Goal: Task Accomplishment & Management: Manage account settings

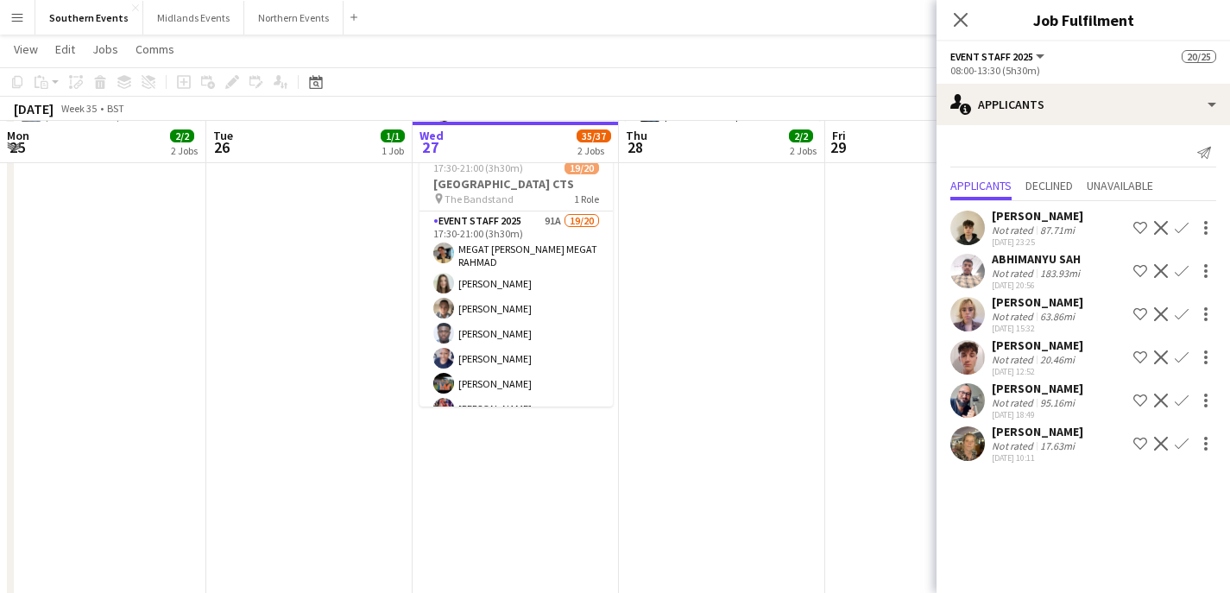
scroll to position [72, 0]
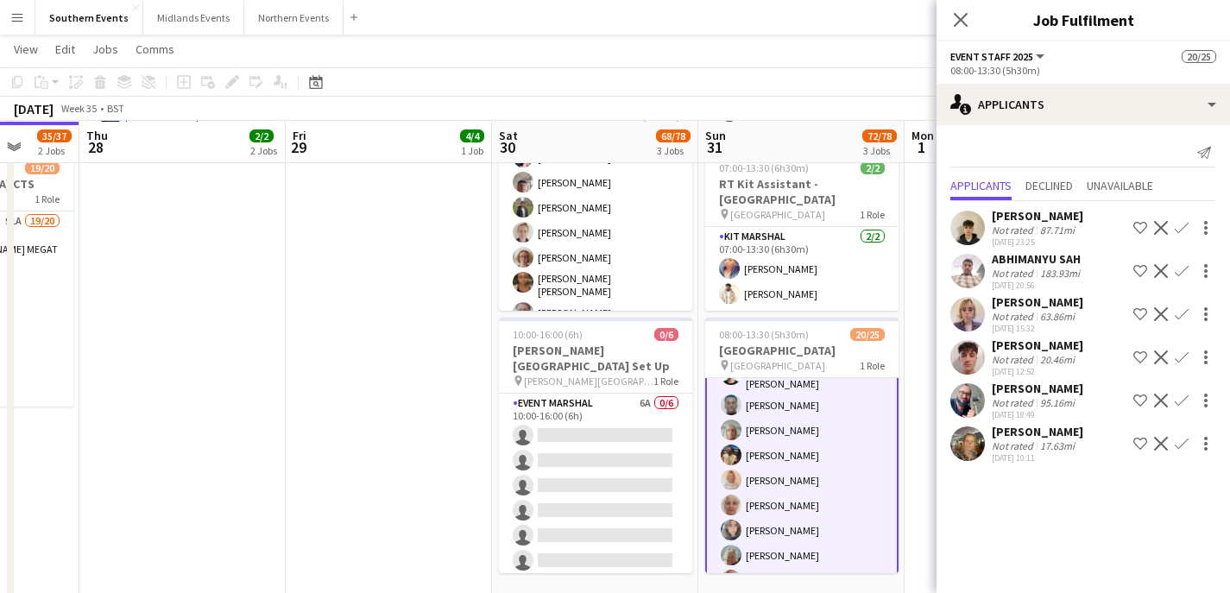
click at [367, 240] on app-date-cell "12:00-15:00 (3h) 4/4 Henley Trails set up pin Temple Island Meadows 1 Role Even…" at bounding box center [389, 246] width 206 height 728
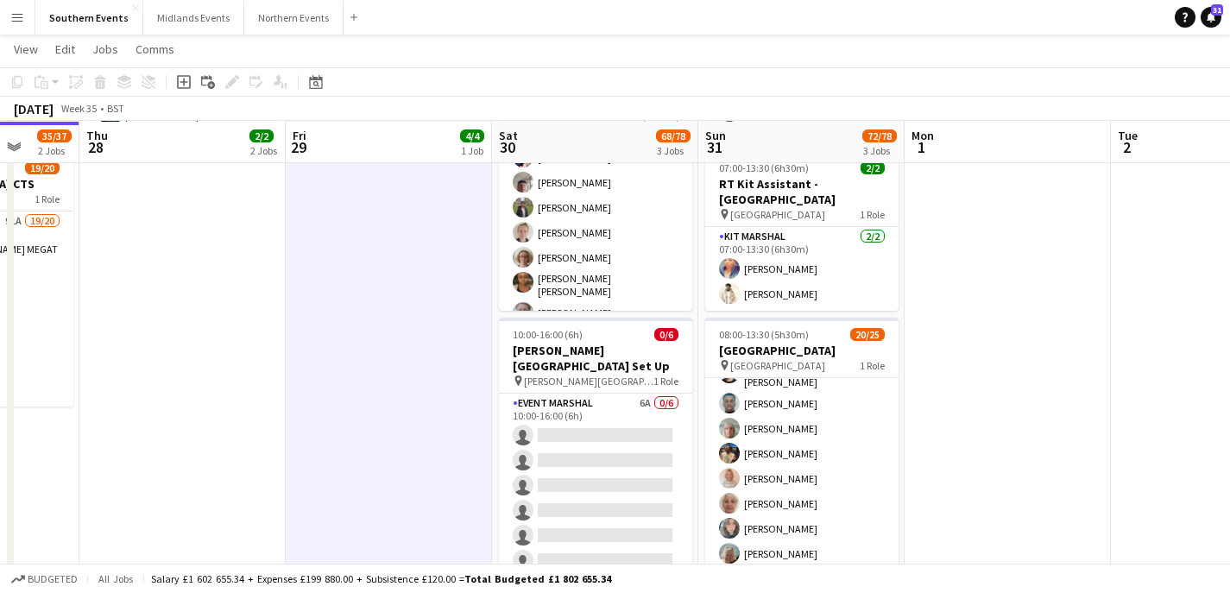
scroll to position [70, 0]
click at [186, 85] on icon "Add job" at bounding box center [184, 82] width 14 height 14
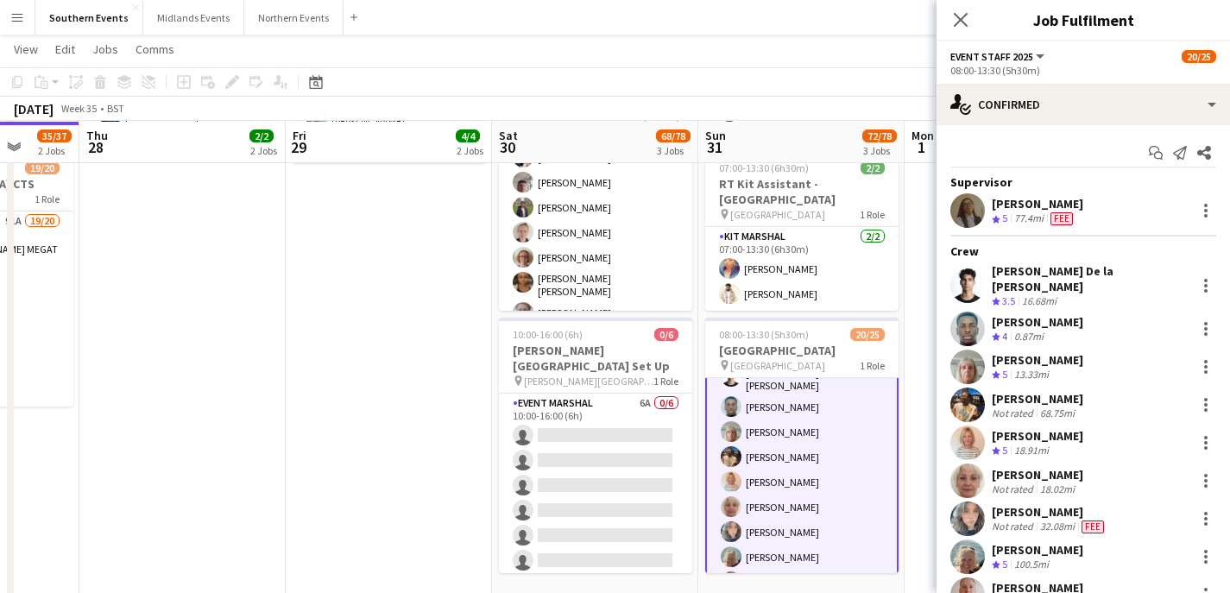
scroll to position [72, 0]
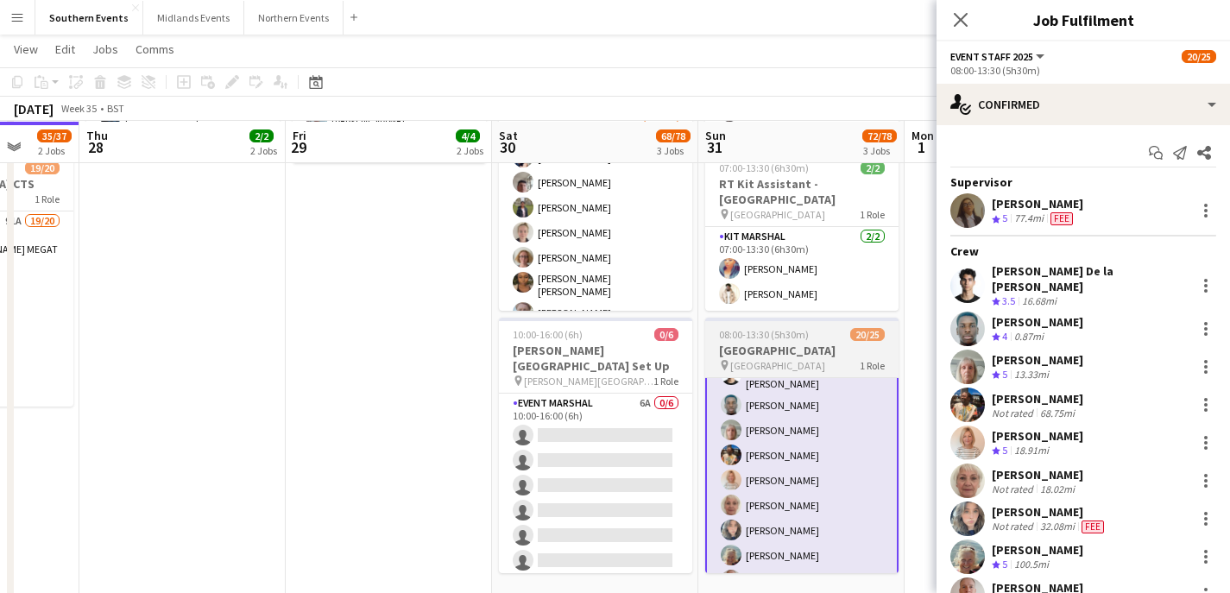
click at [816, 347] on h3 "[GEOGRAPHIC_DATA]" at bounding box center [801, 351] width 193 height 16
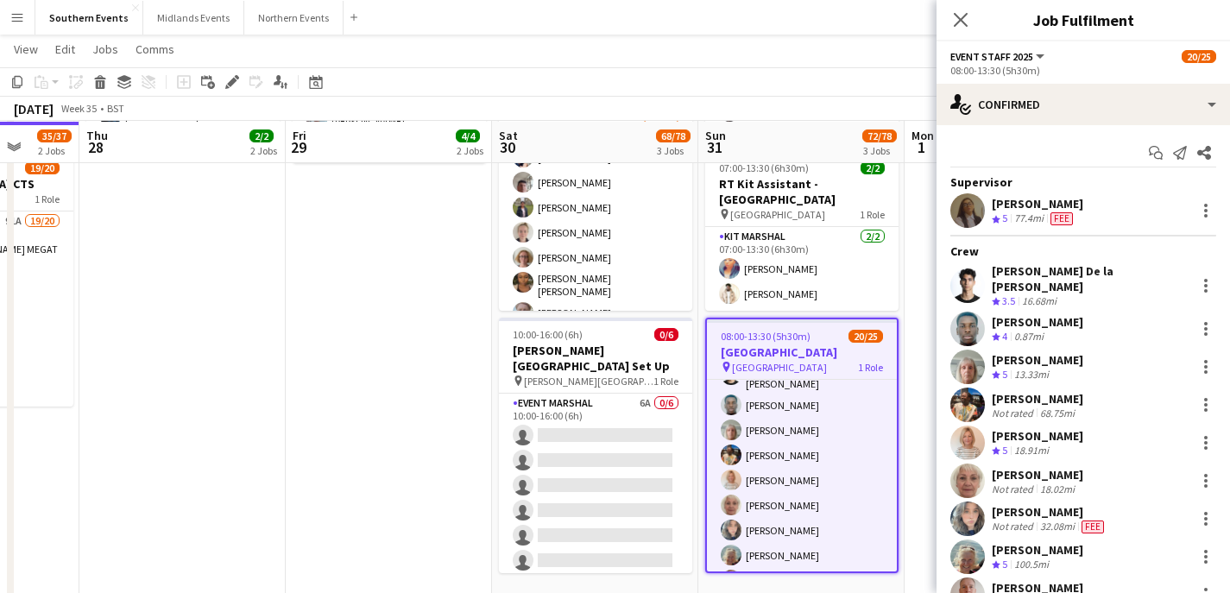
scroll to position [70, 0]
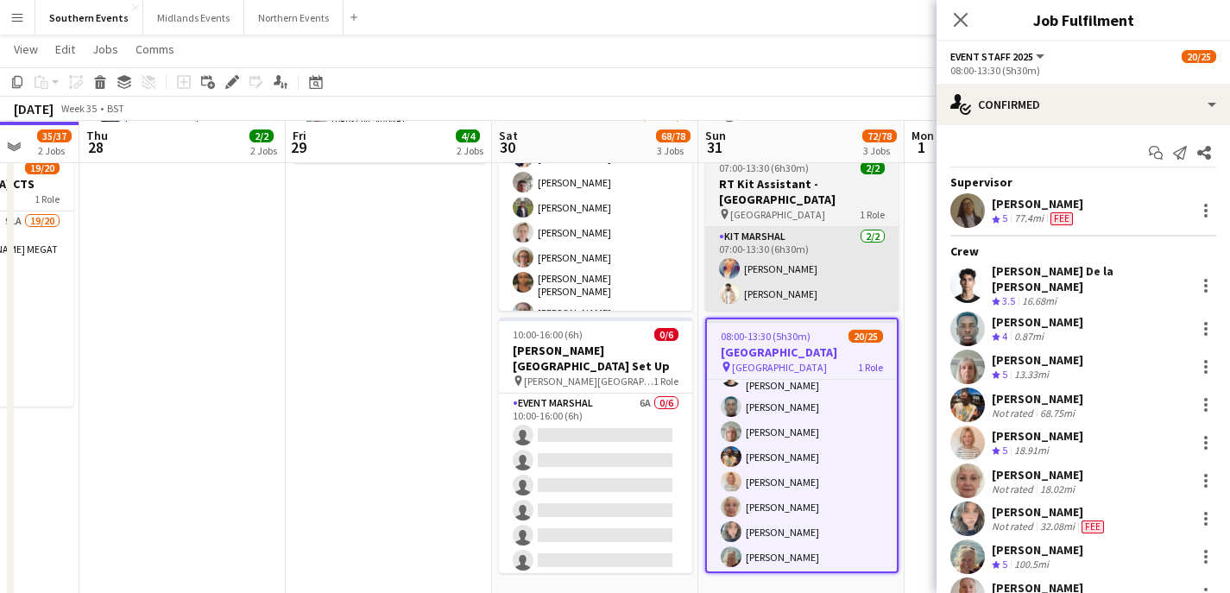
drag, startPoint x: 229, startPoint y: 81, endPoint x: 860, endPoint y: 249, distance: 653.8
click at [229, 81] on icon "Edit" at bounding box center [232, 82] width 14 height 14
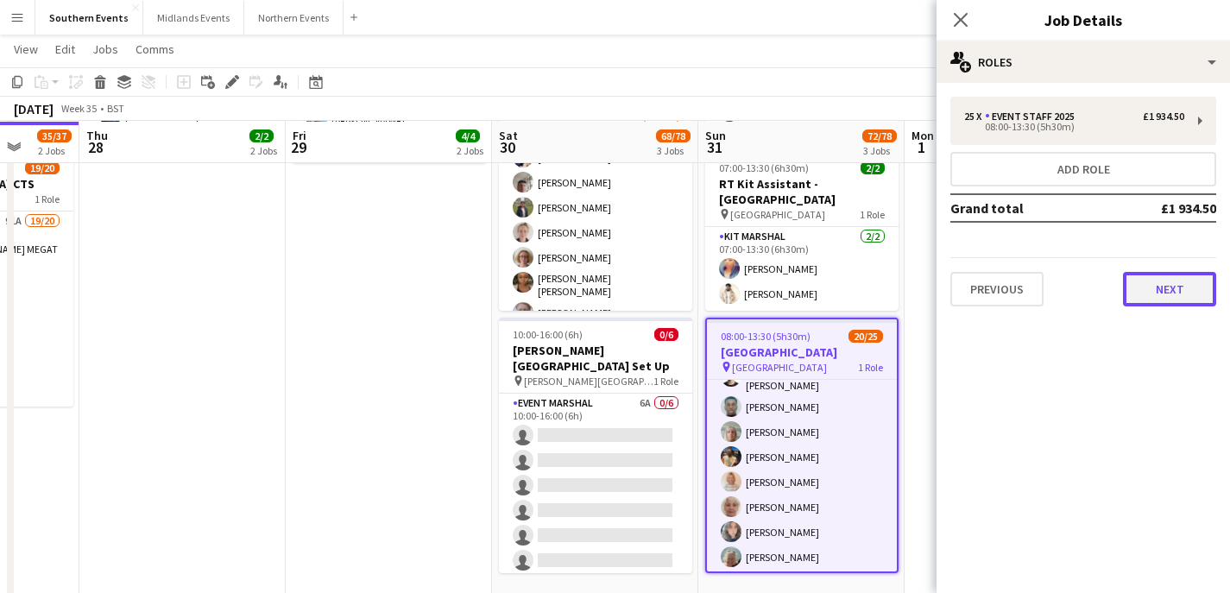
click at [1158, 293] on button "Next" at bounding box center [1169, 289] width 93 height 35
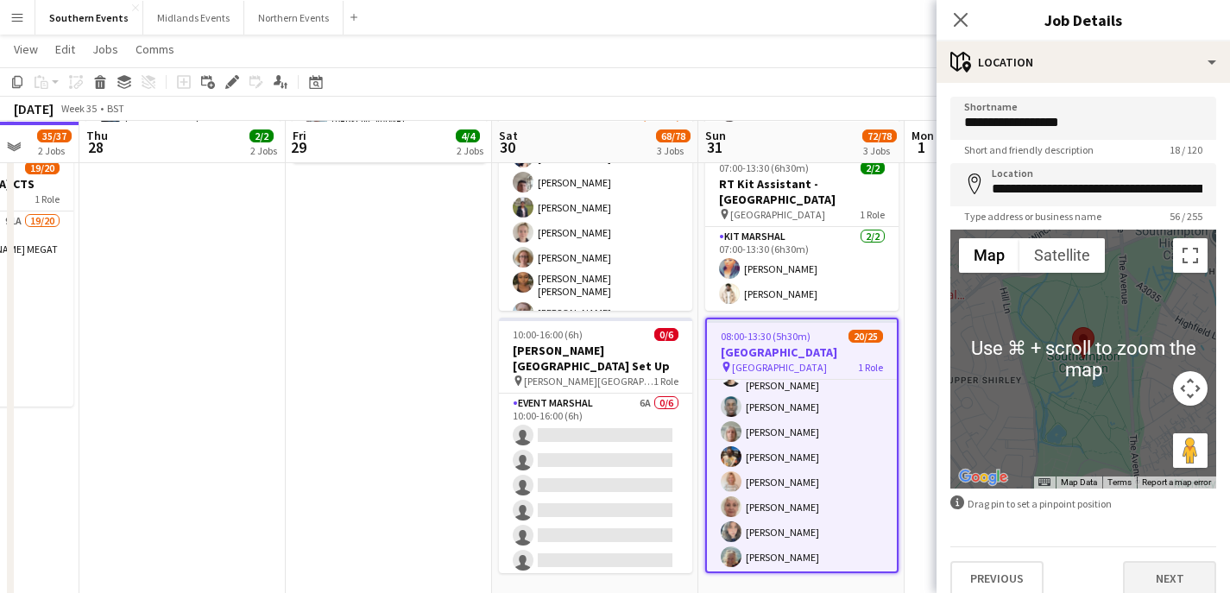
scroll to position [6, 0]
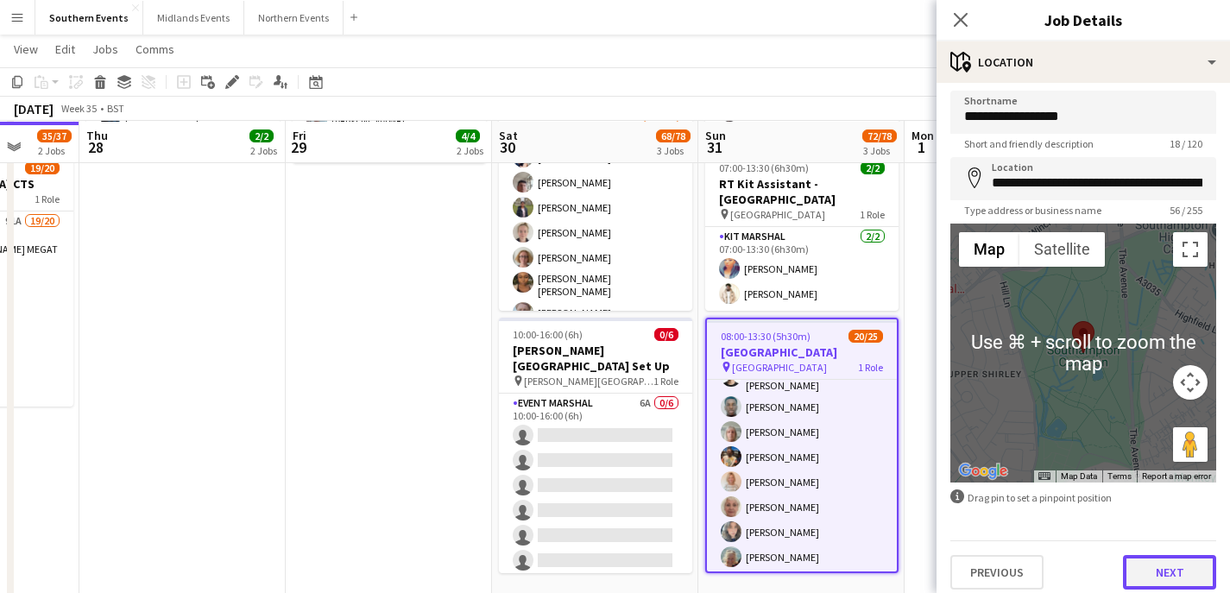
click at [1157, 558] on button "Next" at bounding box center [1169, 572] width 93 height 35
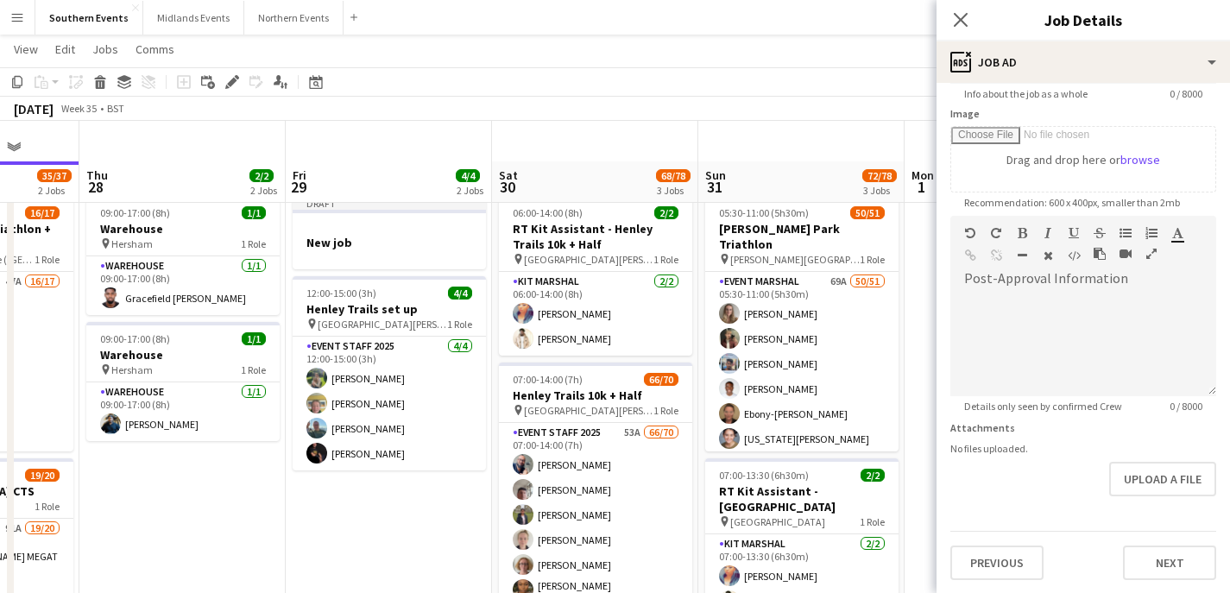
scroll to position [0, 0]
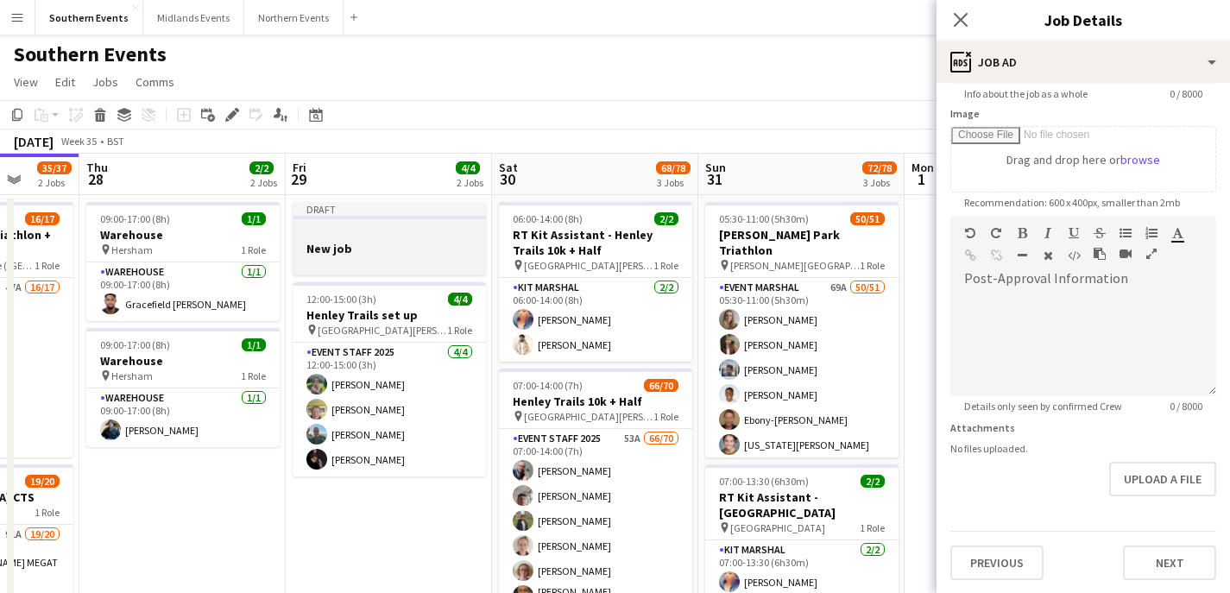
click at [454, 211] on div "Draft" at bounding box center [389, 209] width 193 height 14
type input "*******"
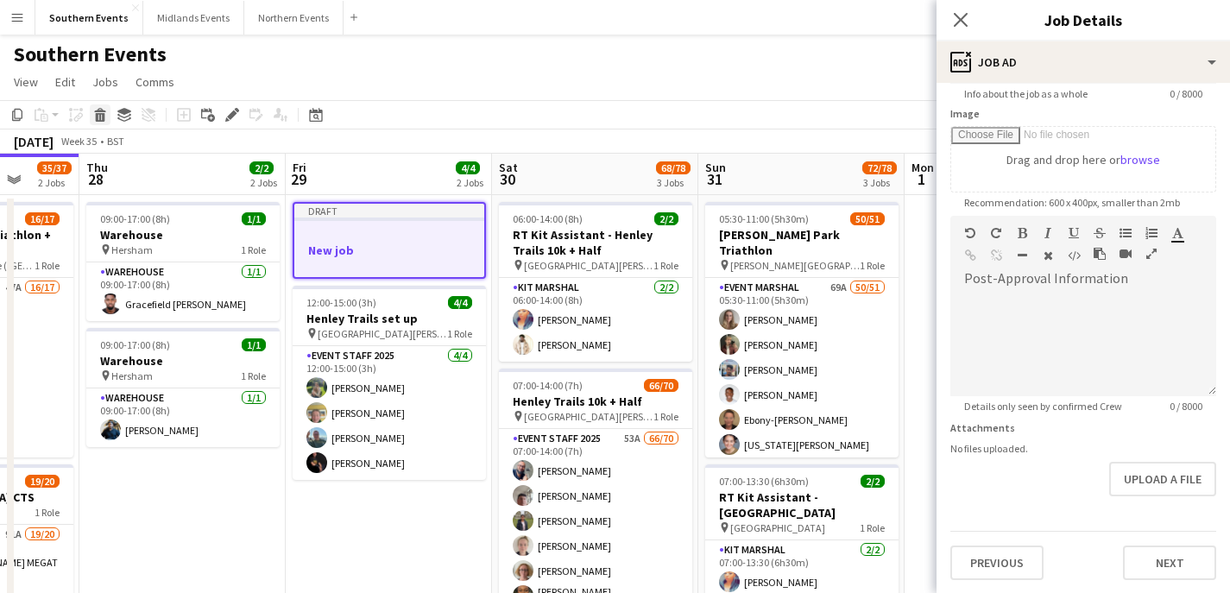
click at [98, 114] on icon at bounding box center [100, 117] width 9 height 9
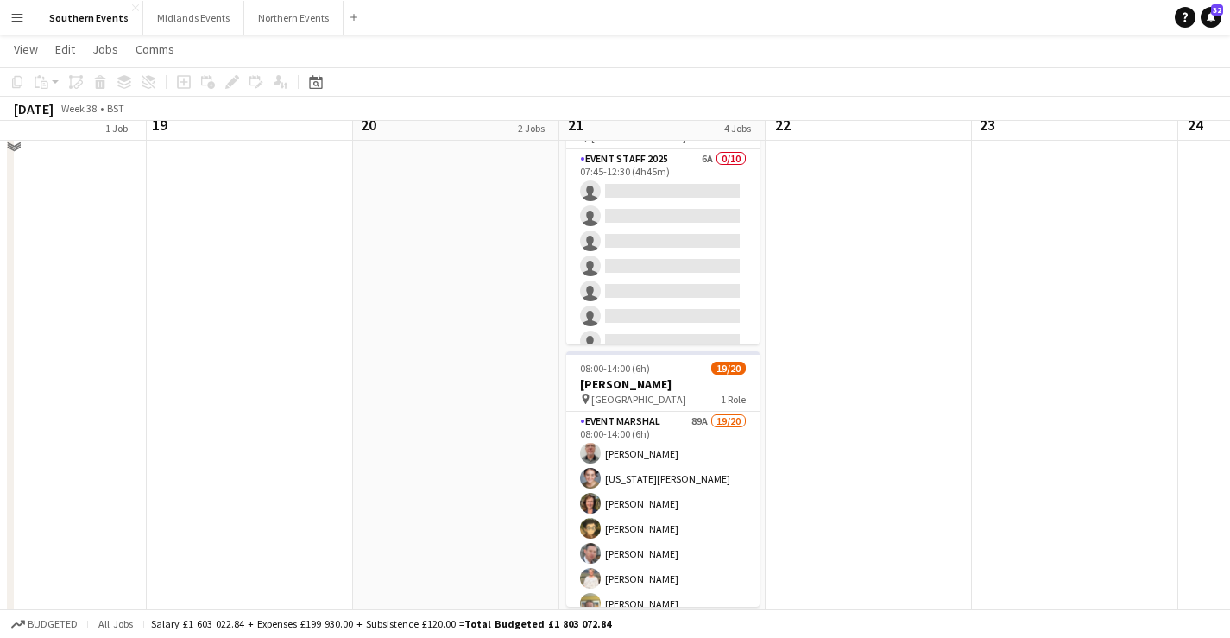
scroll to position [575, 0]
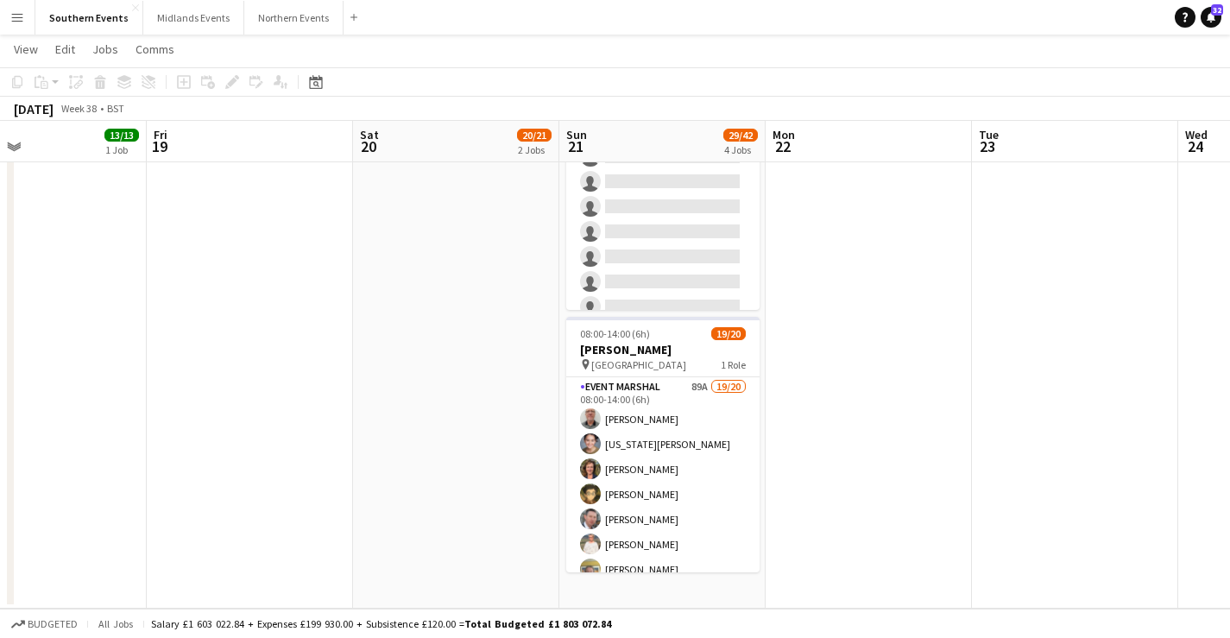
click at [689, 590] on app-date-cell "06:45-12:30 (5h45m) 0/2 RT Kit Assistant - Chariots of Fire pin Queen's Road Ca…" at bounding box center [662, 114] width 206 height 990
click at [185, 85] on icon "Add job" at bounding box center [184, 82] width 14 height 14
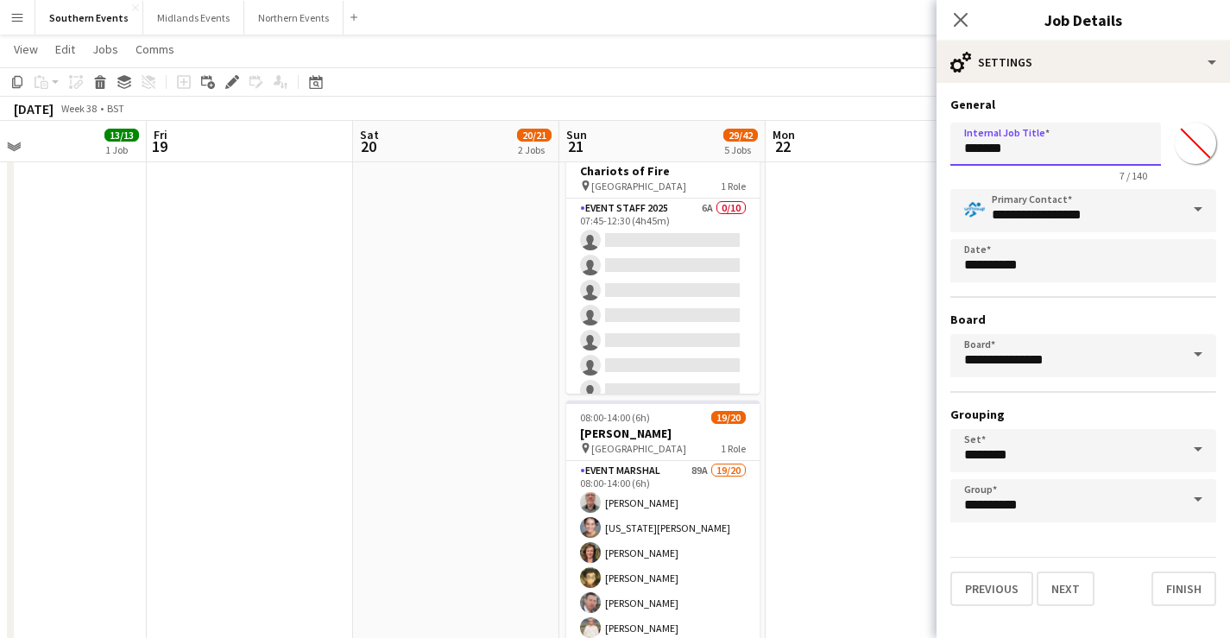
drag, startPoint x: 1037, startPoint y: 141, endPoint x: 941, endPoint y: 151, distance: 96.4
click at [941, 151] on form "**********" at bounding box center [1082, 351] width 293 height 509
type input "**********"
click at [1049, 591] on button "Next" at bounding box center [1066, 588] width 58 height 35
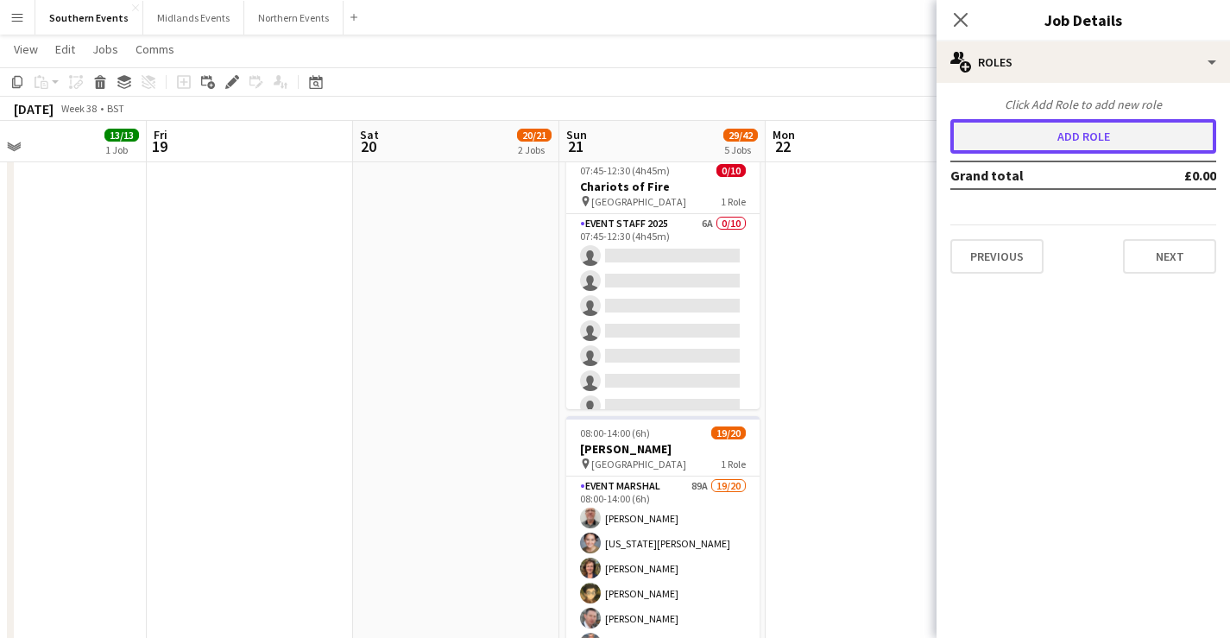
click at [1065, 138] on button "Add role" at bounding box center [1083, 136] width 266 height 35
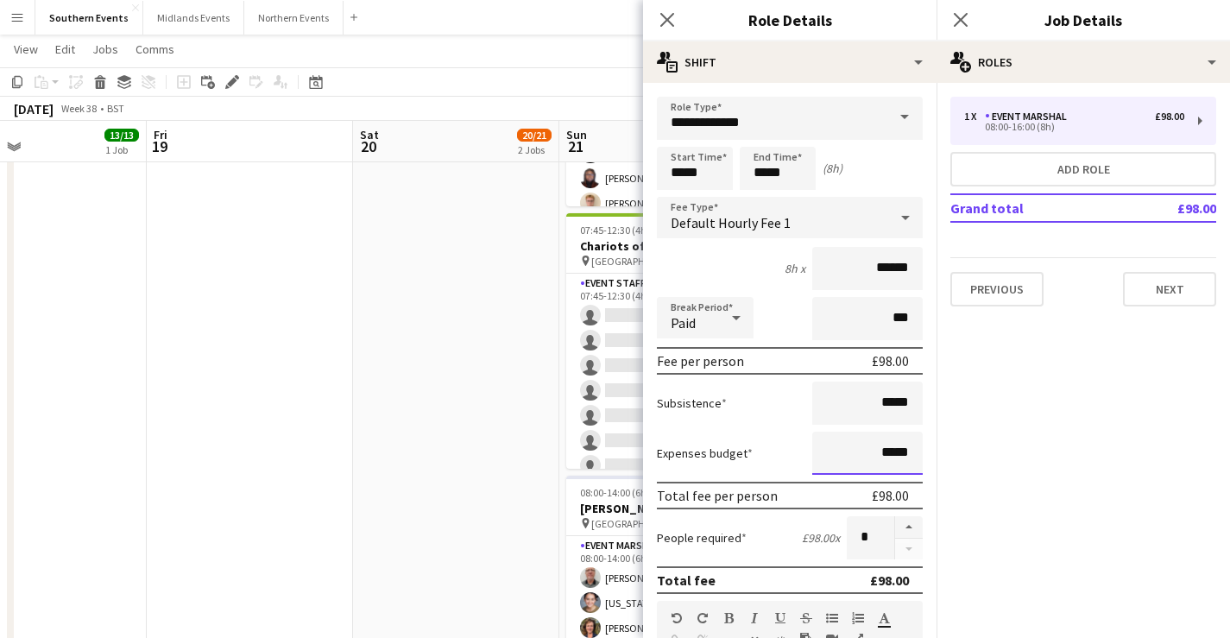
click at [873, 456] on input "*****" at bounding box center [867, 453] width 110 height 43
type input "******"
click at [899, 523] on button "button" at bounding box center [909, 527] width 28 height 22
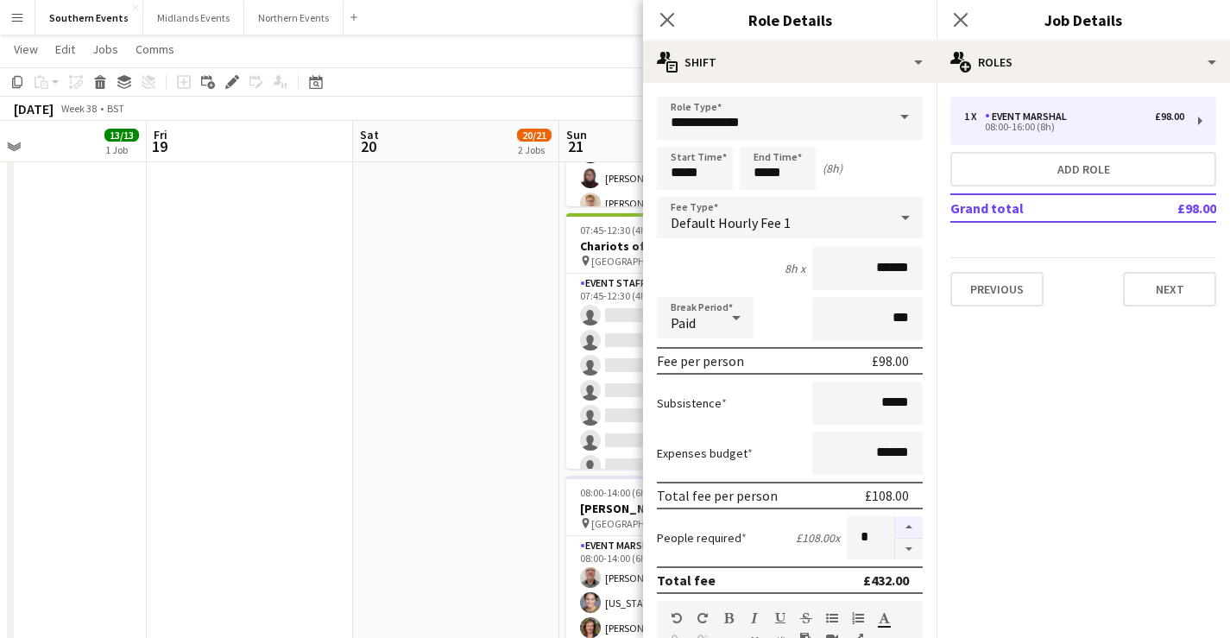
click at [899, 523] on button "button" at bounding box center [909, 527] width 28 height 22
click at [896, 551] on button "button" at bounding box center [909, 550] width 28 height 22
type input "*"
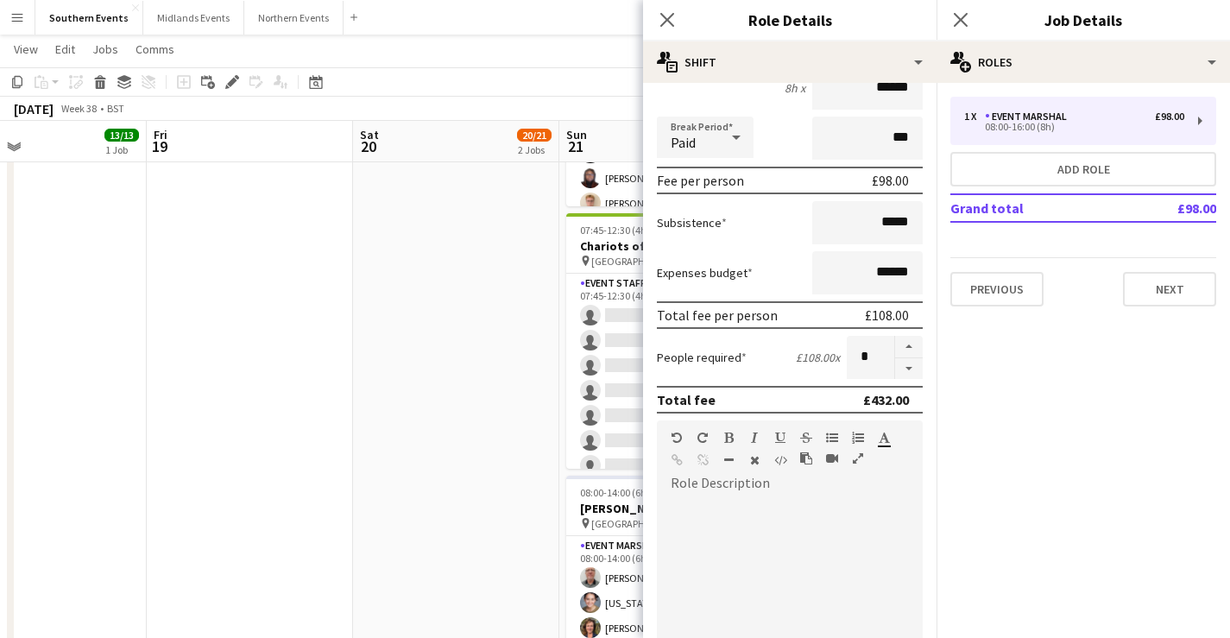
scroll to position [190, 0]
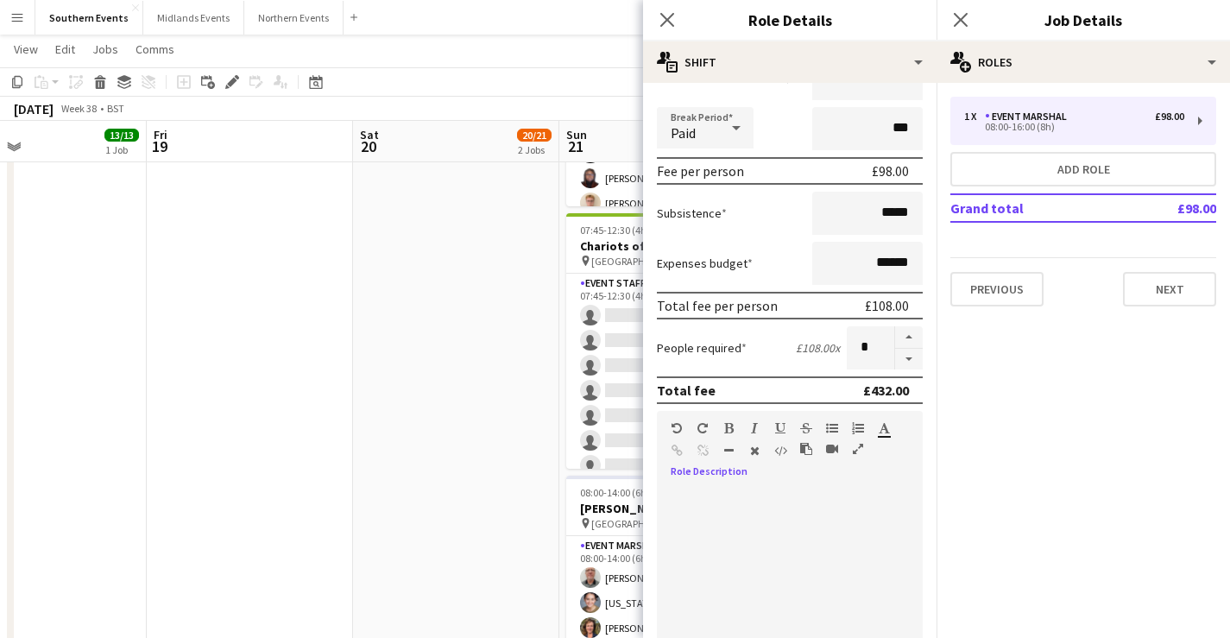
click at [816, 492] on div at bounding box center [790, 591] width 266 height 207
click at [773, 497] on div at bounding box center [783, 591] width 253 height 207
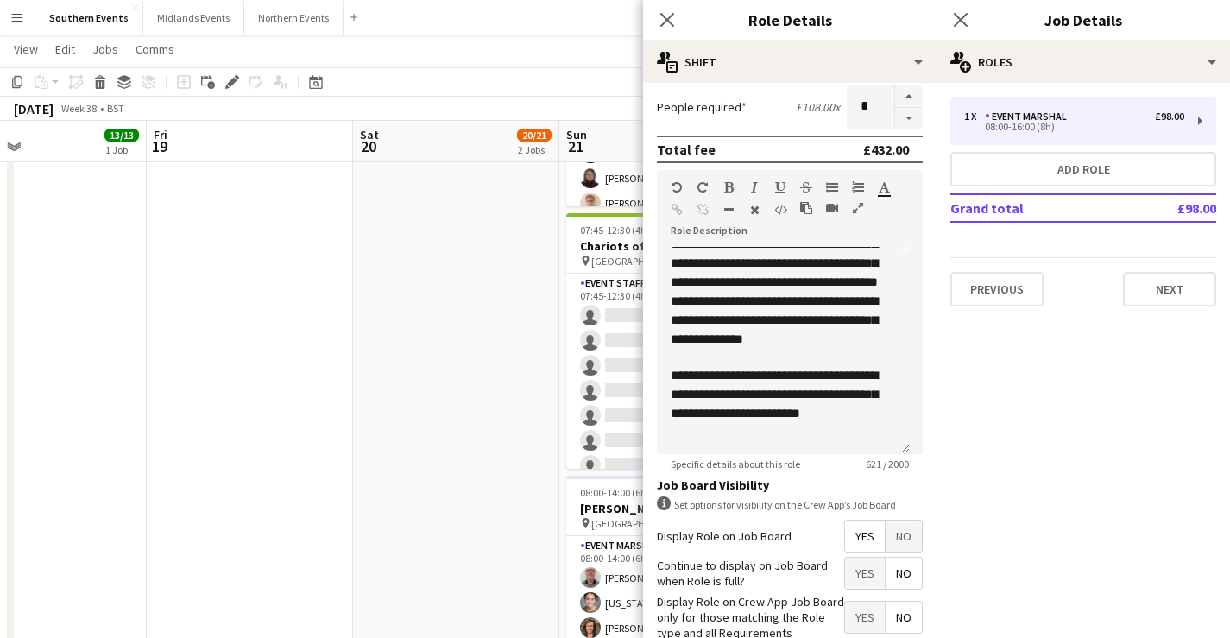
scroll to position [532, 0]
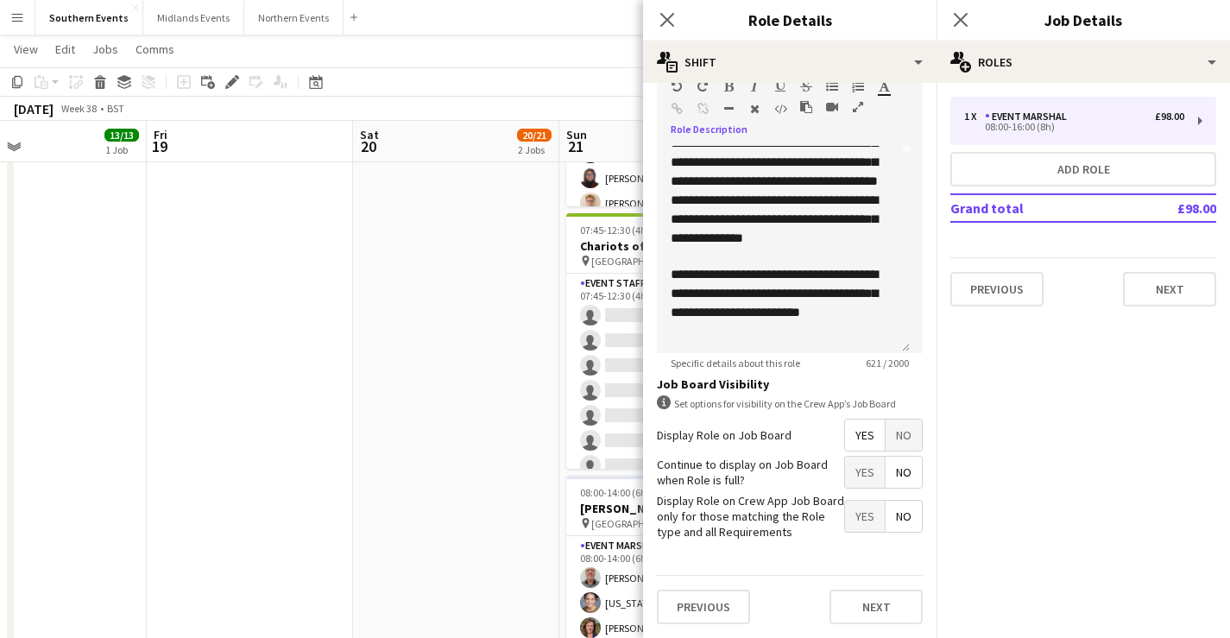
click at [853, 472] on span "Yes" at bounding box center [865, 472] width 40 height 31
click at [868, 592] on button "Next" at bounding box center [875, 606] width 93 height 35
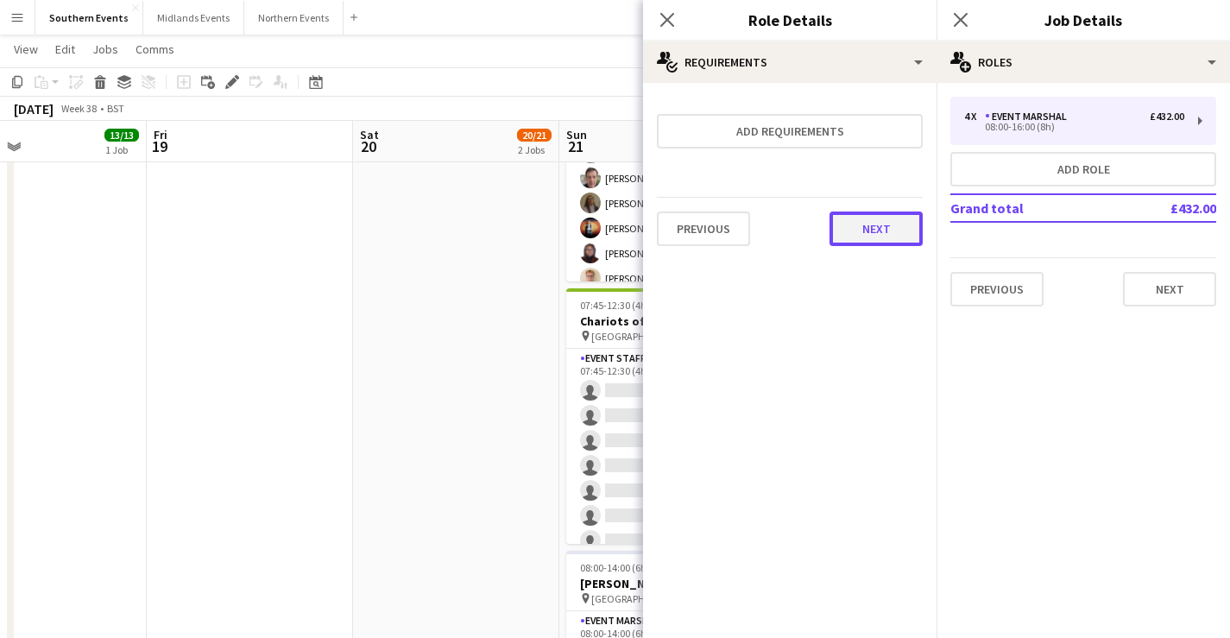
click at [870, 229] on button "Next" at bounding box center [875, 228] width 93 height 35
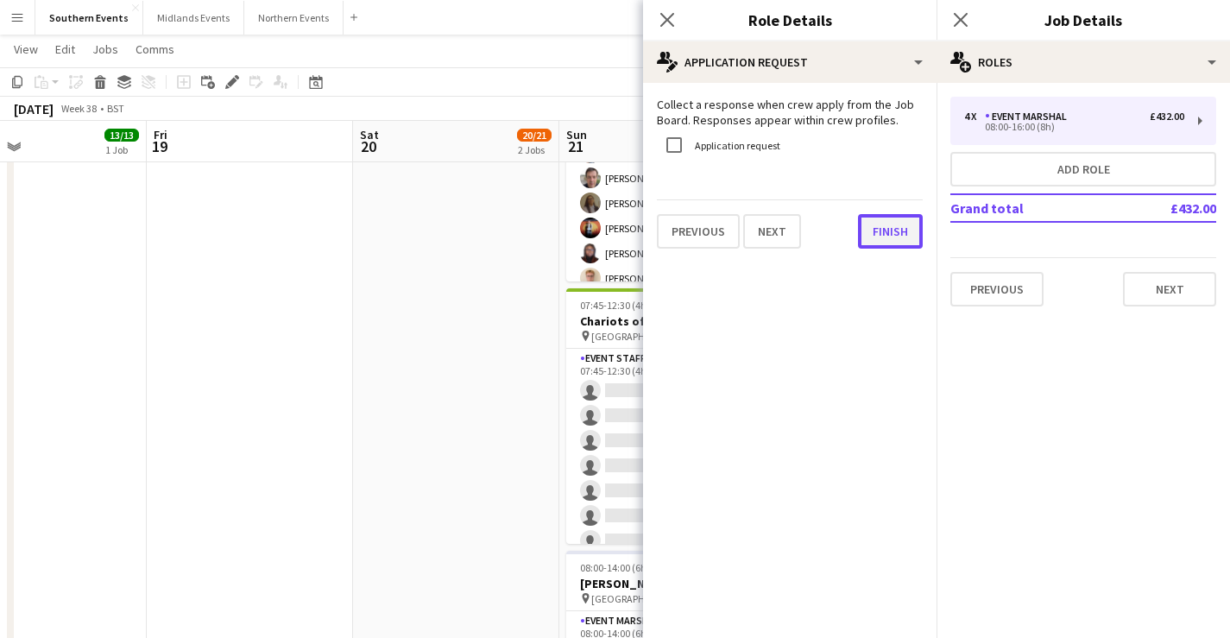
click at [886, 228] on button "Finish" at bounding box center [890, 231] width 65 height 35
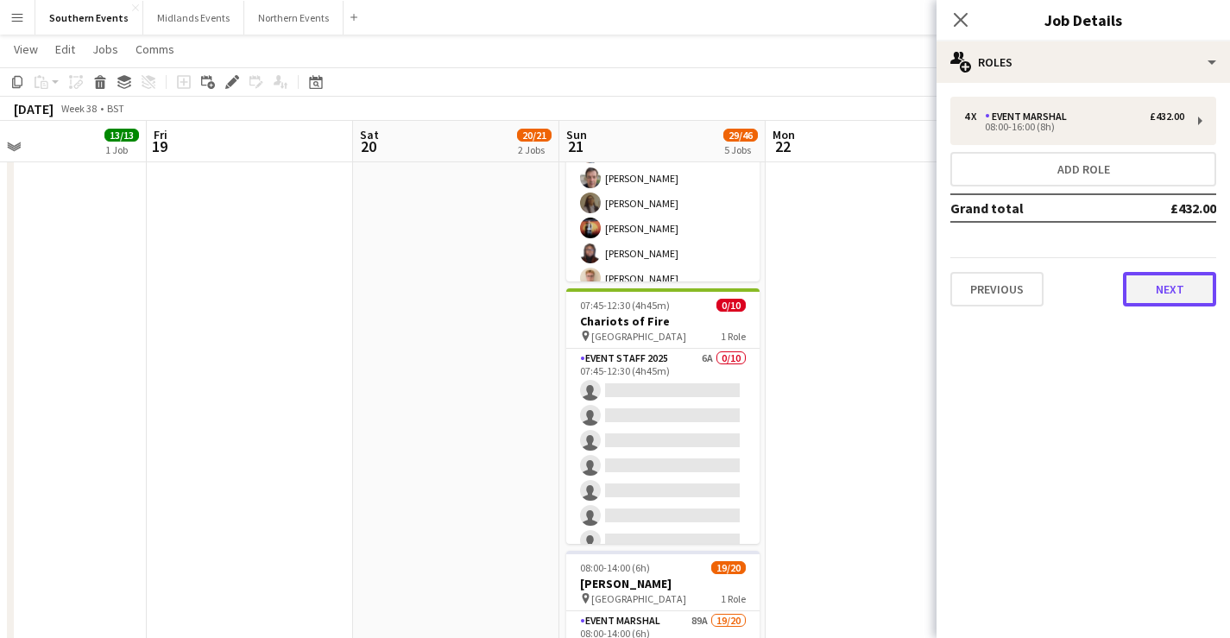
click at [1175, 281] on button "Next" at bounding box center [1169, 289] width 93 height 35
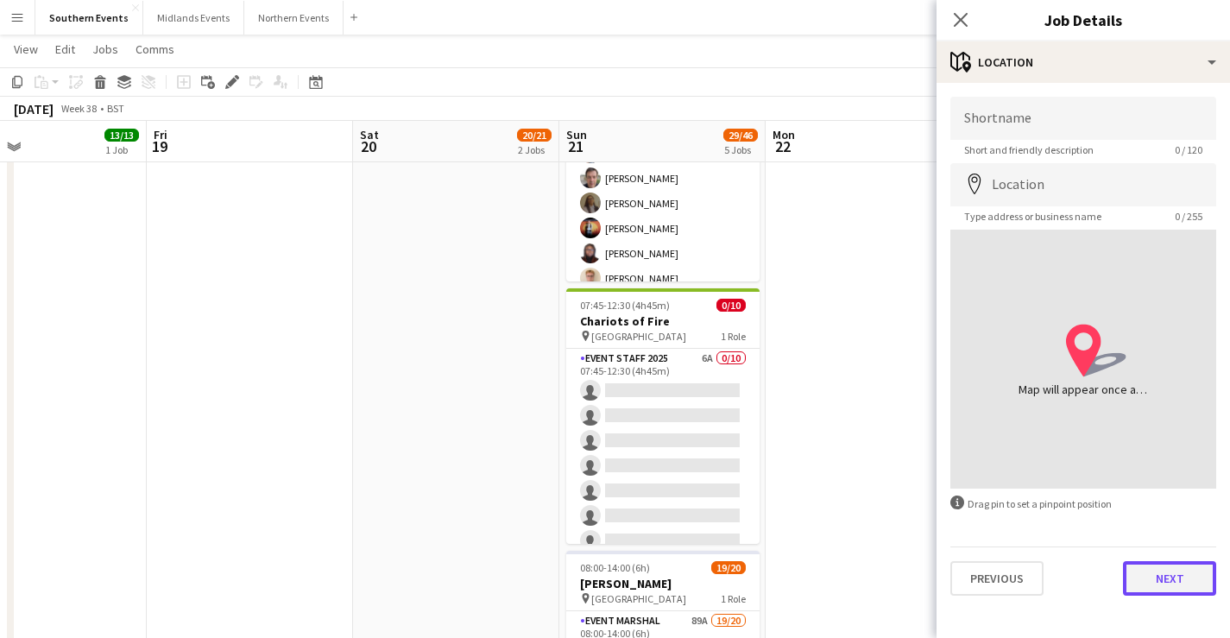
click at [1144, 566] on button "Next" at bounding box center [1169, 578] width 93 height 35
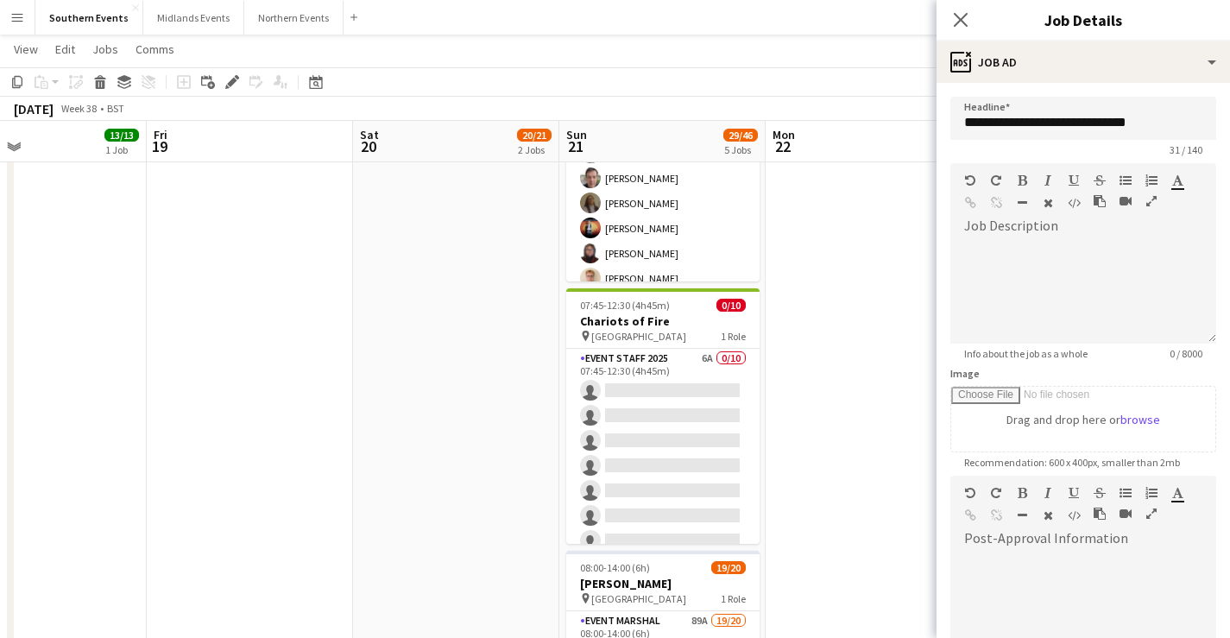
click at [1095, 551] on div at bounding box center [1083, 598] width 266 height 116
paste div
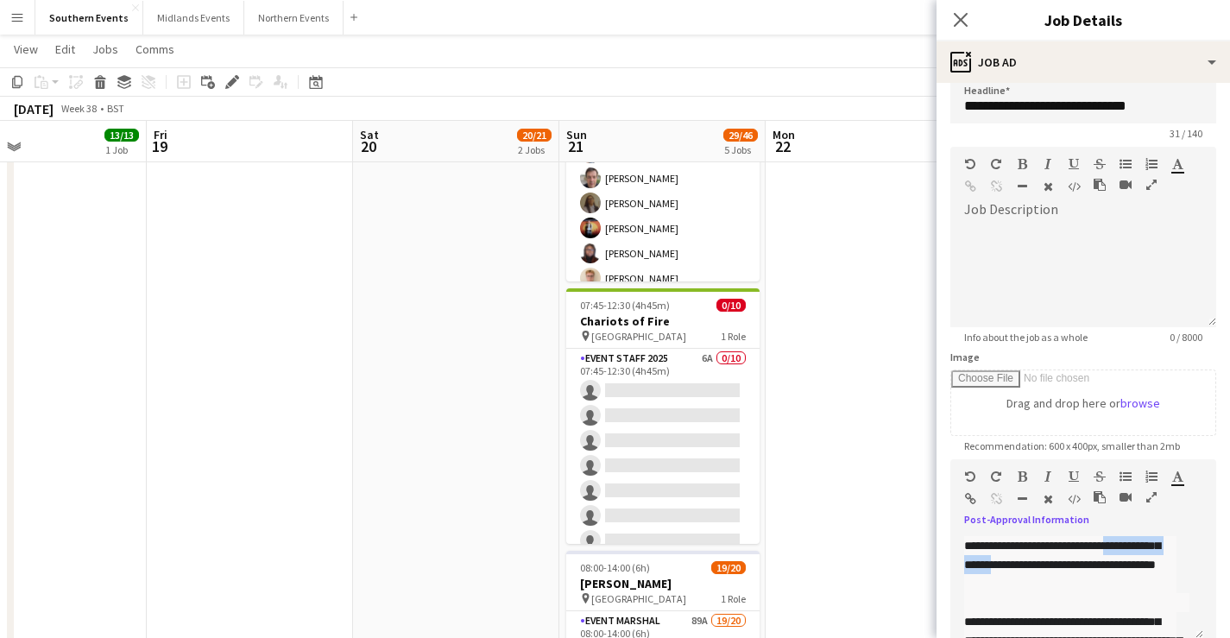
drag, startPoint x: 1074, startPoint y: 562, endPoint x: 959, endPoint y: 563, distance: 114.8
click at [959, 563] on div "**********" at bounding box center [1076, 588] width 253 height 104
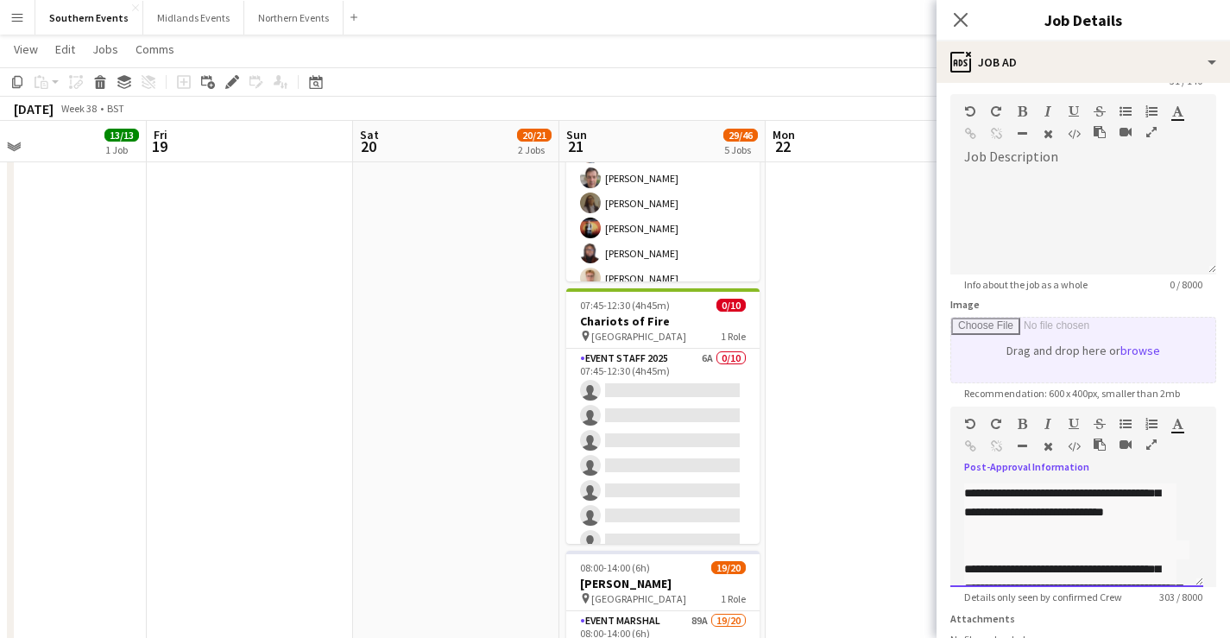
scroll to position [229, 0]
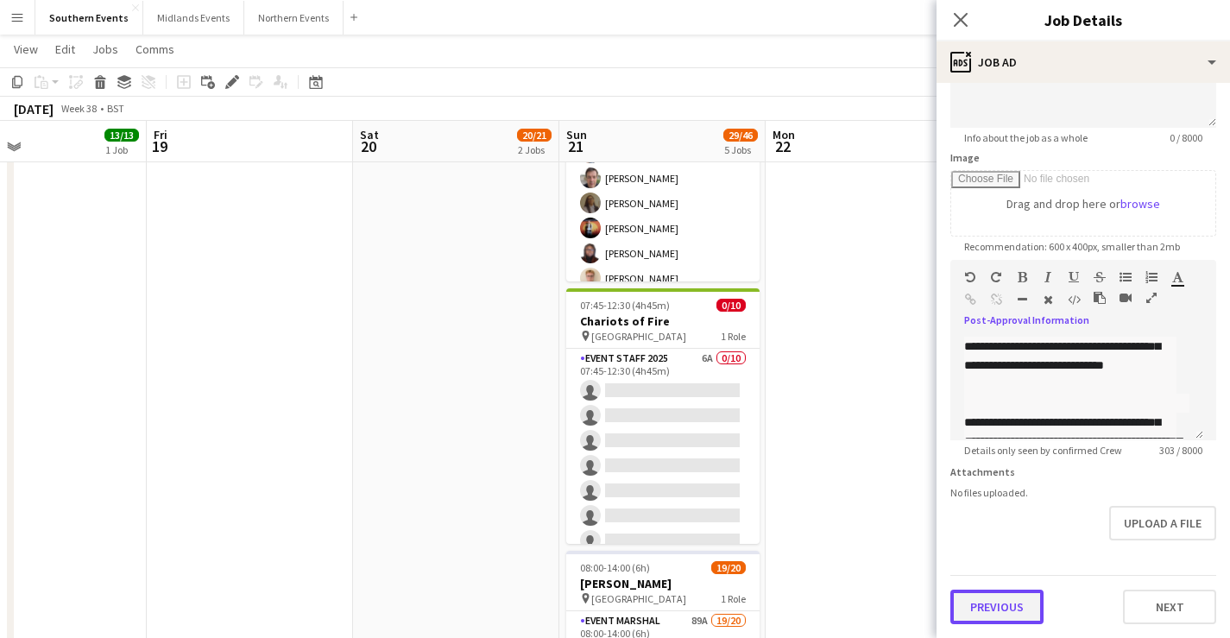
click at [1008, 592] on button "Previous" at bounding box center [996, 606] width 93 height 35
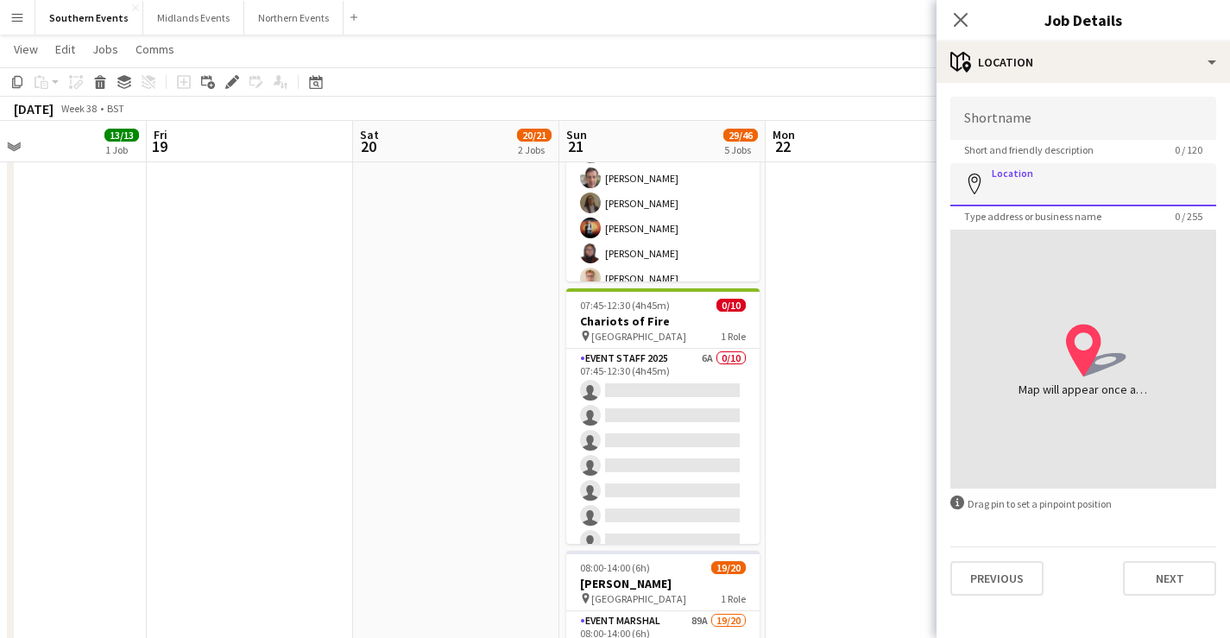
click at [1071, 177] on input "Location" at bounding box center [1083, 184] width 266 height 43
paste input "**********"
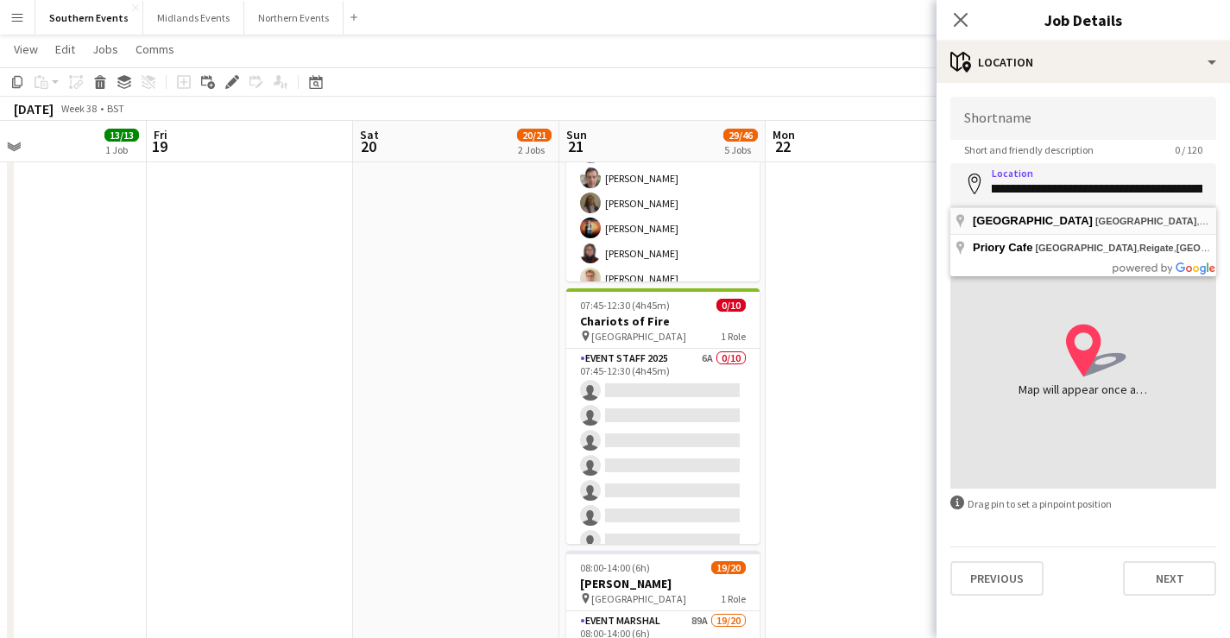
type input "**********"
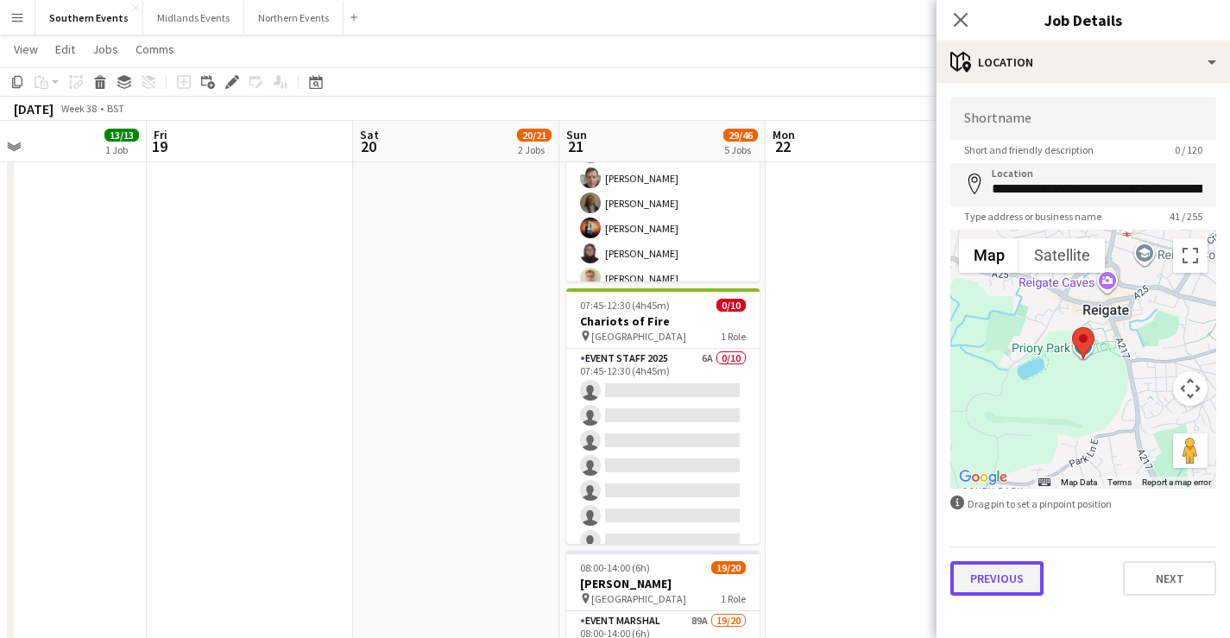
click at [1005, 574] on button "Previous" at bounding box center [996, 578] width 93 height 35
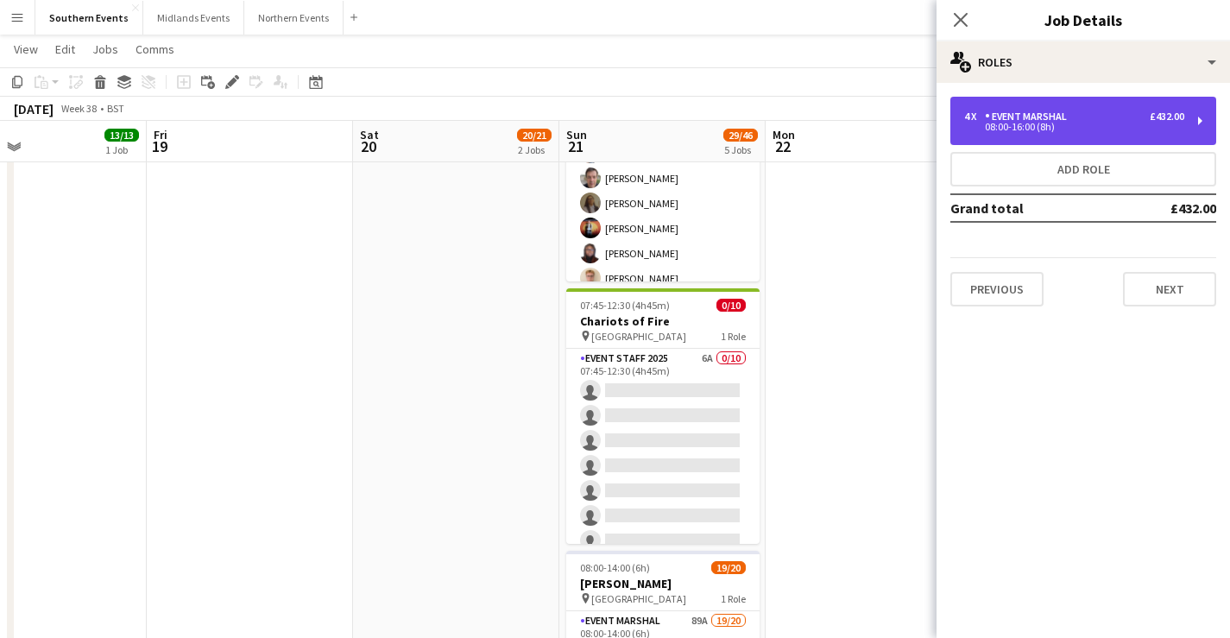
click at [1035, 115] on div "Event Marshal" at bounding box center [1029, 116] width 89 height 12
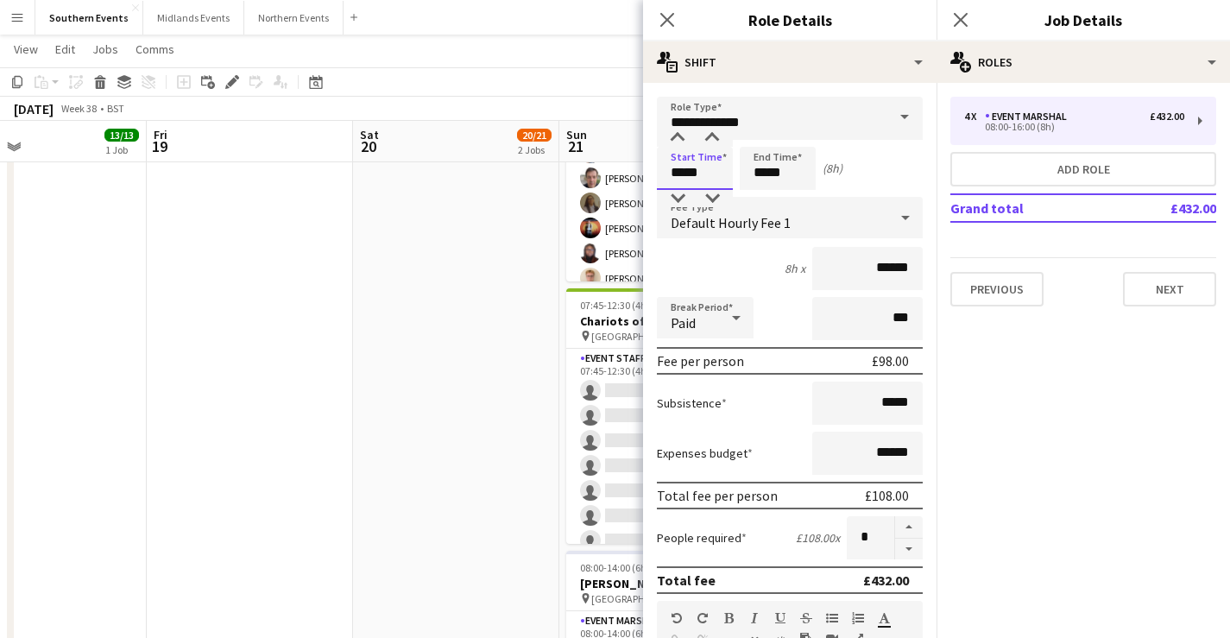
click at [700, 178] on input "*****" at bounding box center [695, 168] width 76 height 43
click at [680, 143] on div at bounding box center [677, 137] width 35 height 17
type input "*****"
click at [680, 143] on div at bounding box center [677, 137] width 35 height 17
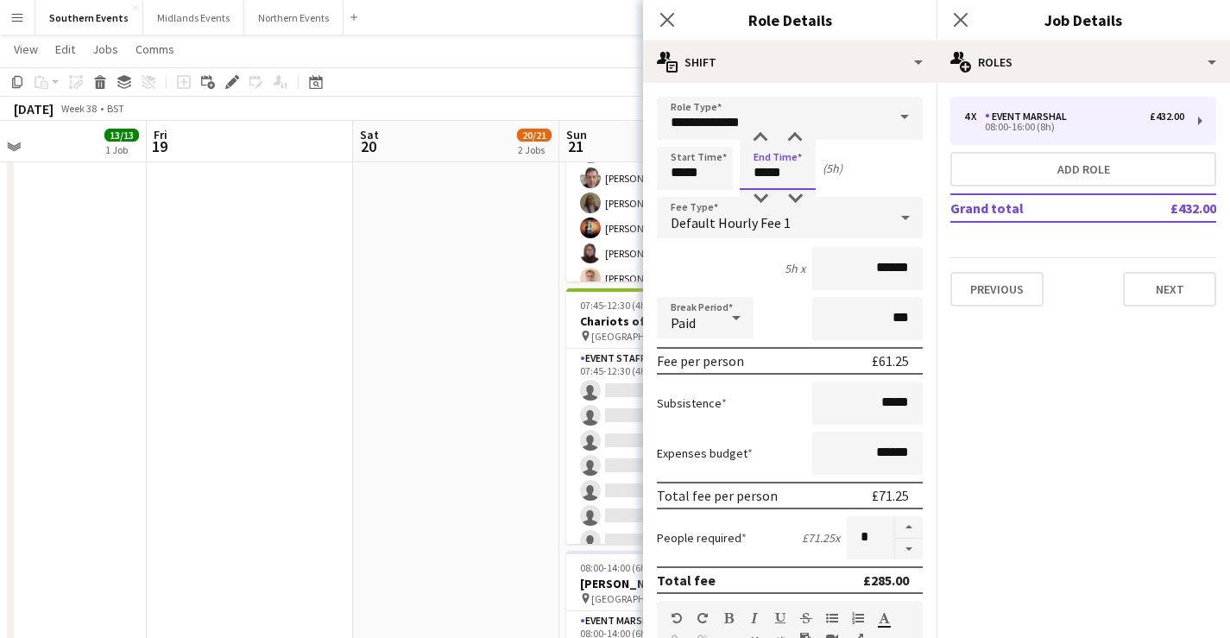
click at [771, 159] on input "*****" at bounding box center [778, 168] width 76 height 43
click at [762, 140] on div at bounding box center [760, 137] width 35 height 17
type input "*****"
click at [762, 140] on div at bounding box center [760, 137] width 35 height 17
click at [867, 178] on div "Start Time ***** End Time ***** (7h)" at bounding box center [790, 168] width 266 height 43
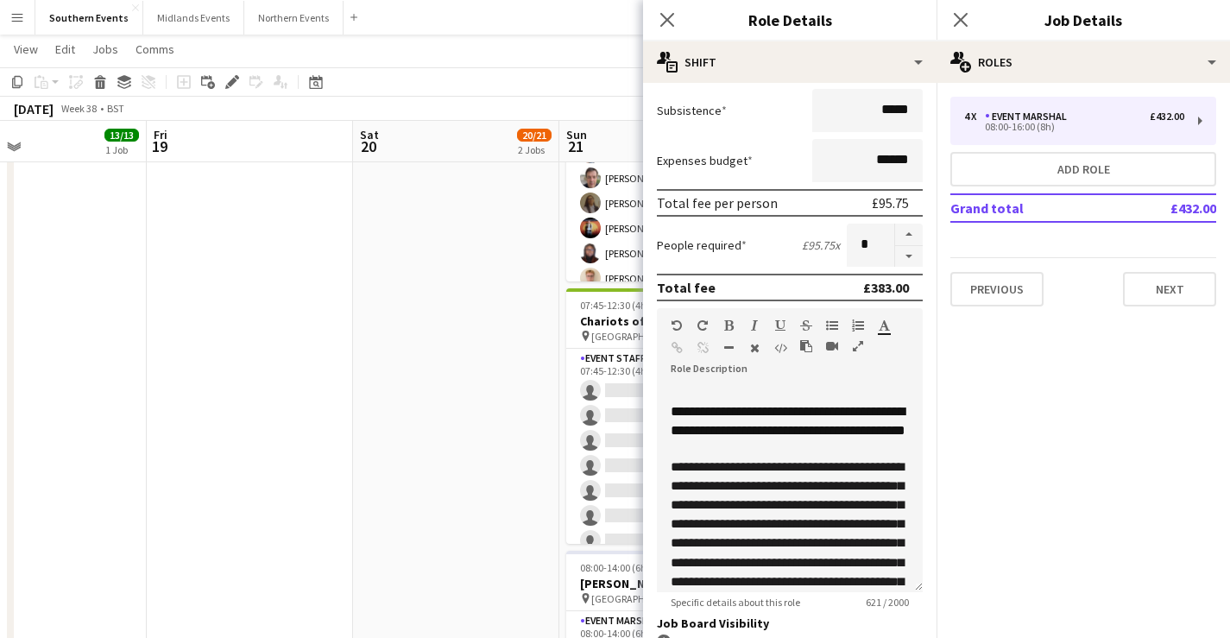
scroll to position [289, 0]
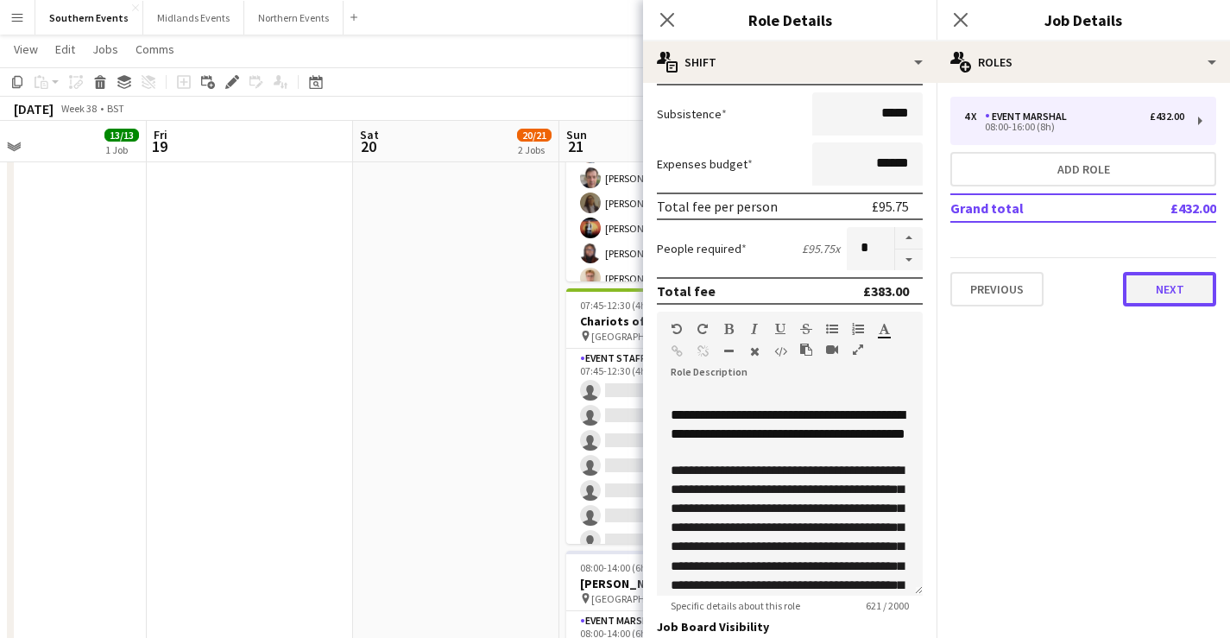
click at [1184, 280] on button "Next" at bounding box center [1169, 289] width 93 height 35
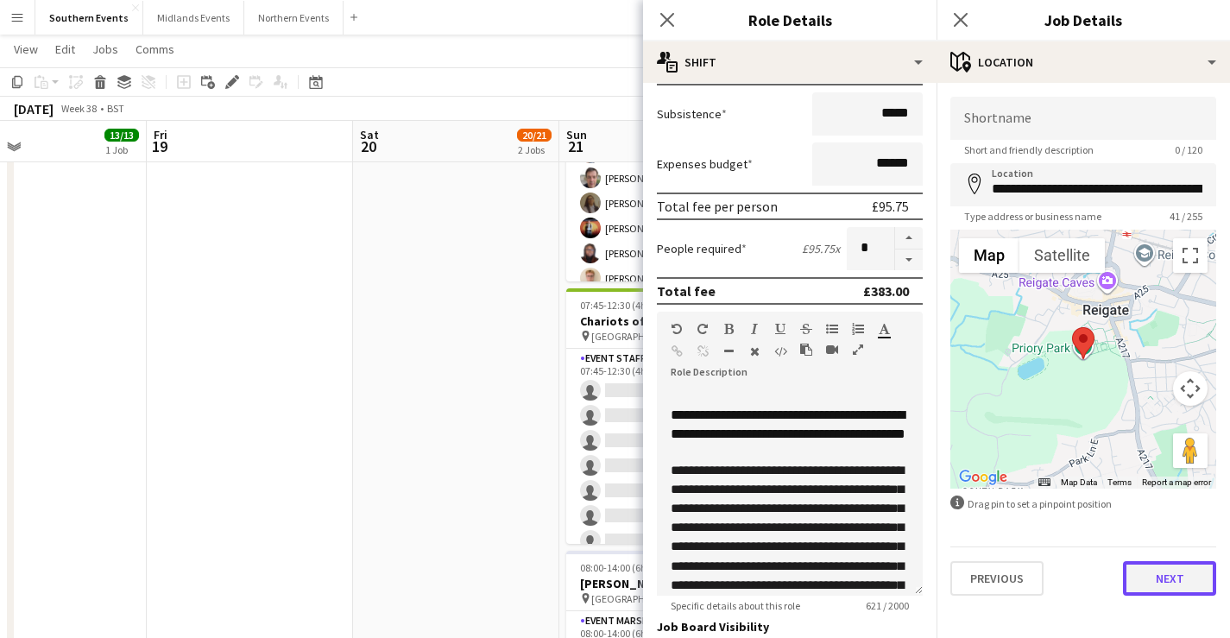
click at [1170, 578] on button "Next" at bounding box center [1169, 578] width 93 height 35
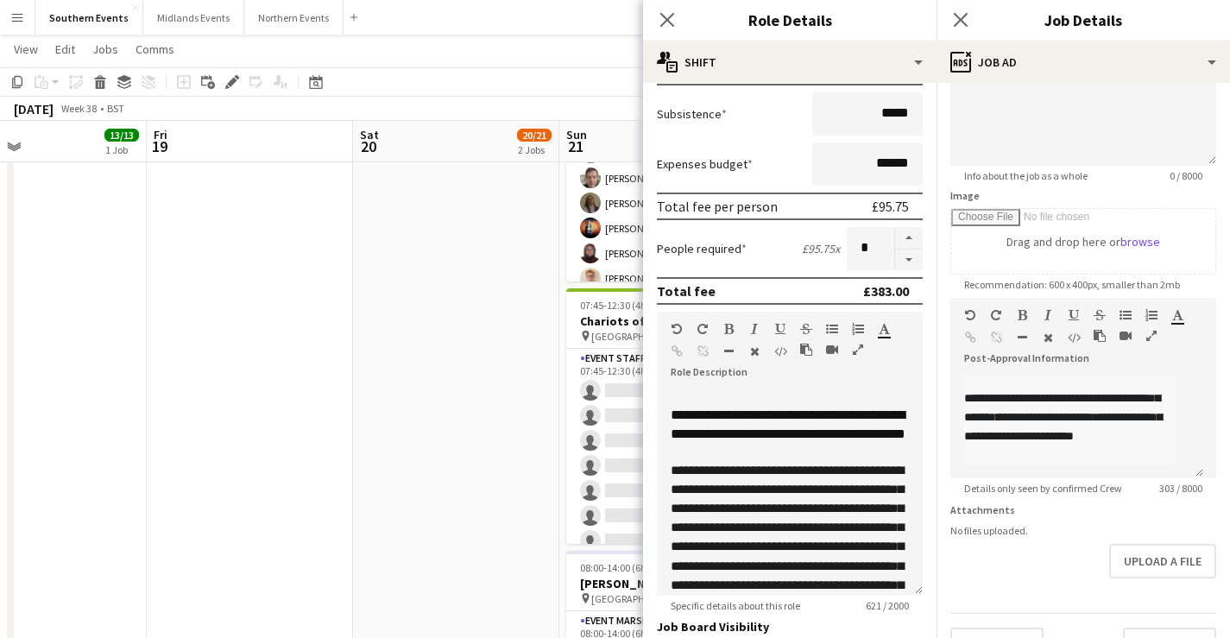
scroll to position [229, 0]
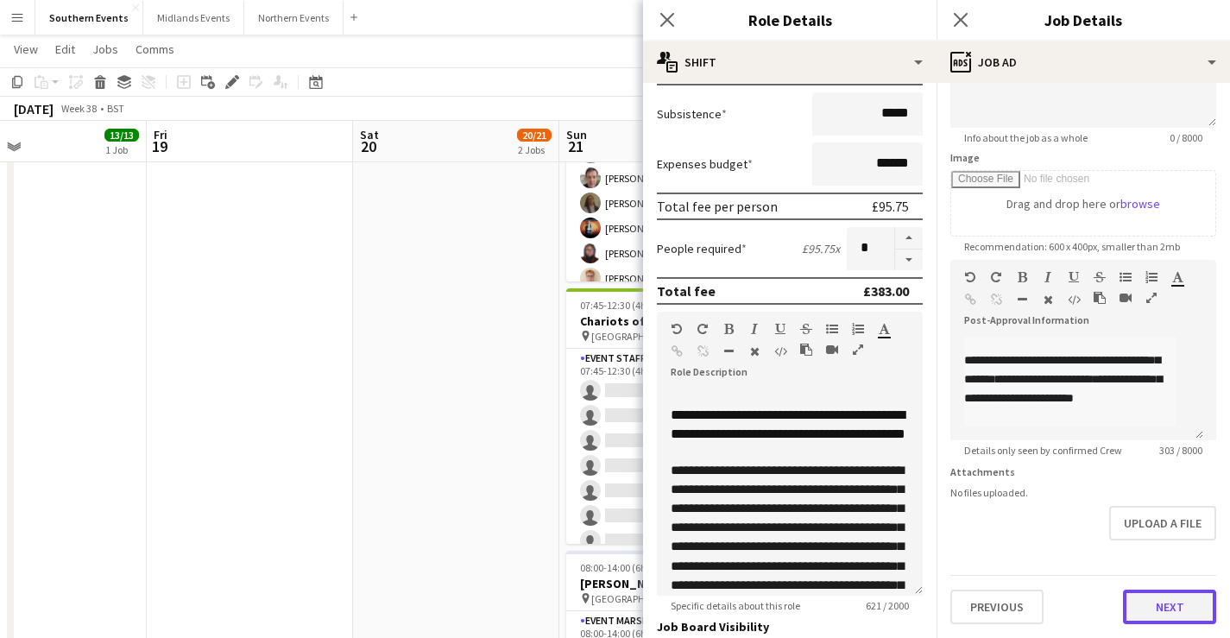
click at [1175, 592] on button "Next" at bounding box center [1169, 606] width 93 height 35
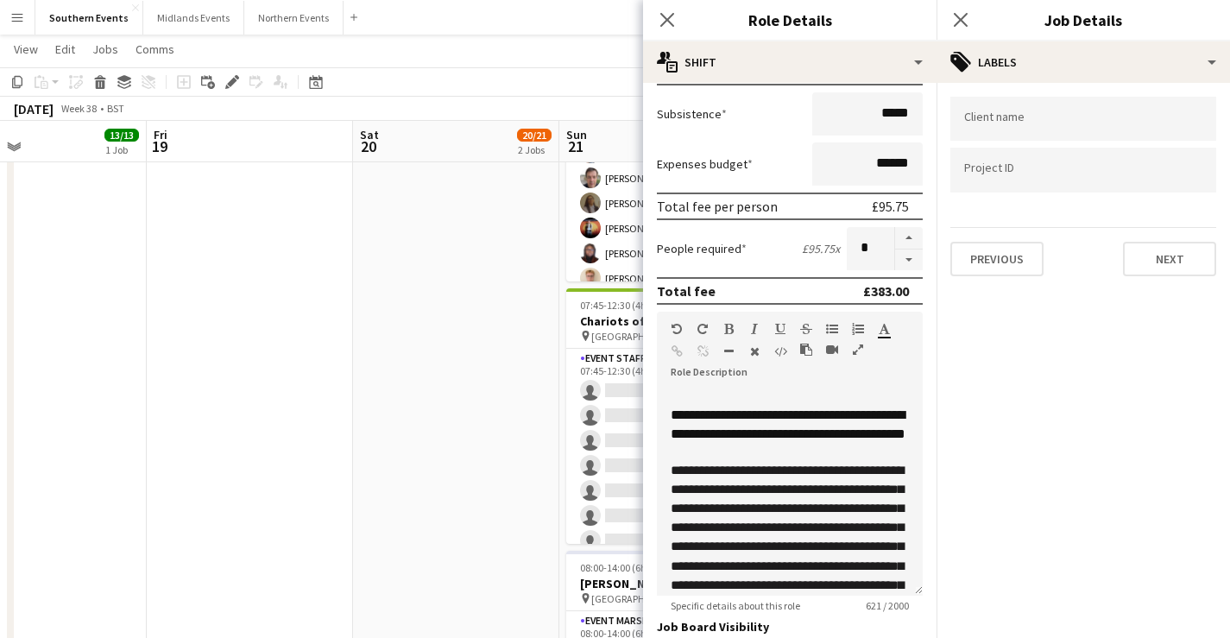
scroll to position [0, 0]
click at [1177, 256] on button "Next" at bounding box center [1169, 259] width 93 height 35
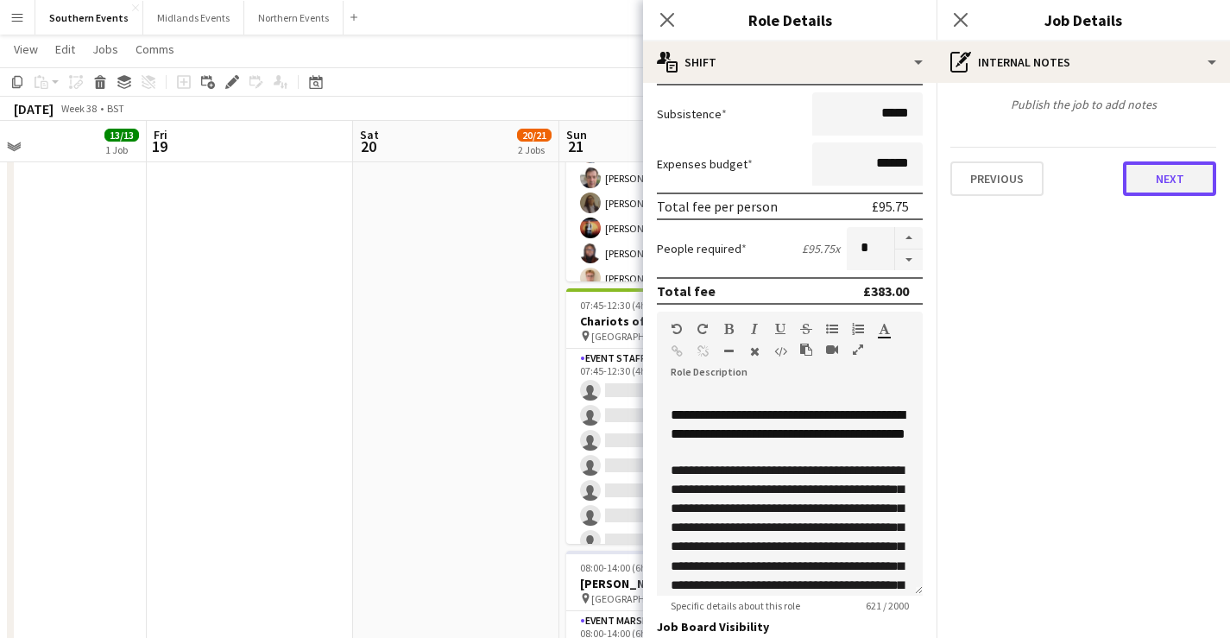
click at [1179, 171] on button "Next" at bounding box center [1169, 178] width 93 height 35
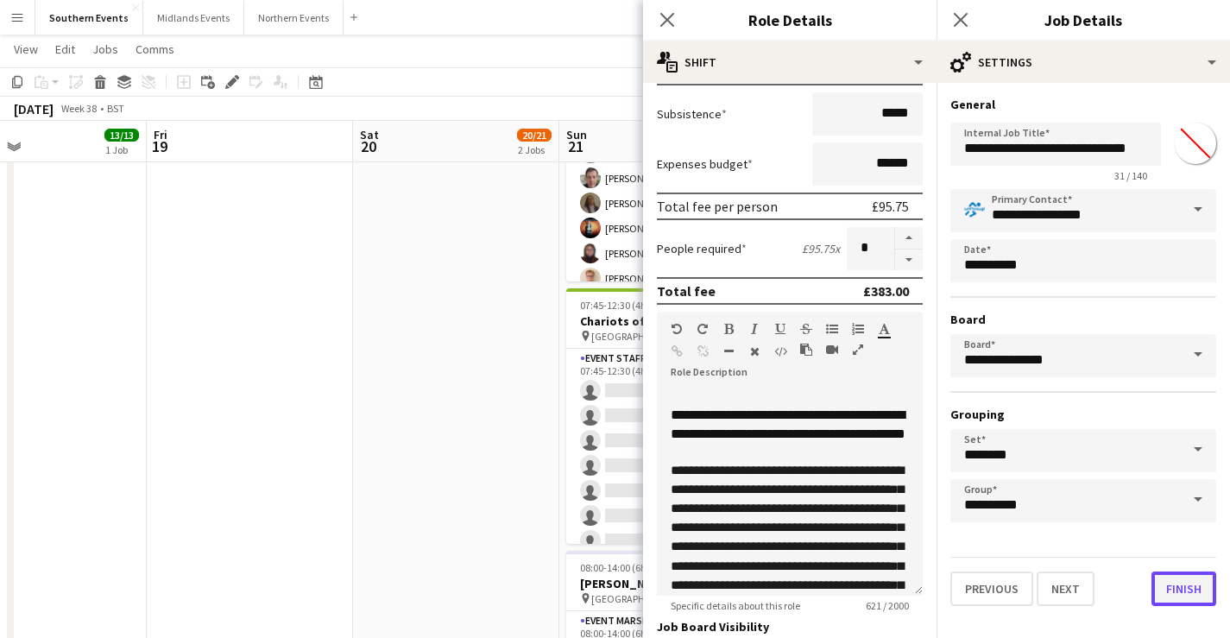
click at [1191, 592] on button "Finish" at bounding box center [1183, 588] width 65 height 35
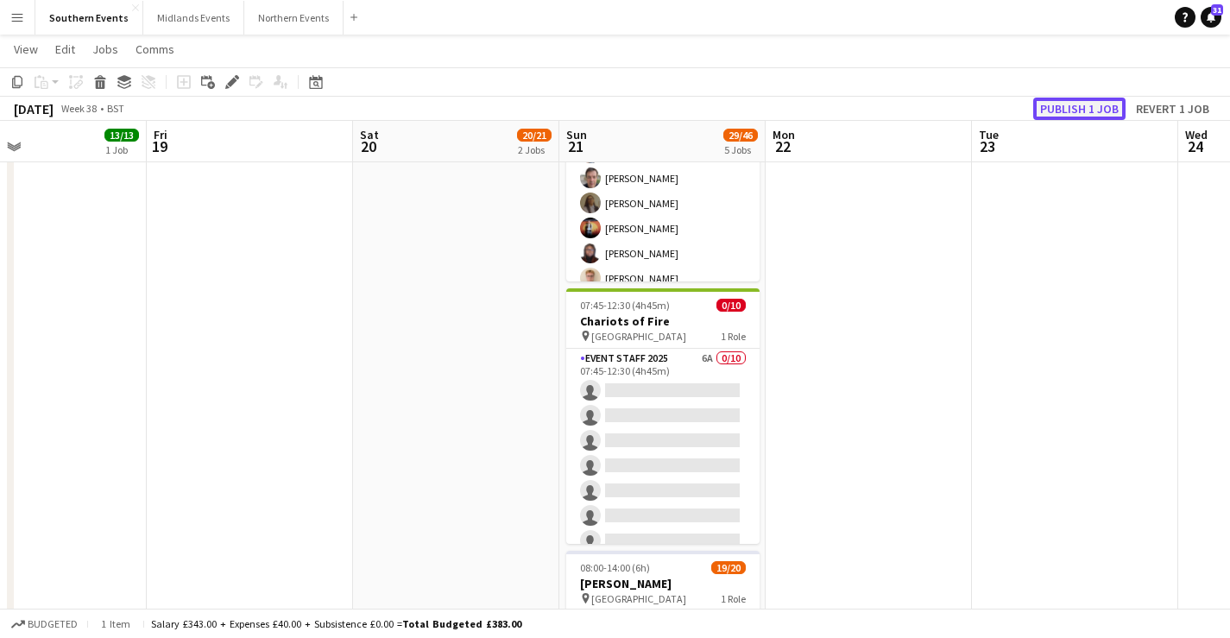
click at [1088, 110] on button "Publish 1 job" at bounding box center [1079, 109] width 92 height 22
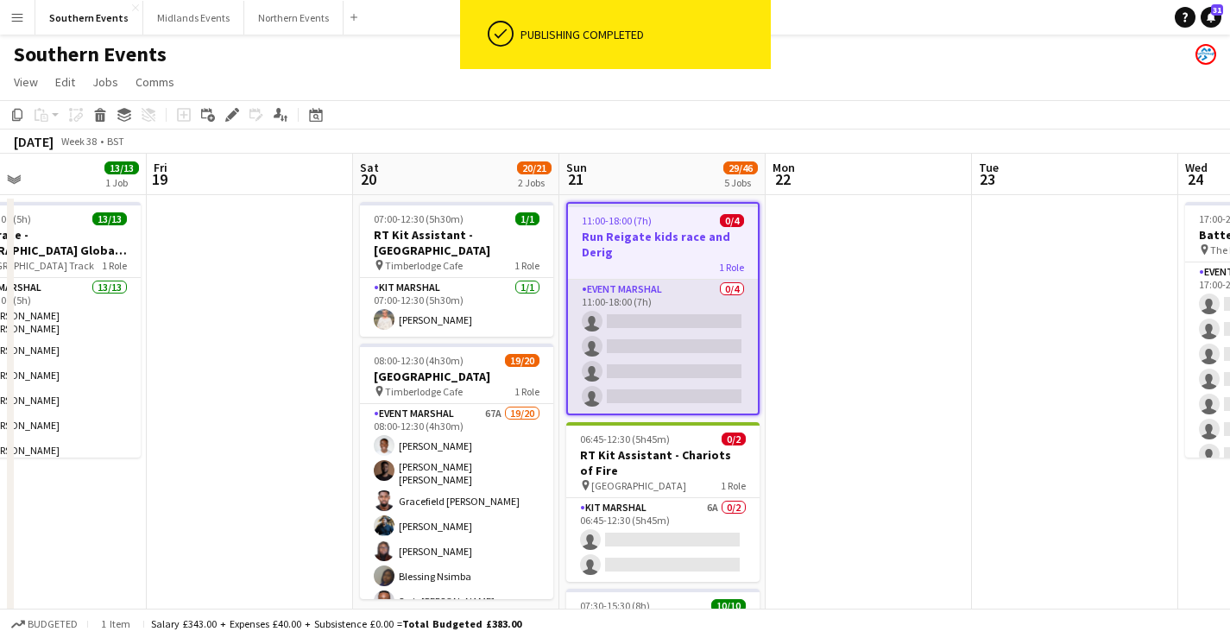
click at [652, 315] on app-card-role "Event Marshal 0/4 11:00-18:00 (7h) single-neutral-actions single-neutral-action…" at bounding box center [663, 347] width 190 height 134
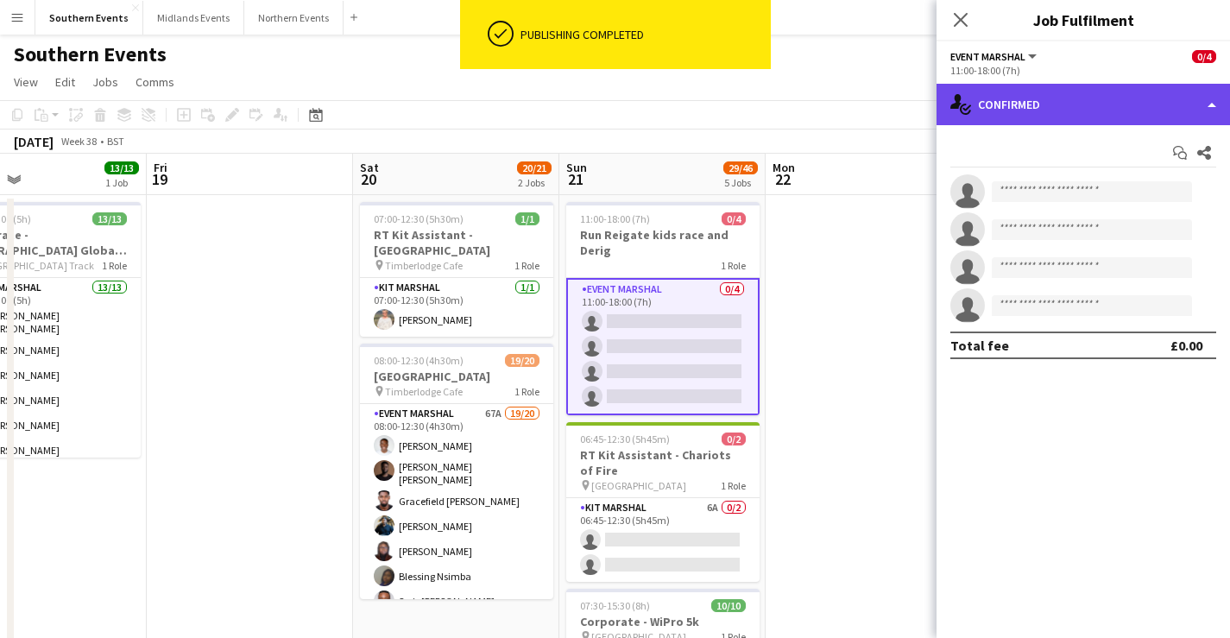
click at [1068, 112] on div "single-neutral-actions-check-2 Confirmed" at bounding box center [1082, 104] width 293 height 41
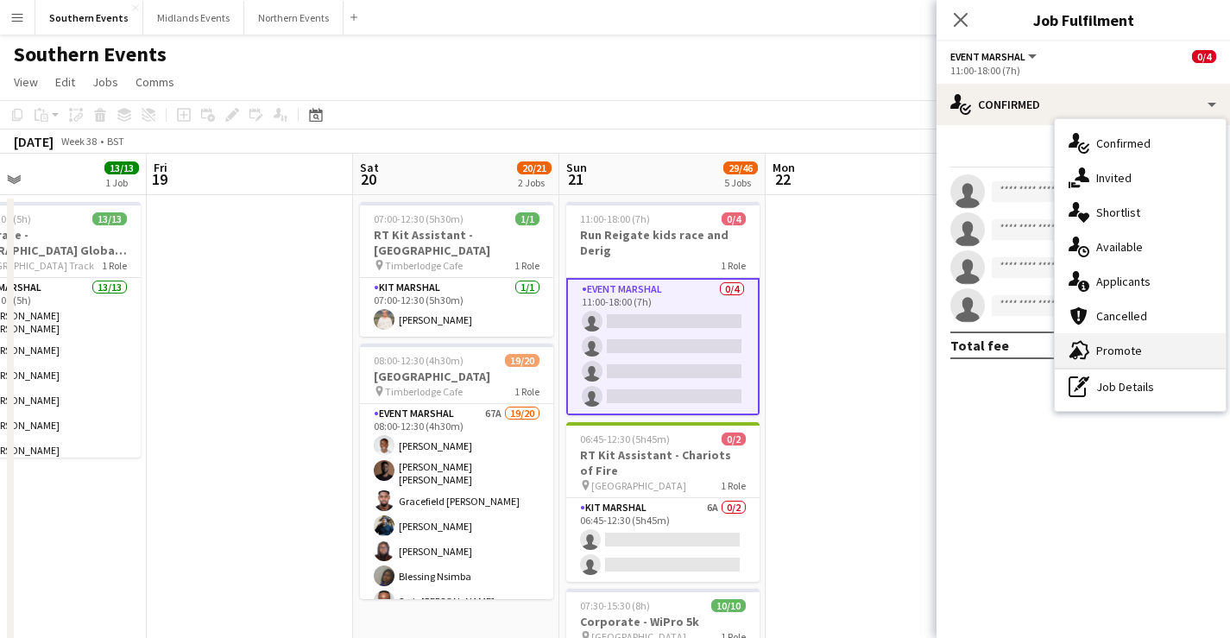
click at [1113, 359] on div "advertising-megaphone Promote" at bounding box center [1140, 350] width 171 height 35
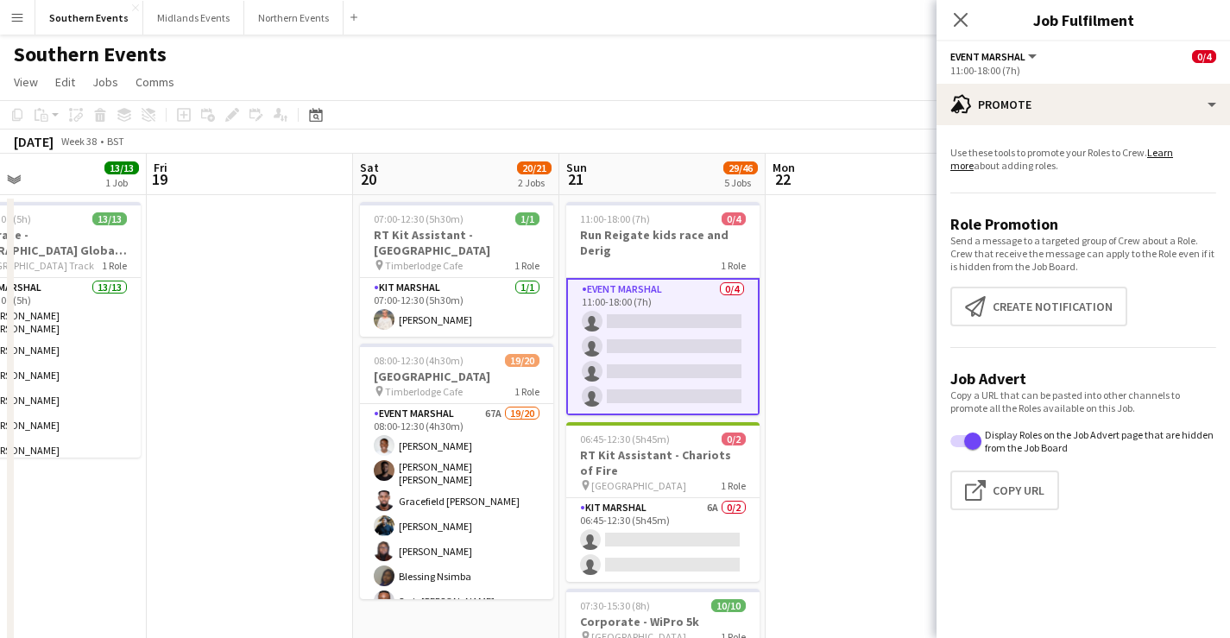
click at [1038, 286] on app-promote-tab "Use these tools to promote your Roles to Crew. Learn more about adding roles. R…" at bounding box center [1082, 331] width 293 height 385
click at [1041, 308] on button "Create notification Create notification" at bounding box center [1038, 307] width 177 height 40
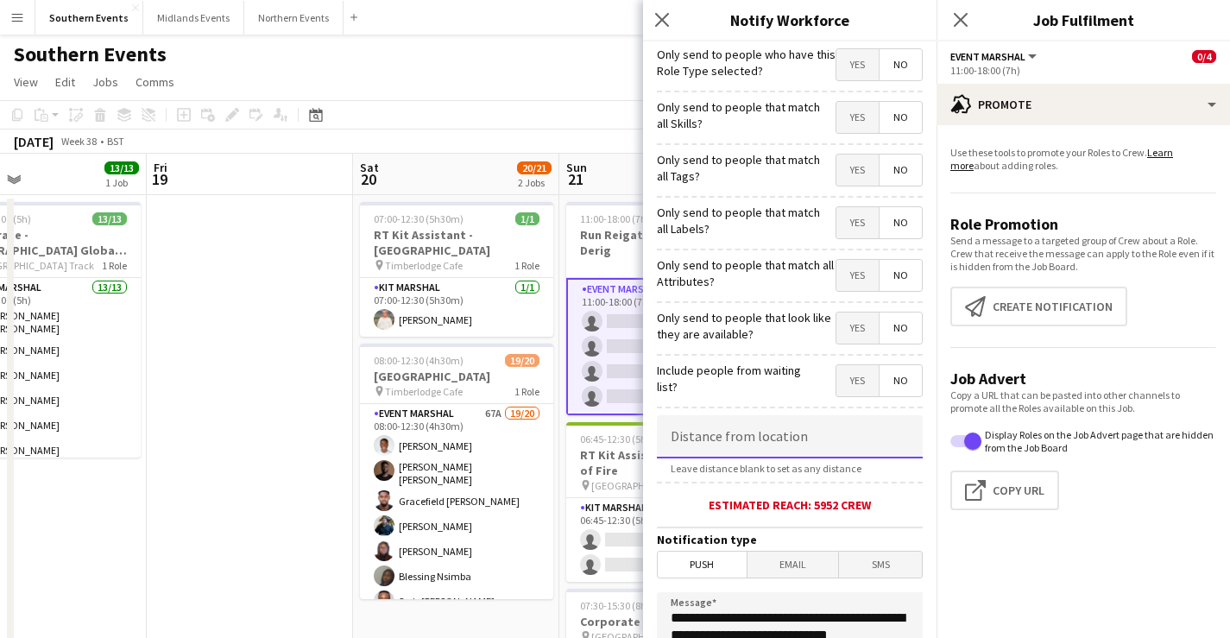
click at [802, 438] on input at bounding box center [790, 436] width 266 height 43
type input "****"
type input "*****"
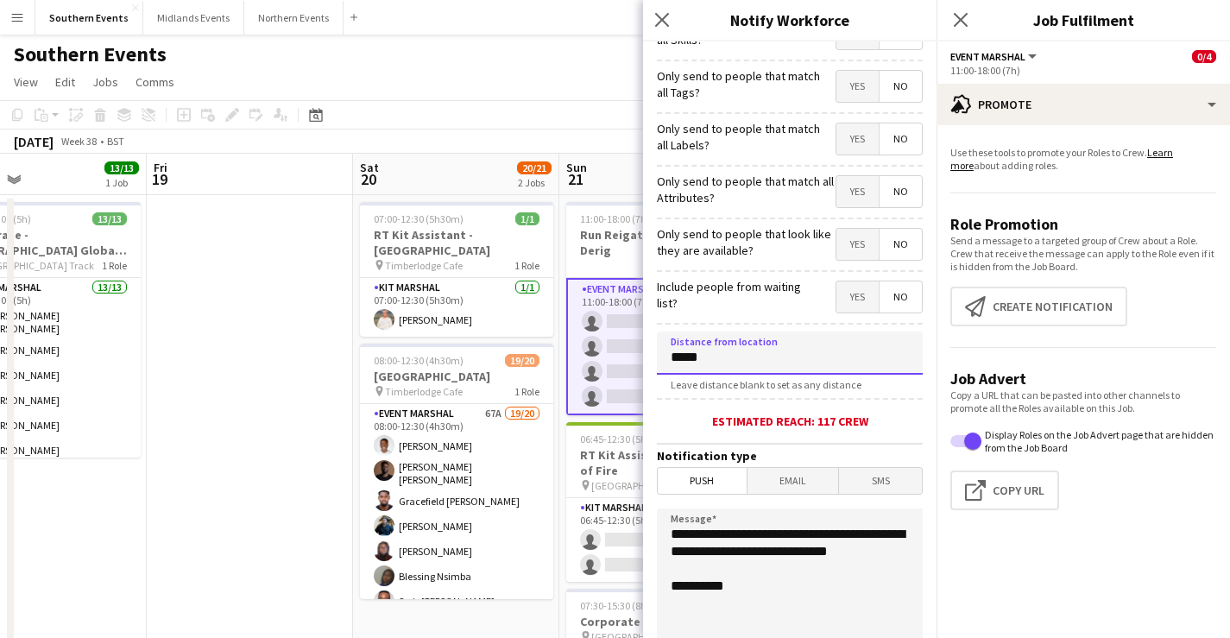
scroll to position [123, 0]
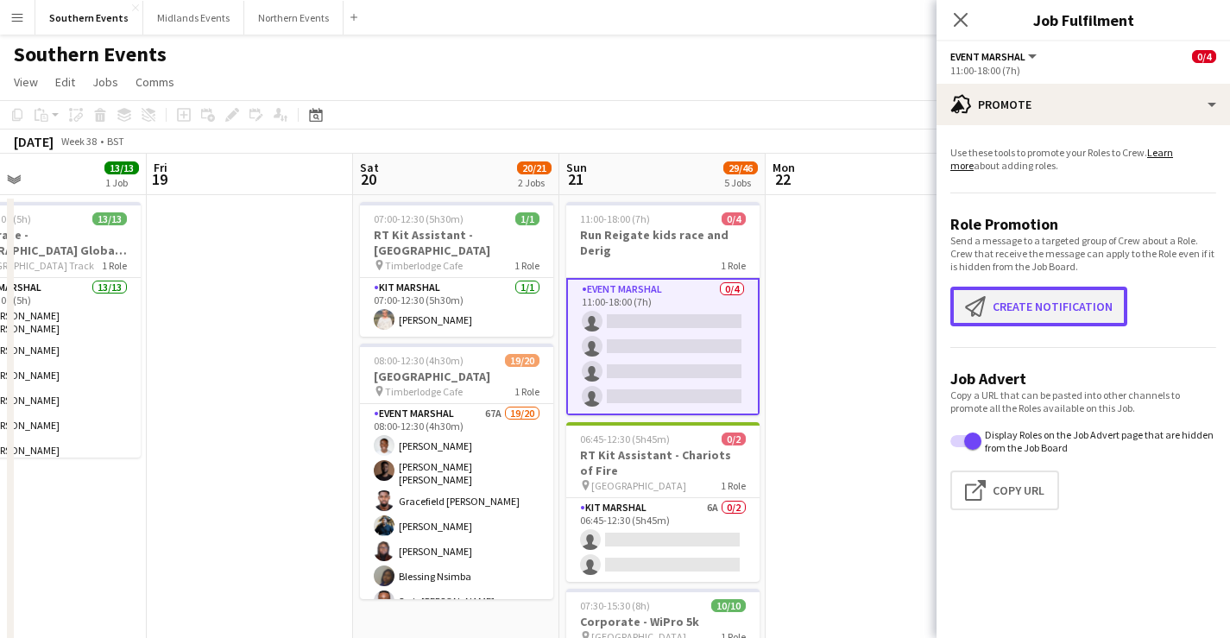
click at [995, 295] on button "Create notification Create notification" at bounding box center [1038, 307] width 177 height 40
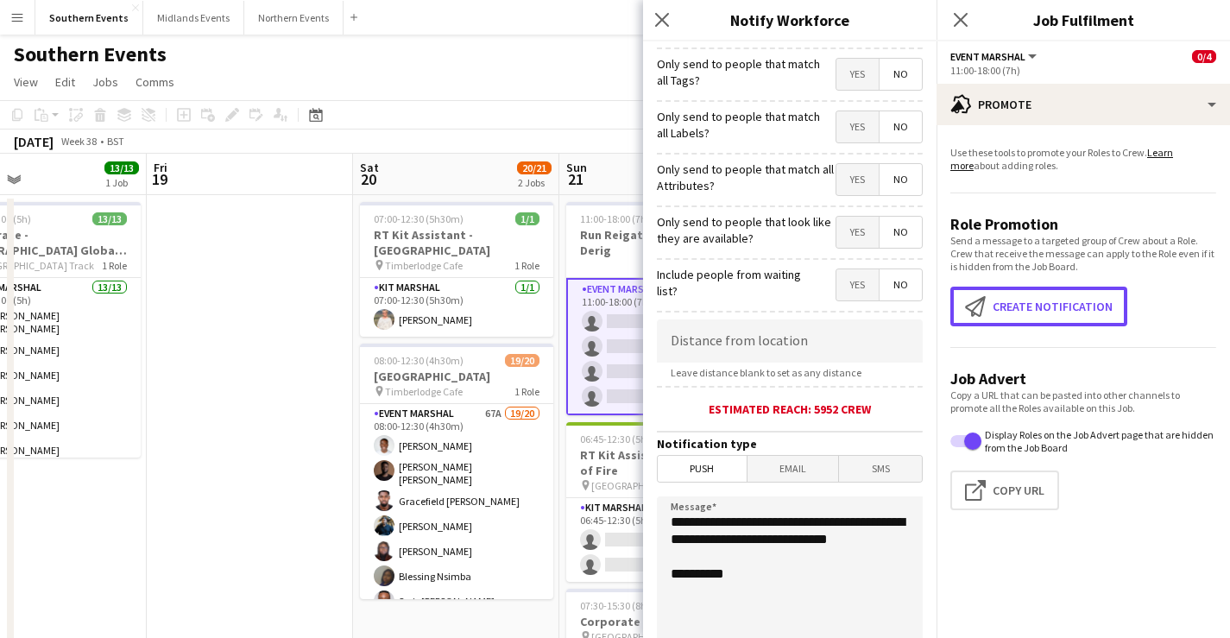
scroll to position [101, 0]
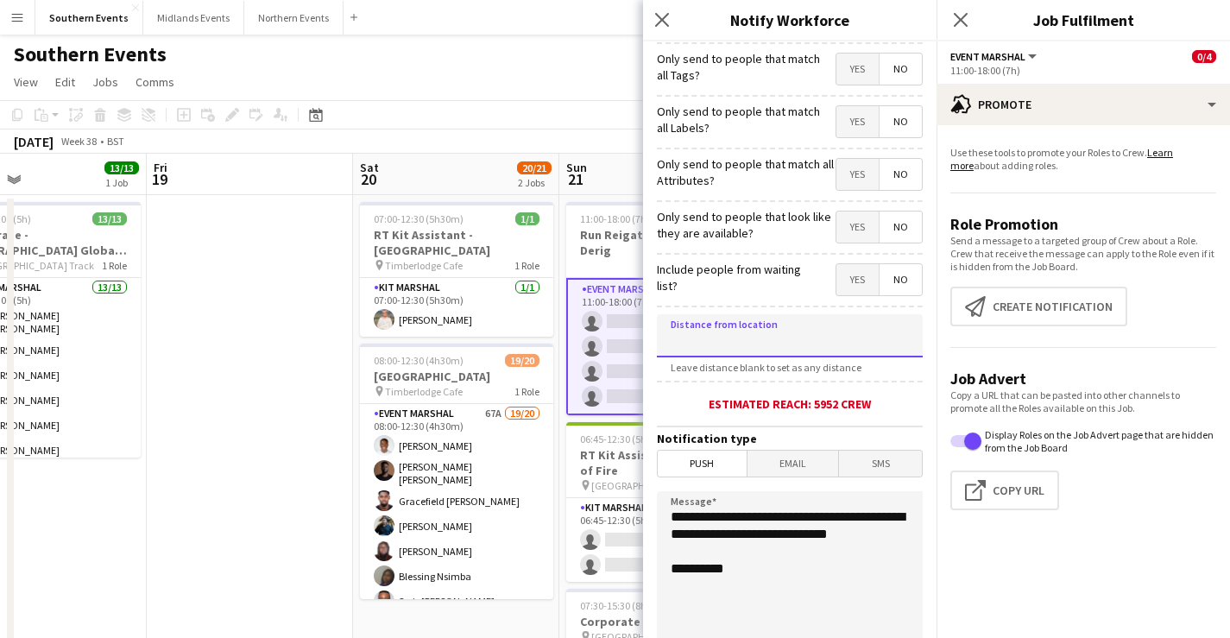
click at [741, 337] on input at bounding box center [790, 335] width 266 height 43
type input "****"
type input "*****"
click at [747, 562] on textarea "**********" at bounding box center [790, 596] width 266 height 211
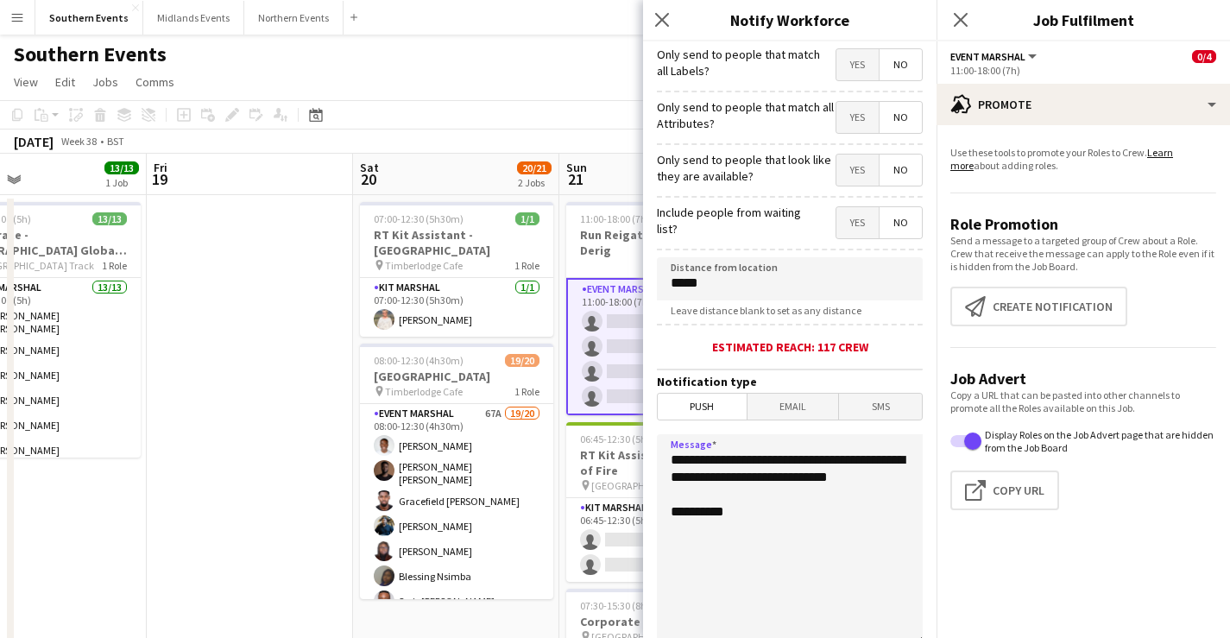
scroll to position [161, 0]
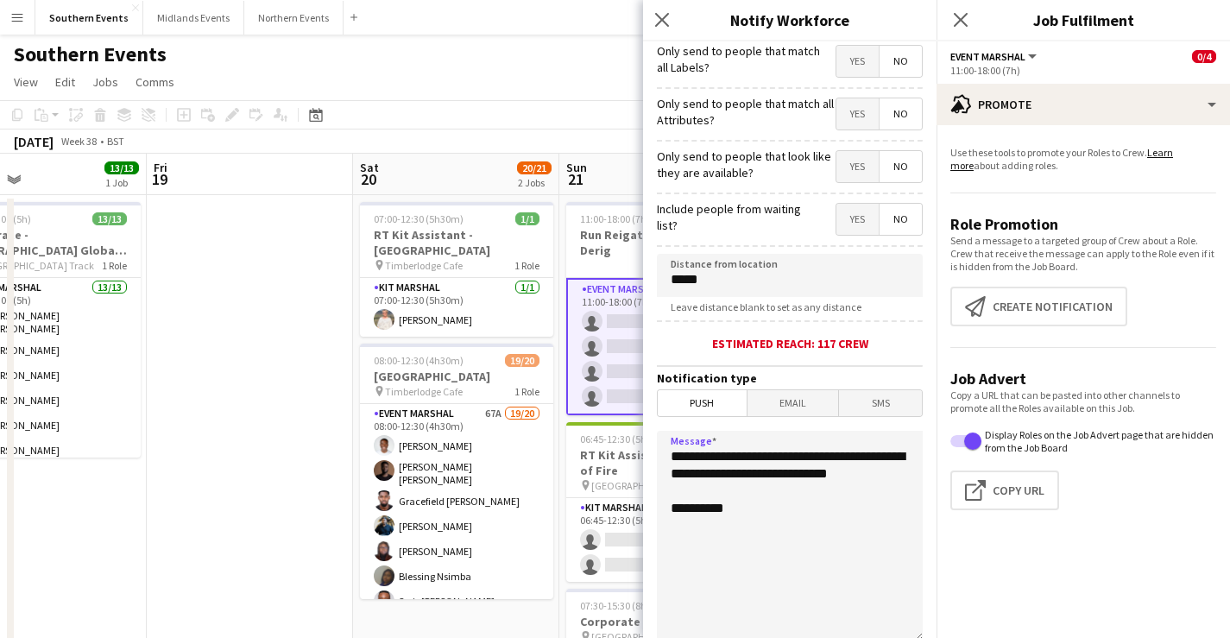
click at [766, 592] on textarea "**********" at bounding box center [790, 536] width 266 height 211
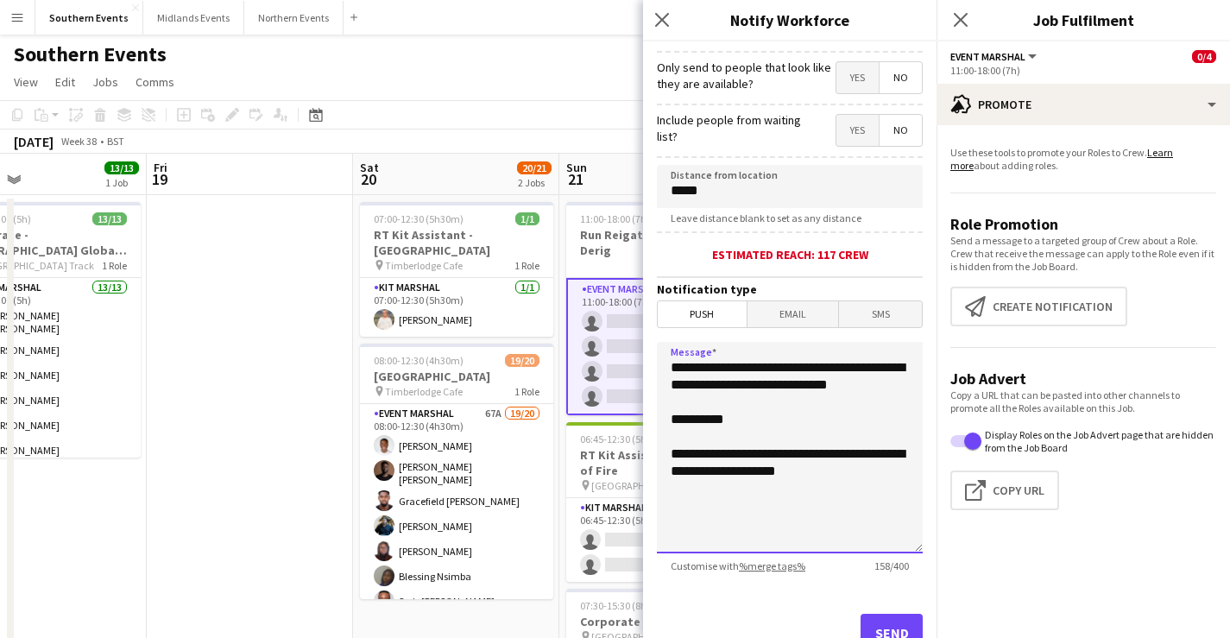
scroll to position [255, 0]
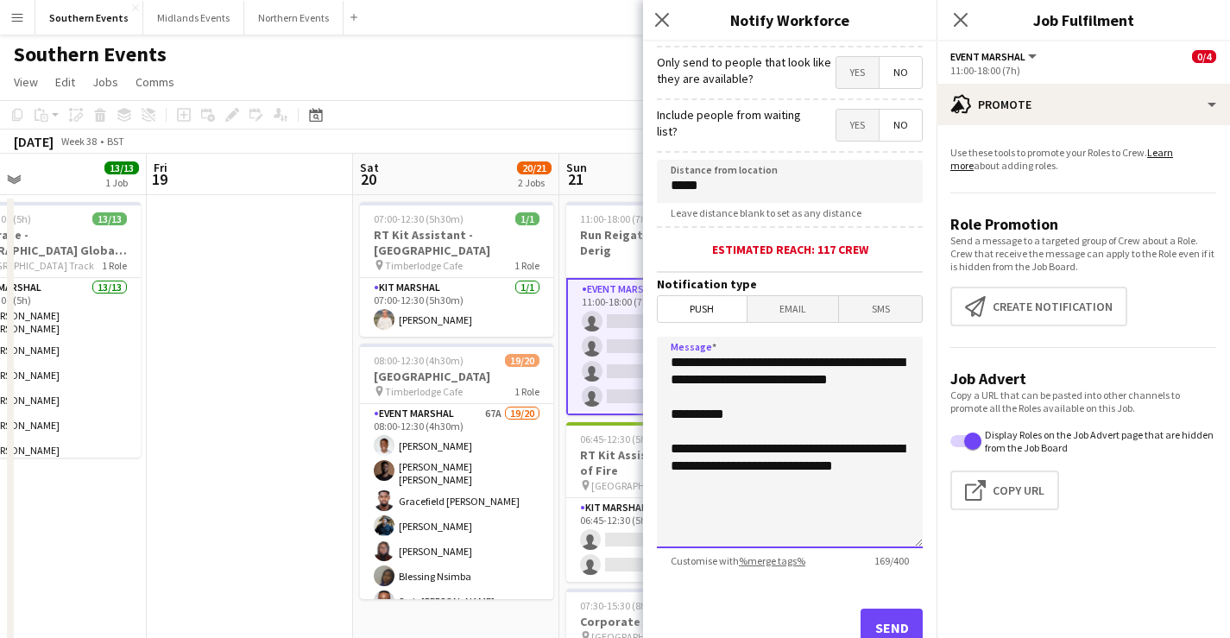
type textarea "**********"
click at [878, 592] on button "Send" at bounding box center [891, 627] width 62 height 38
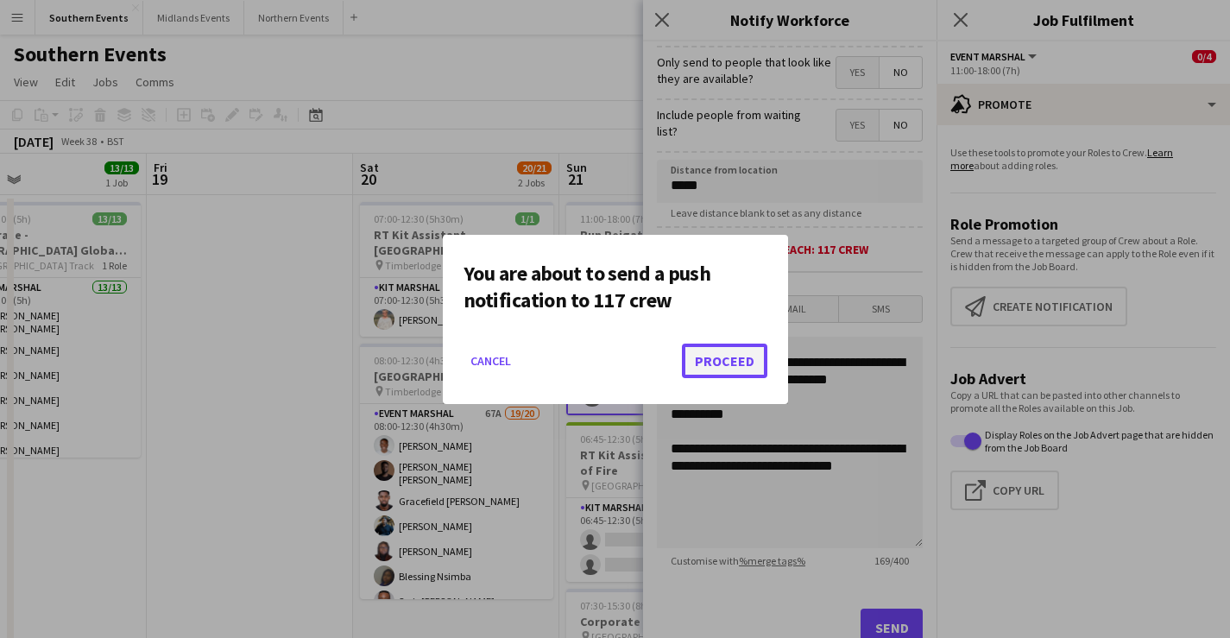
click at [737, 361] on button "Proceed" at bounding box center [724, 361] width 85 height 35
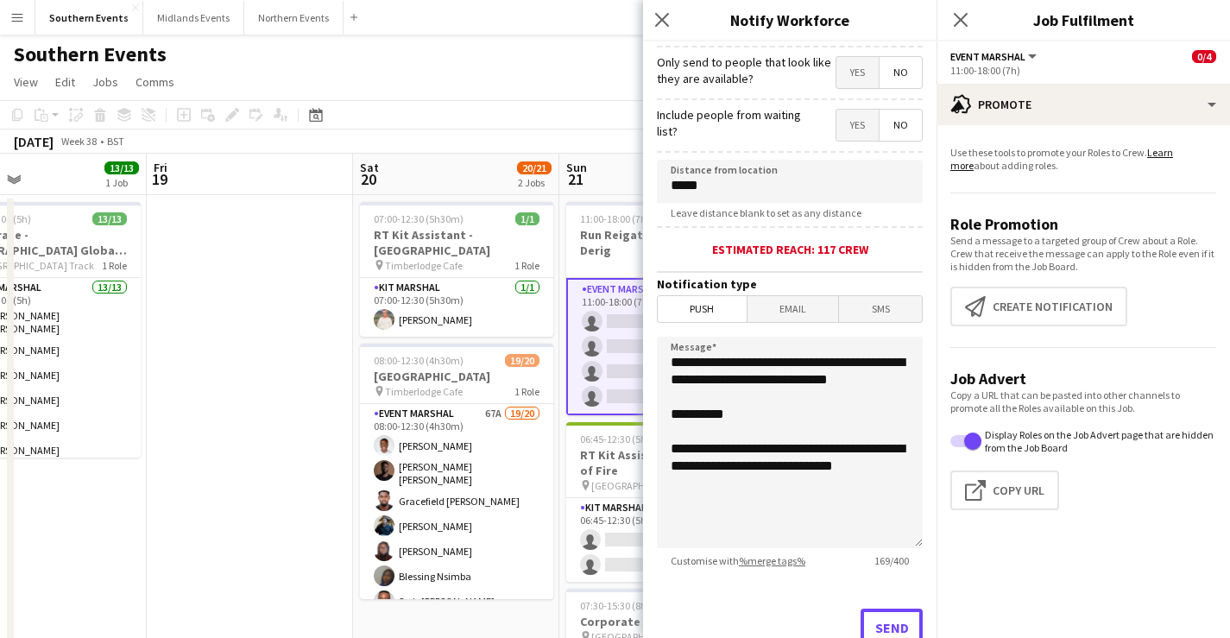
scroll to position [264, 0]
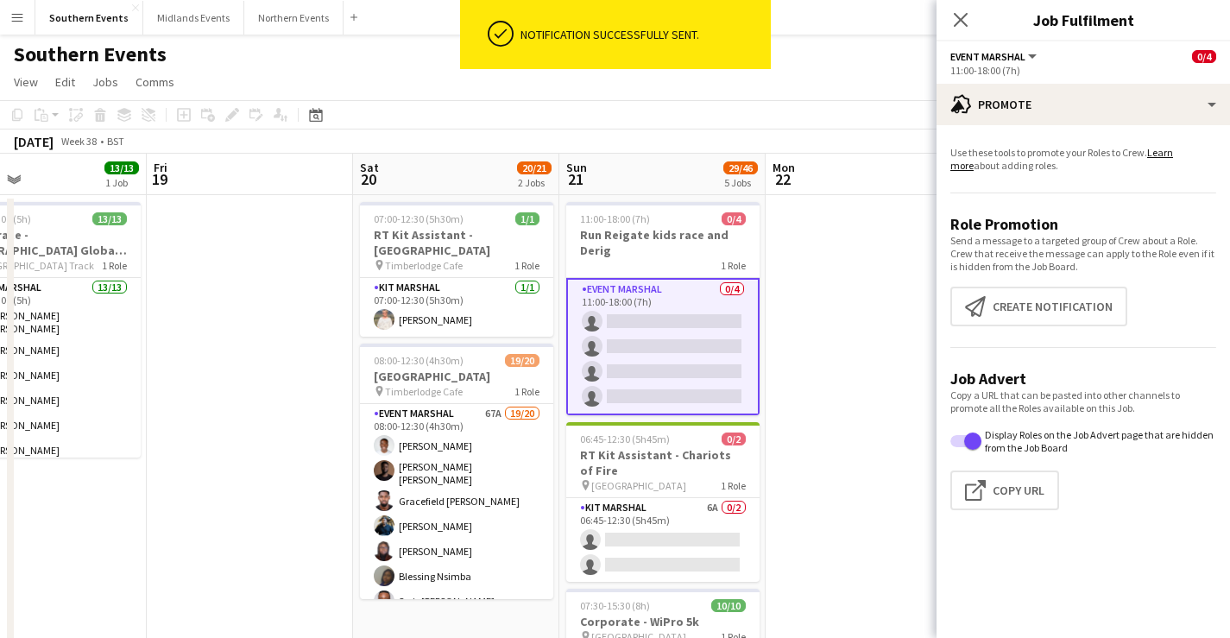
click at [684, 349] on app-card-role "Event Marshal 0/4 11:00-18:00 (7h) single-neutral-actions single-neutral-action…" at bounding box center [662, 346] width 193 height 137
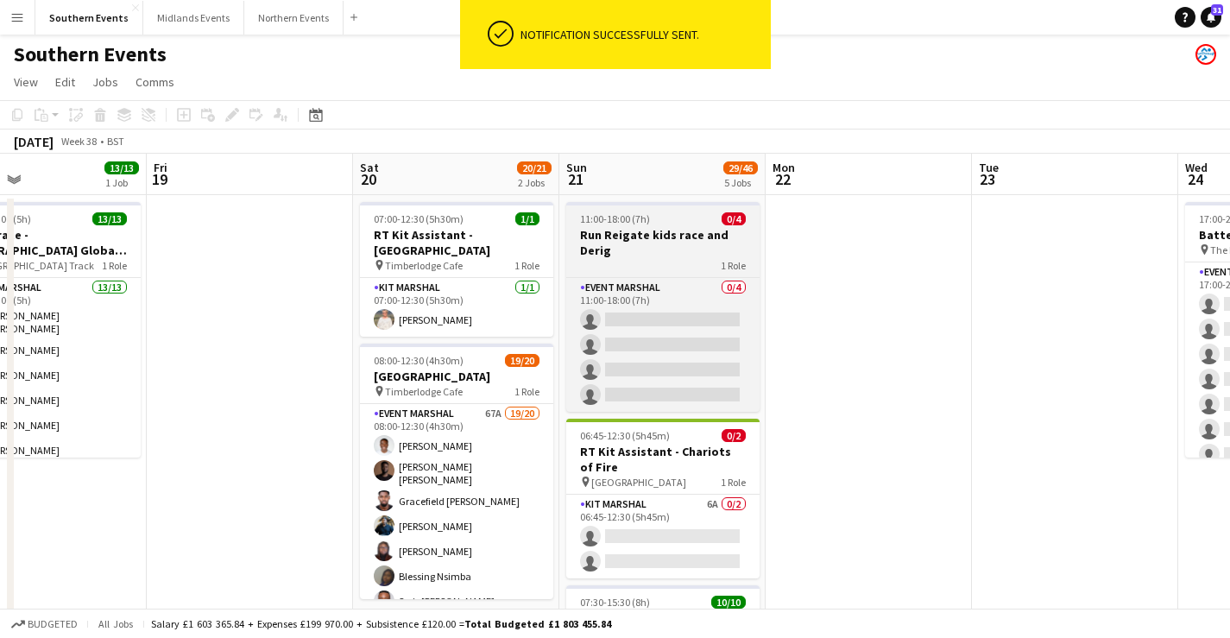
click at [680, 230] on h3 "Run Reigate kids race and Derig" at bounding box center [662, 242] width 193 height 31
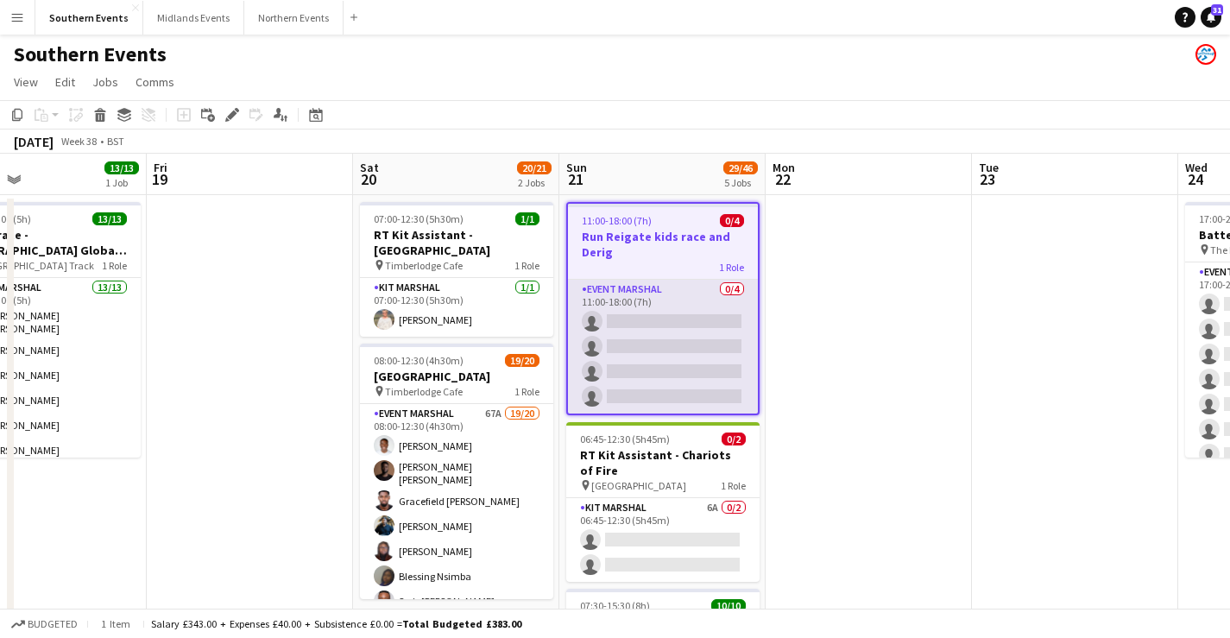
click at [671, 293] on app-card-role "Event Marshal 0/4 11:00-18:00 (7h) single-neutral-actions single-neutral-action…" at bounding box center [663, 347] width 190 height 134
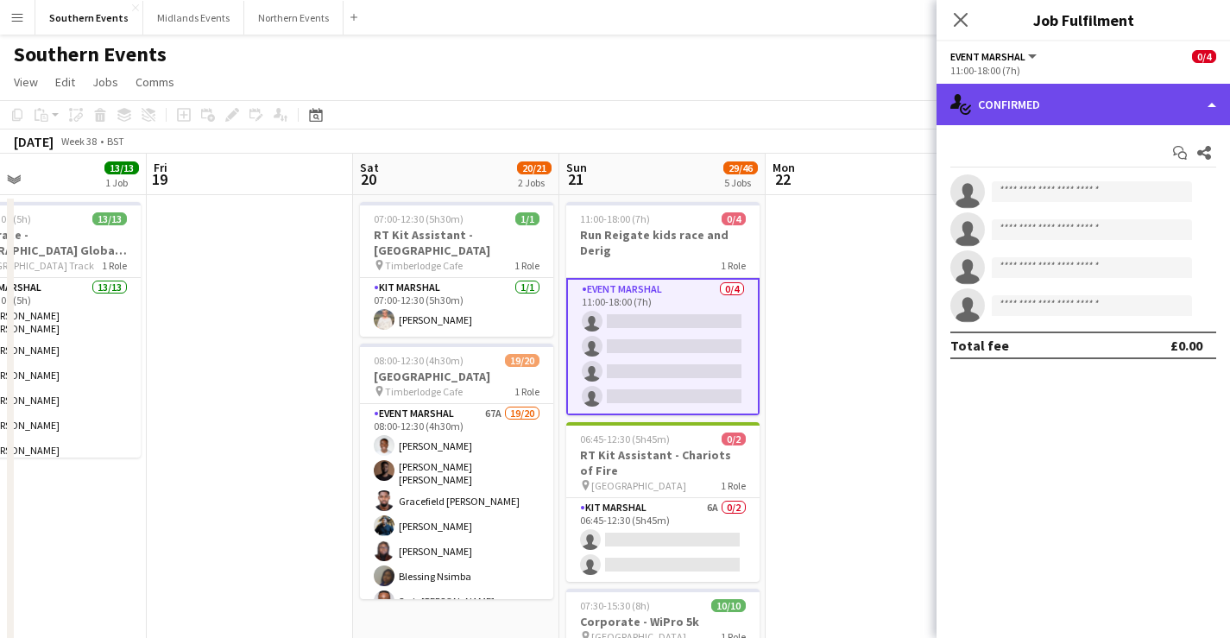
click at [1037, 103] on div "single-neutral-actions-check-2 Confirmed" at bounding box center [1082, 104] width 293 height 41
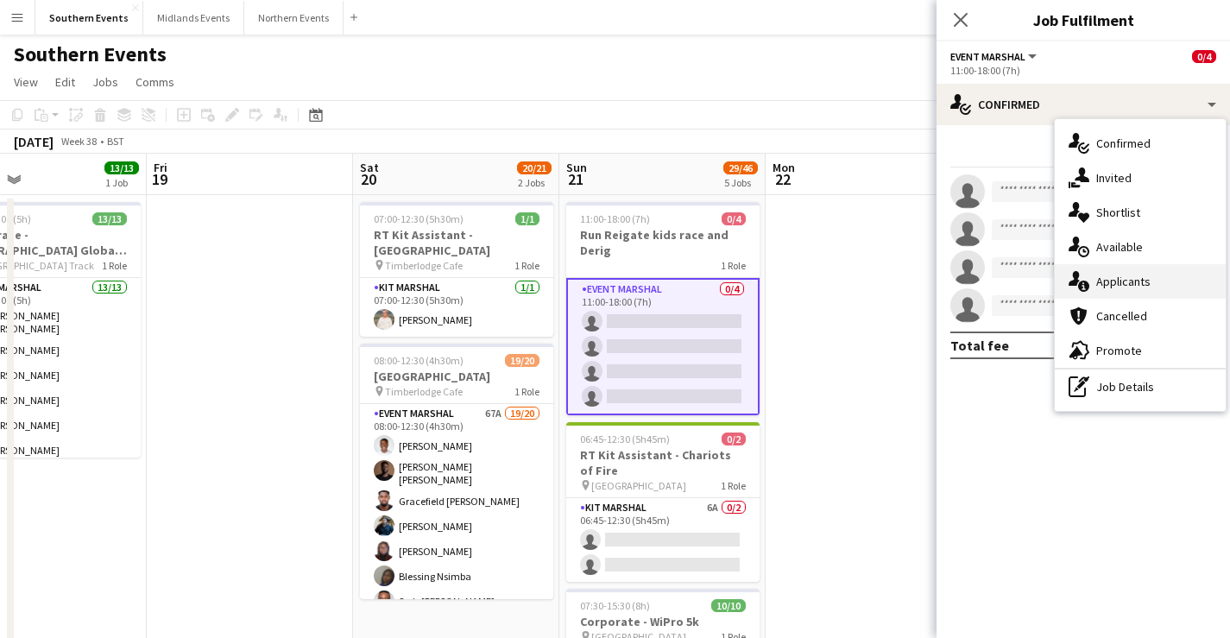
click at [1085, 288] on icon at bounding box center [1083, 286] width 11 height 11
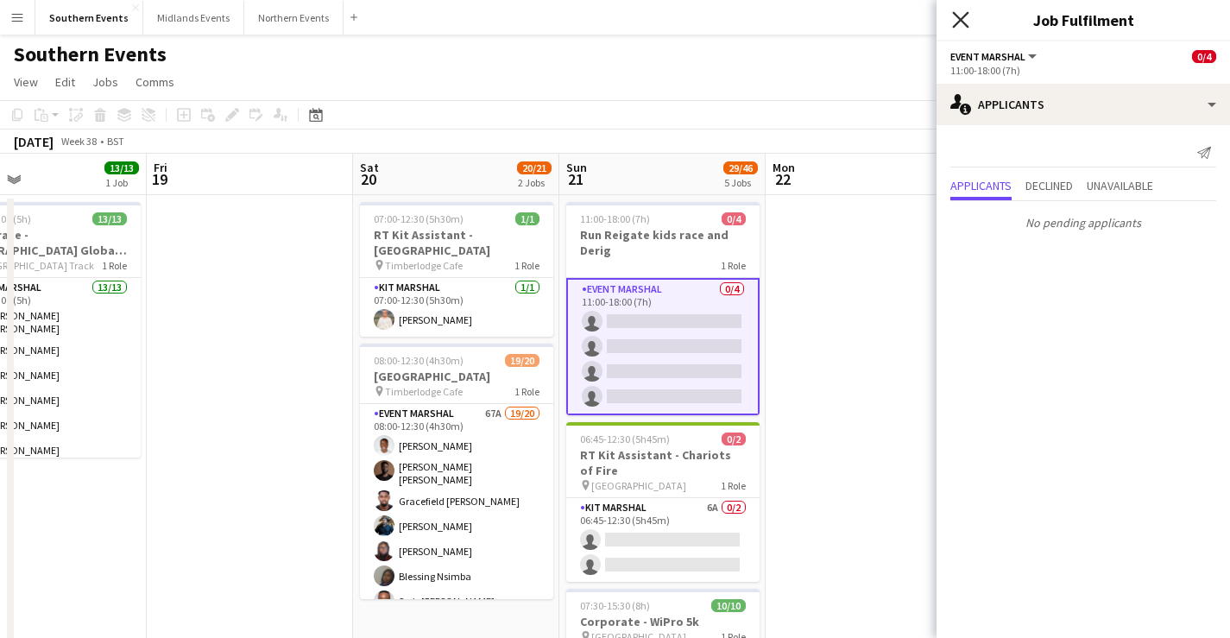
click at [961, 22] on icon "Close pop-in" at bounding box center [960, 19] width 16 height 16
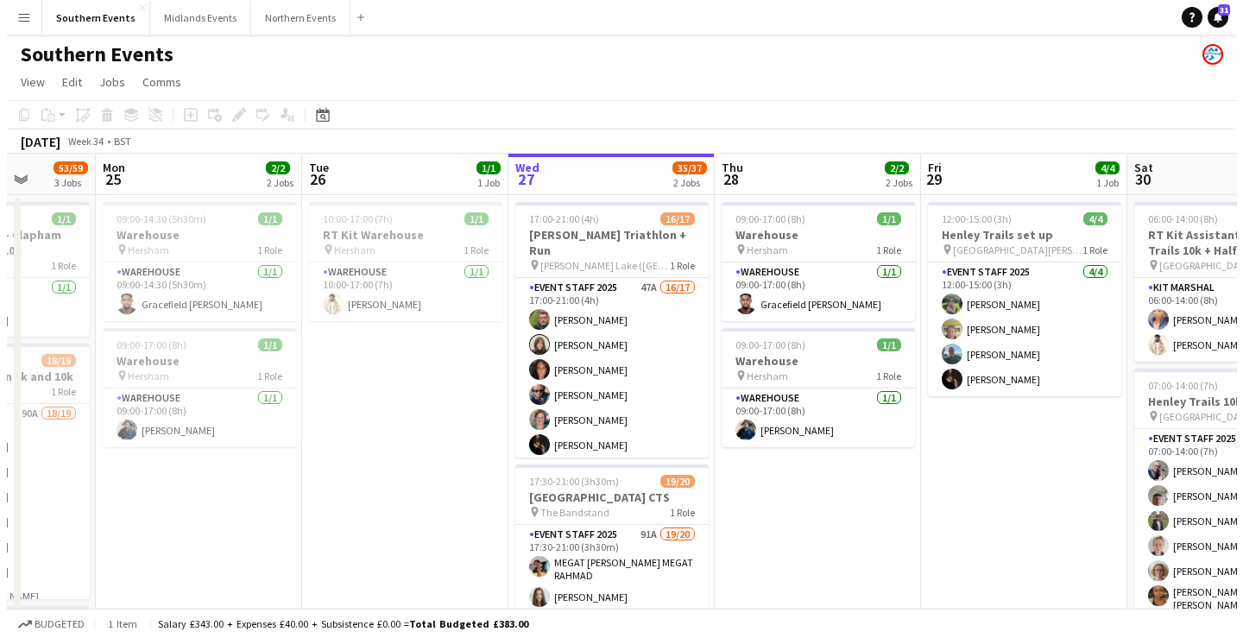
scroll to position [0, 527]
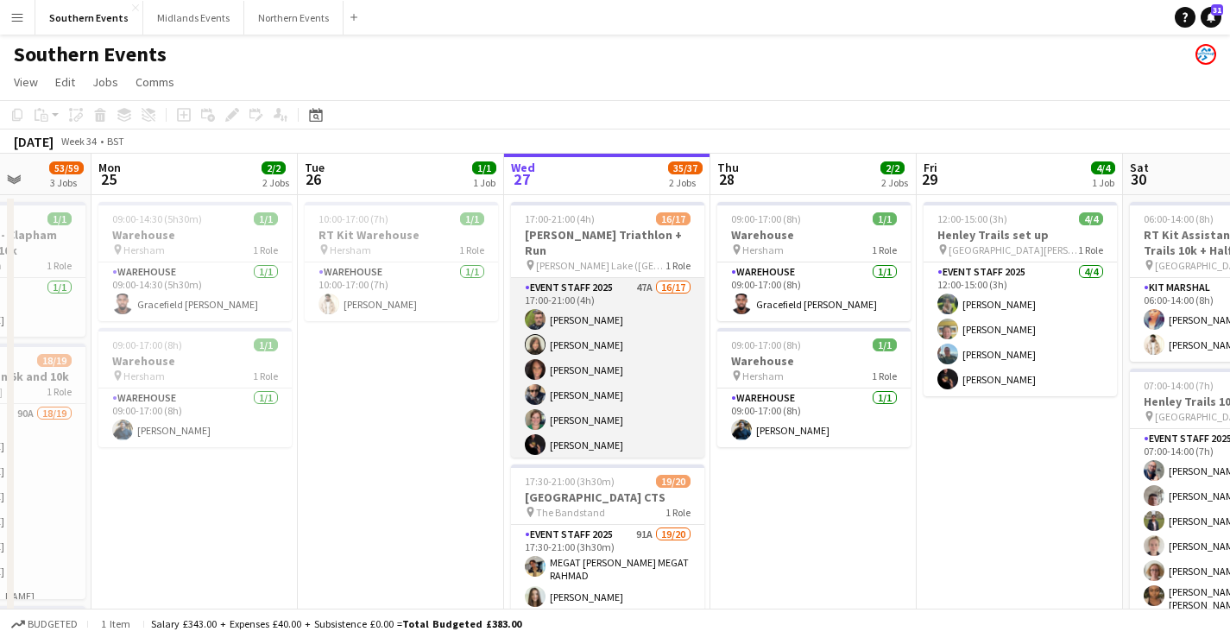
click at [604, 397] on app-card-role "Event Staff 2025 47A 16/17 17:00-21:00 (4h) [PERSON_NAME] [PERSON_NAME] [PERSON…" at bounding box center [607, 507] width 193 height 459
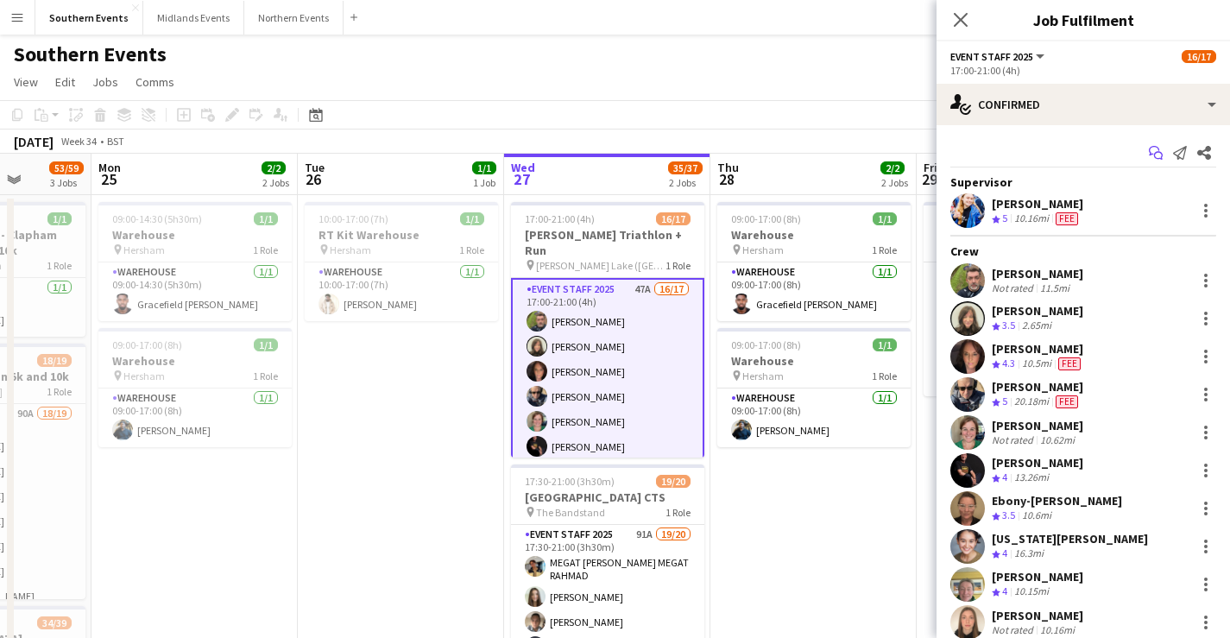
click at [1149, 149] on icon "Start chat" at bounding box center [1156, 153] width 14 height 14
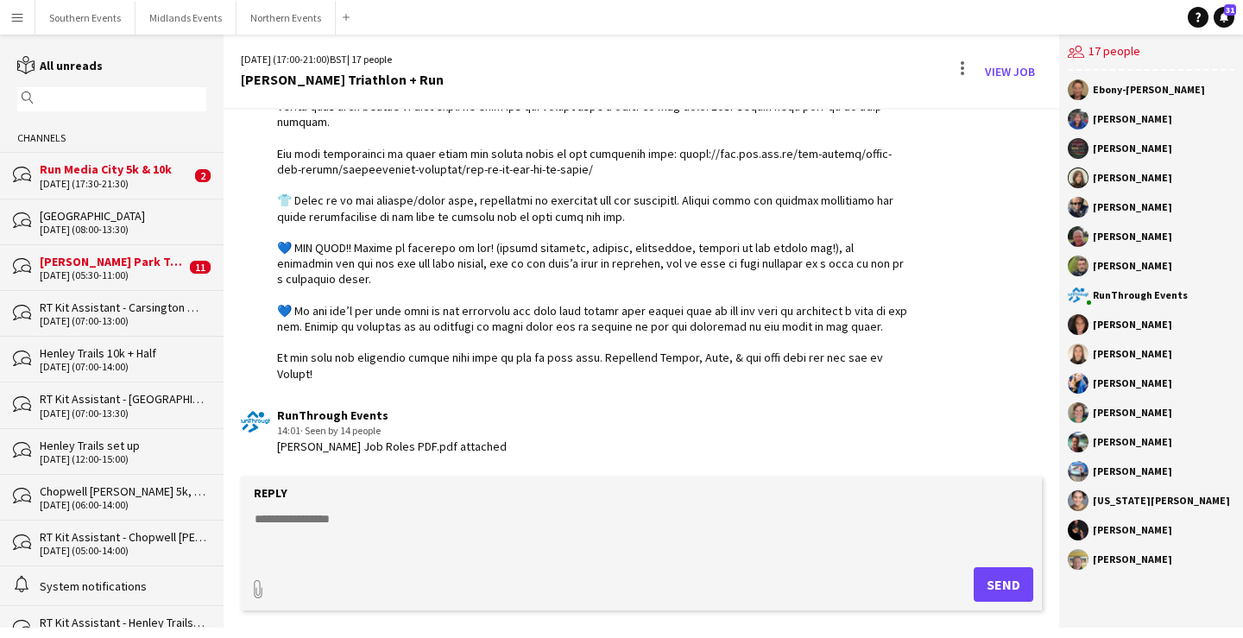
scroll to position [1863, 0]
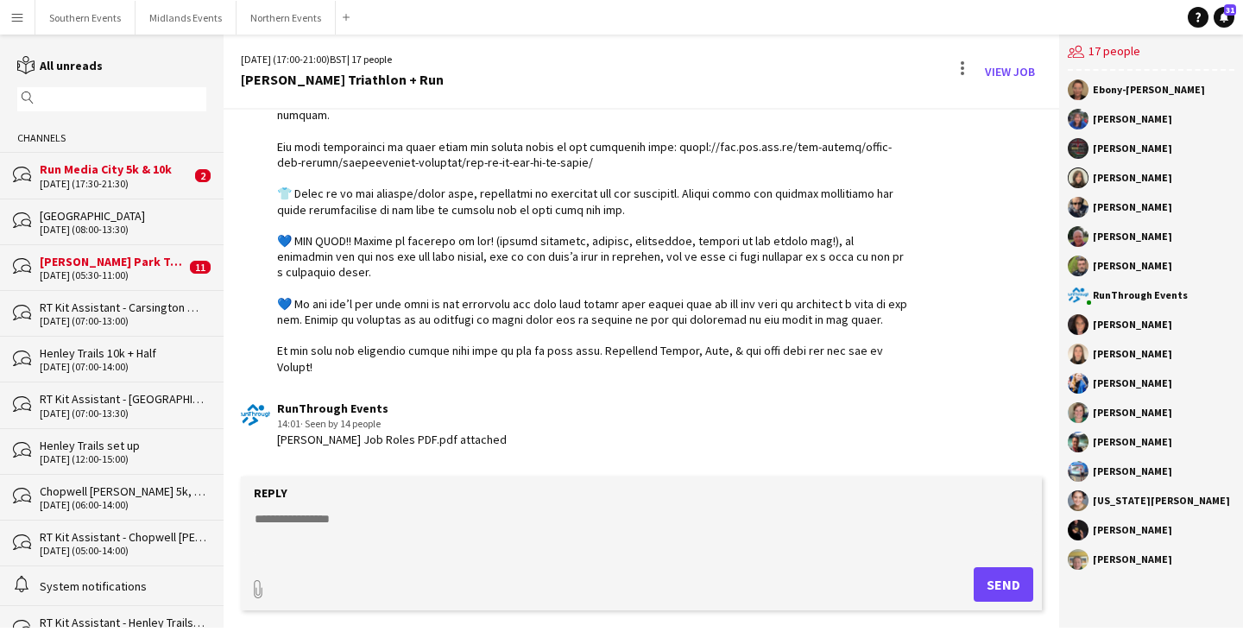
drag, startPoint x: 276, startPoint y: 148, endPoint x: 892, endPoint y: 394, distance: 662.7
copy div "Please see all arrival & event information below: ⏱️ Arrival Time 4pm - Early T…"
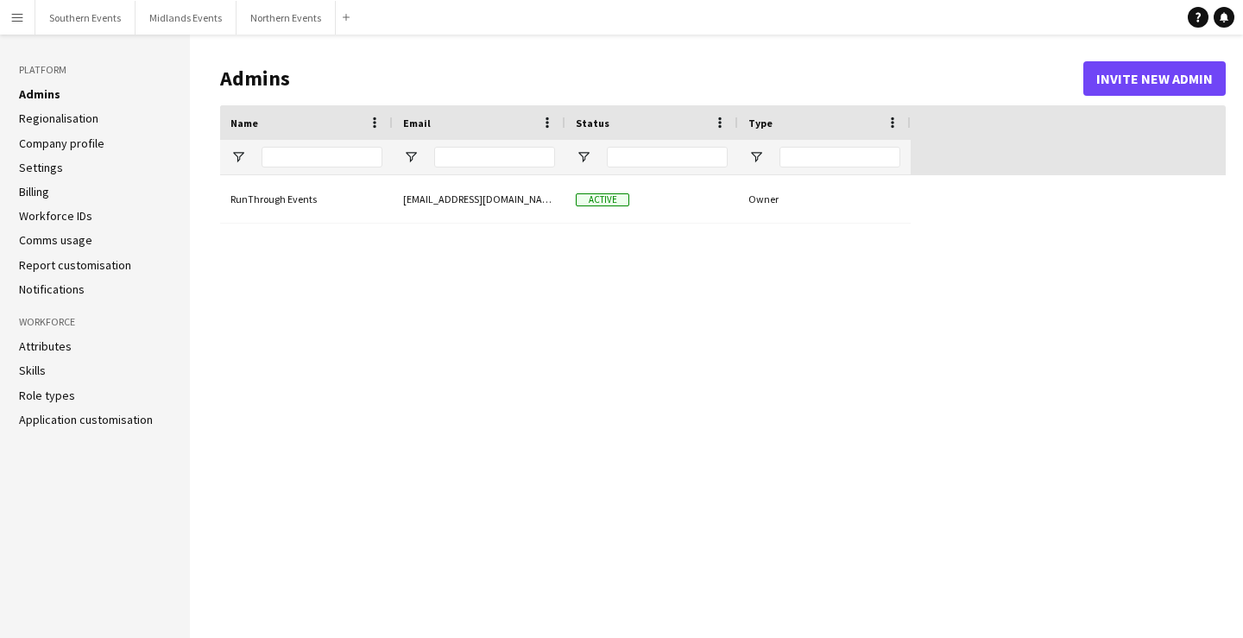
type input "**********"
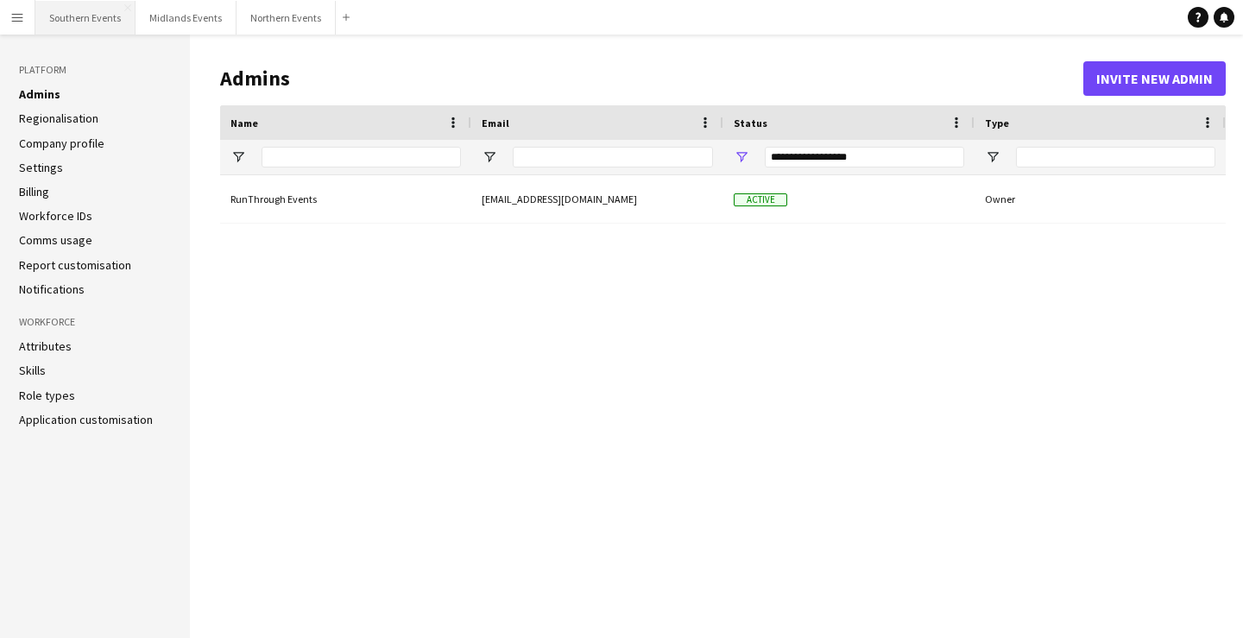
click at [96, 18] on button "Southern Events Close" at bounding box center [85, 18] width 100 height 34
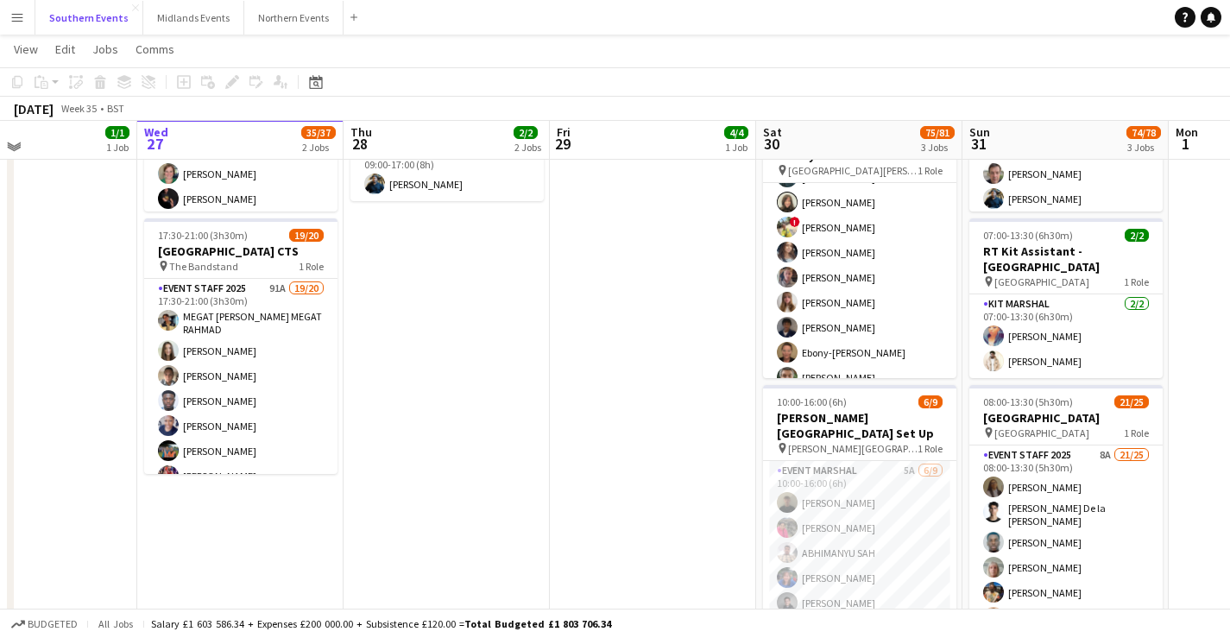
scroll to position [245, 0]
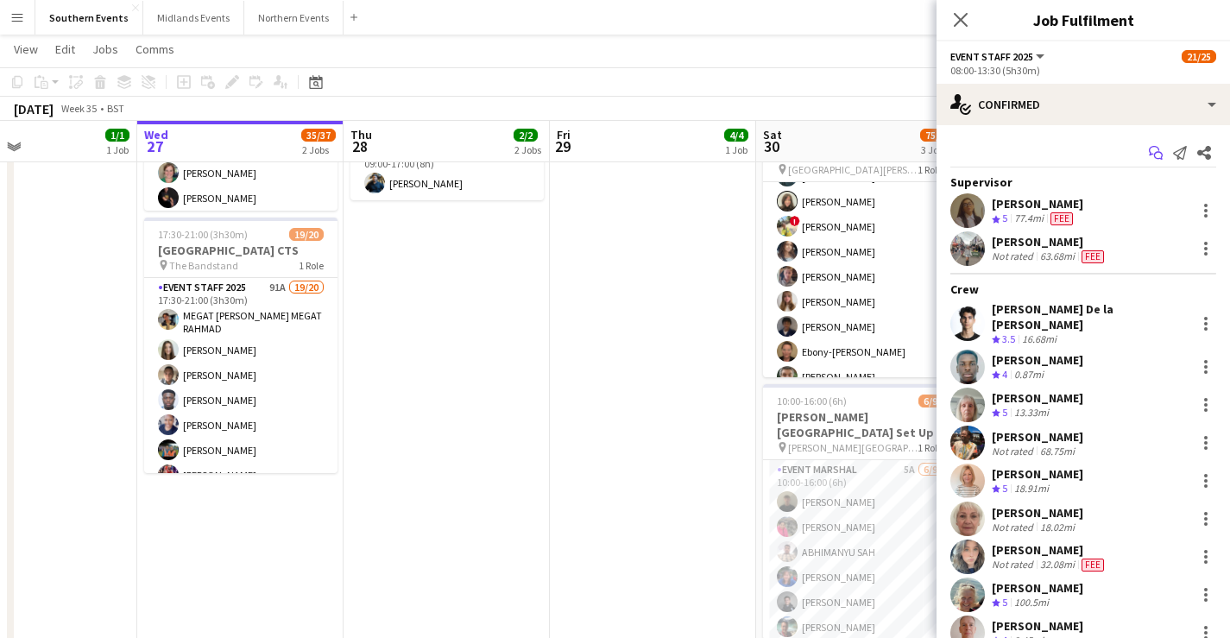
click at [1149, 153] on icon at bounding box center [1154, 150] width 10 height 9
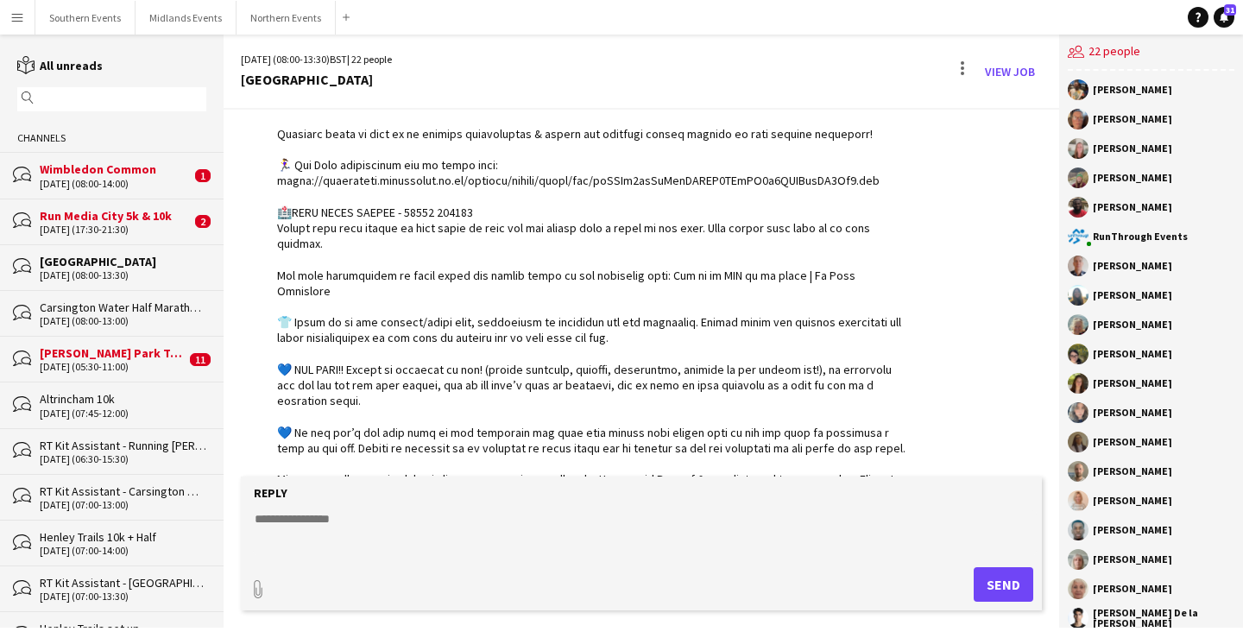
scroll to position [2725, 0]
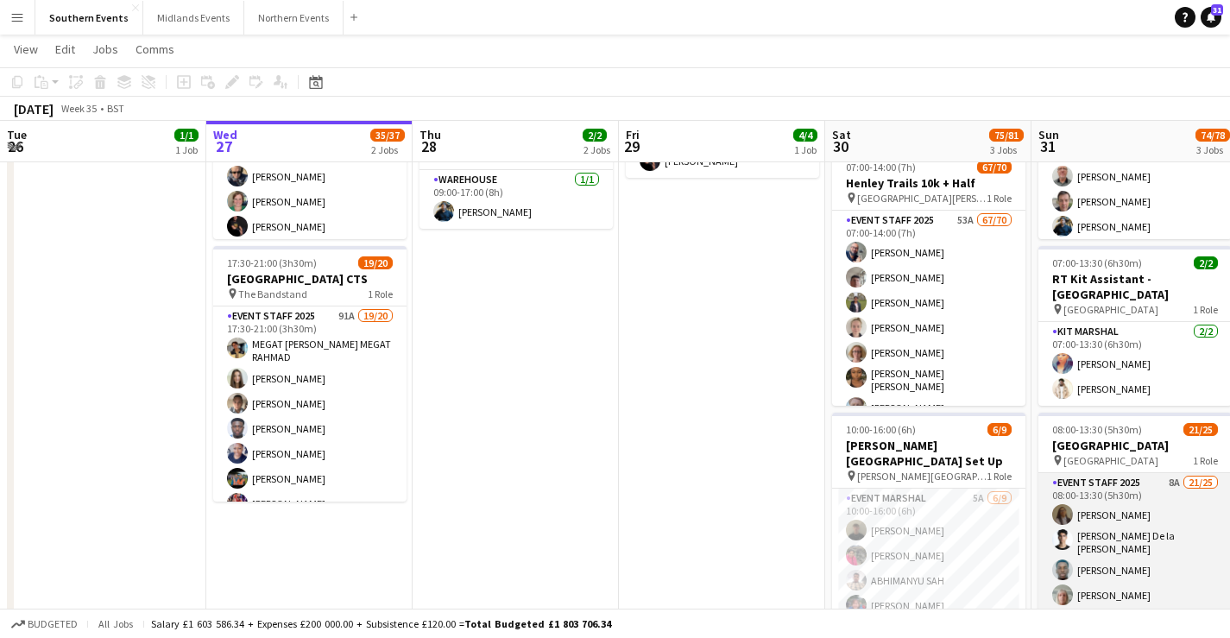
scroll to position [223, 0]
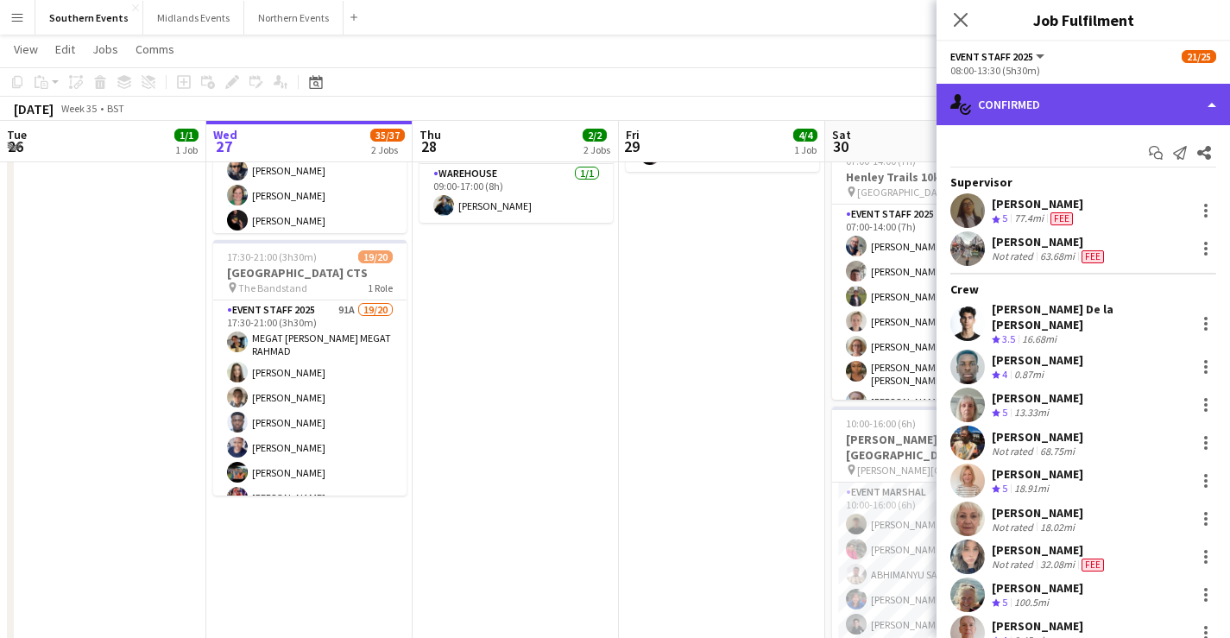
click at [1096, 116] on div "single-neutral-actions-check-2 Confirmed" at bounding box center [1082, 104] width 293 height 41
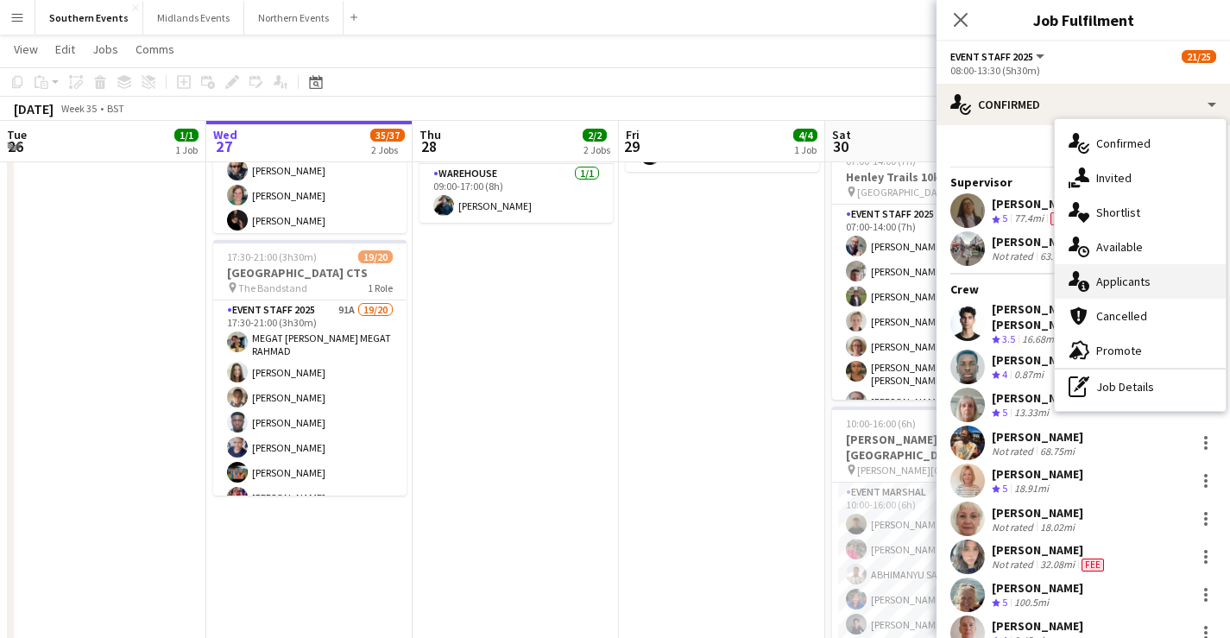
click at [1123, 280] on div "single-neutral-actions-information Applicants" at bounding box center [1140, 281] width 171 height 35
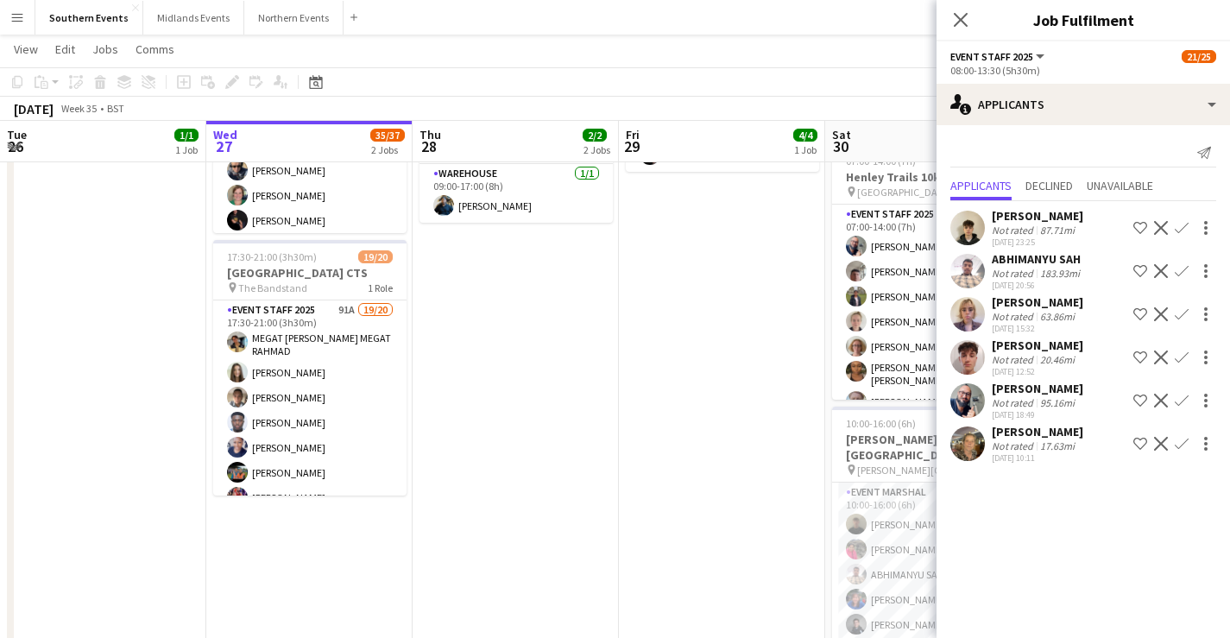
click at [1177, 442] on app-icon "Confirm" at bounding box center [1182, 444] width 14 height 14
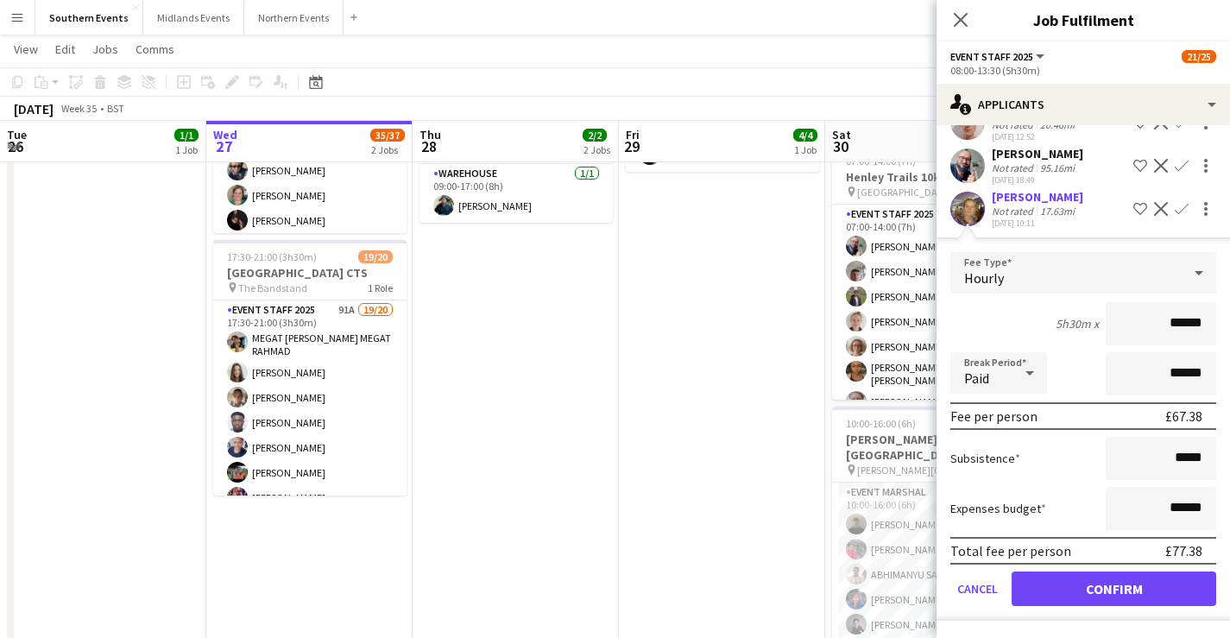
scroll to position [233, 0]
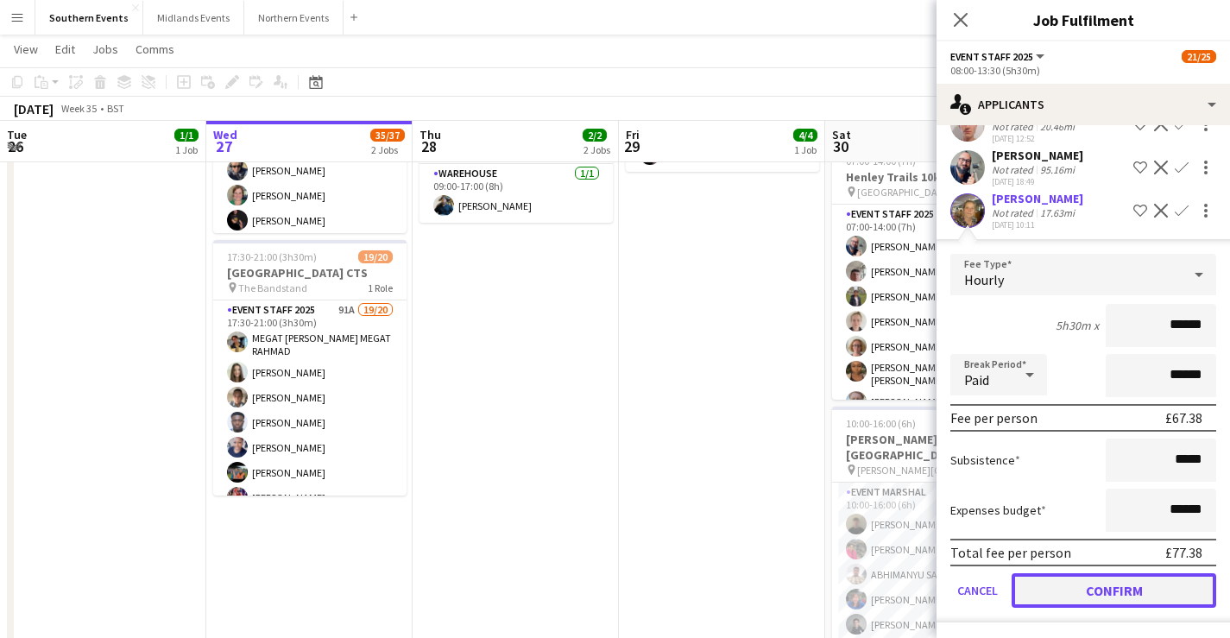
click at [1125, 588] on button "Confirm" at bounding box center [1114, 590] width 205 height 35
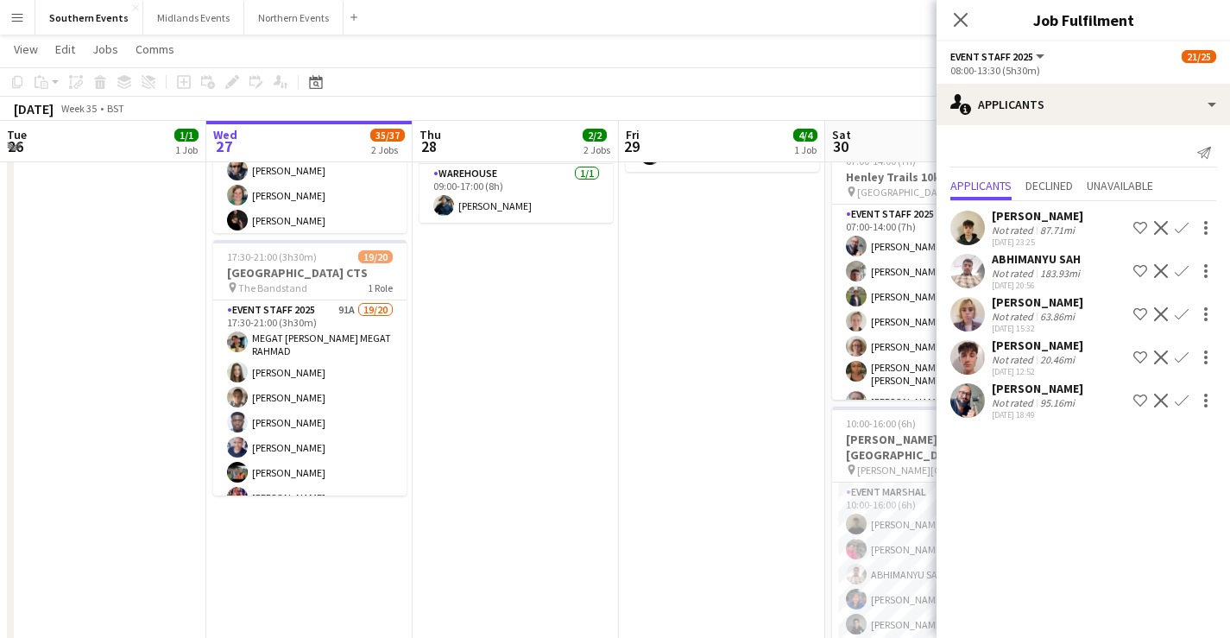
scroll to position [0, 0]
click at [1010, 365] on div "Not rated" at bounding box center [1014, 359] width 45 height 13
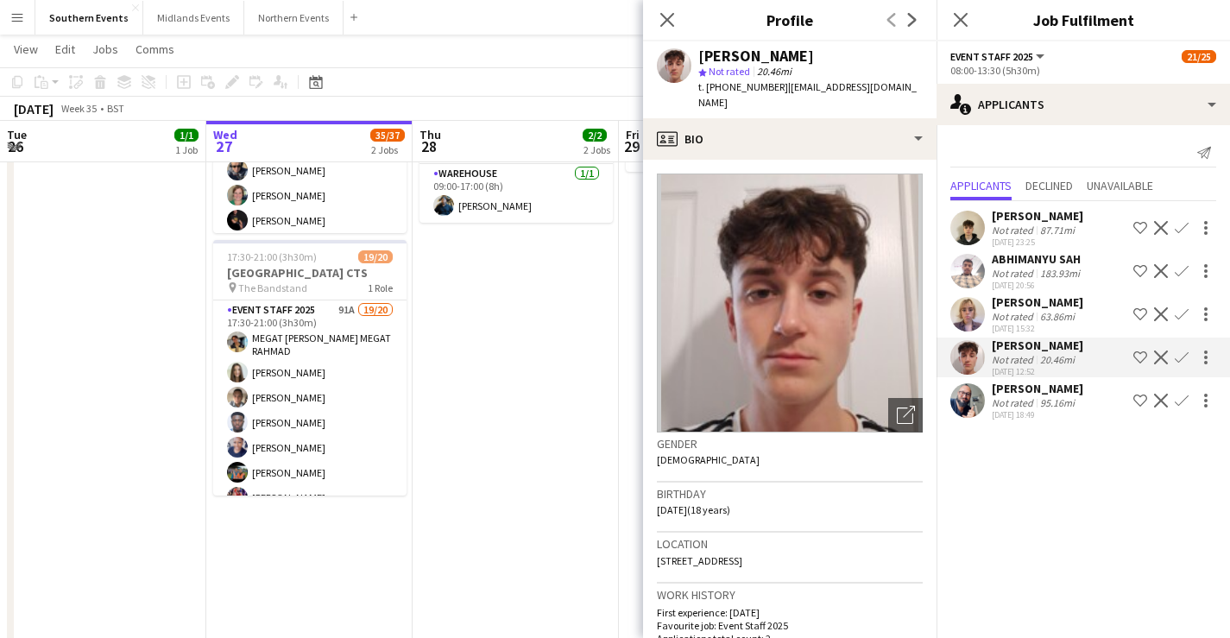
click at [1181, 358] on app-icon "Confirm" at bounding box center [1182, 357] width 14 height 14
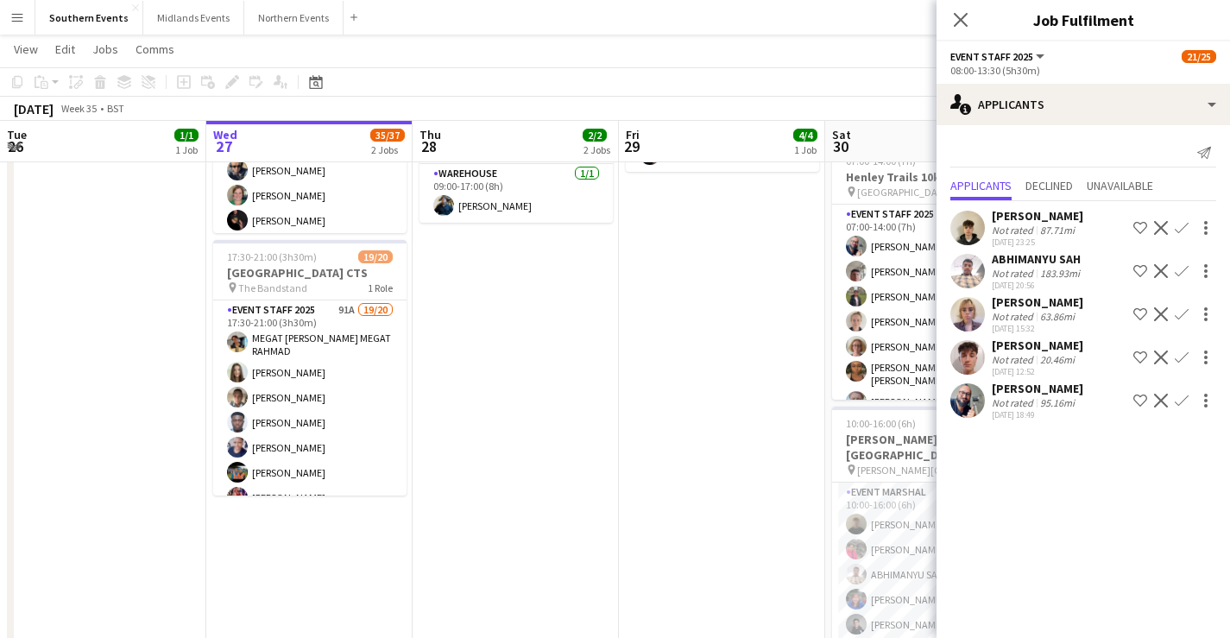
click at [1181, 358] on app-icon "Confirm" at bounding box center [1182, 357] width 14 height 14
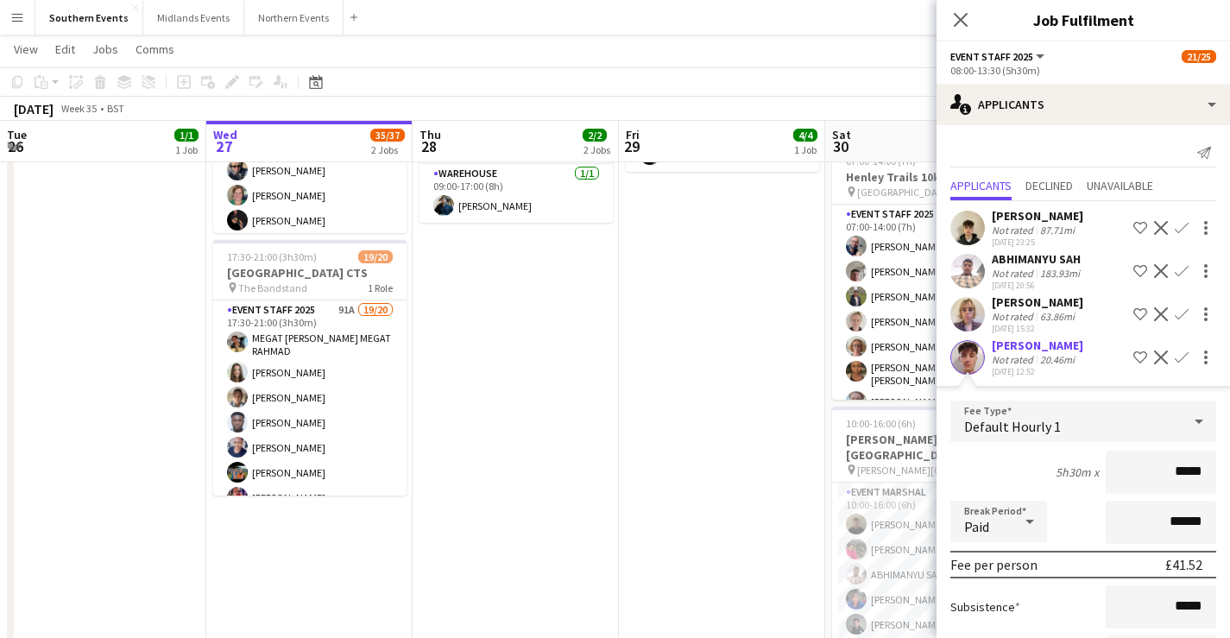
click at [1069, 362] on div "20.46mi" at bounding box center [1057, 359] width 41 height 13
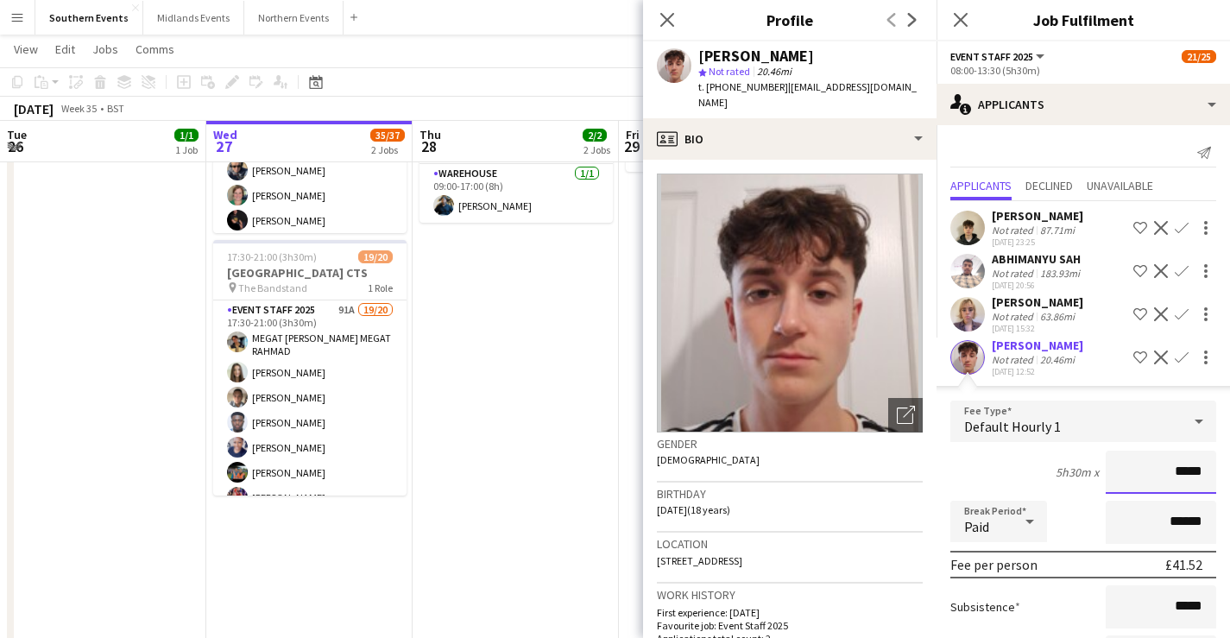
click at [1173, 476] on input "*****" at bounding box center [1161, 472] width 110 height 43
type input "******"
click at [1015, 476] on div "5h30m x ******" at bounding box center [1083, 472] width 266 height 43
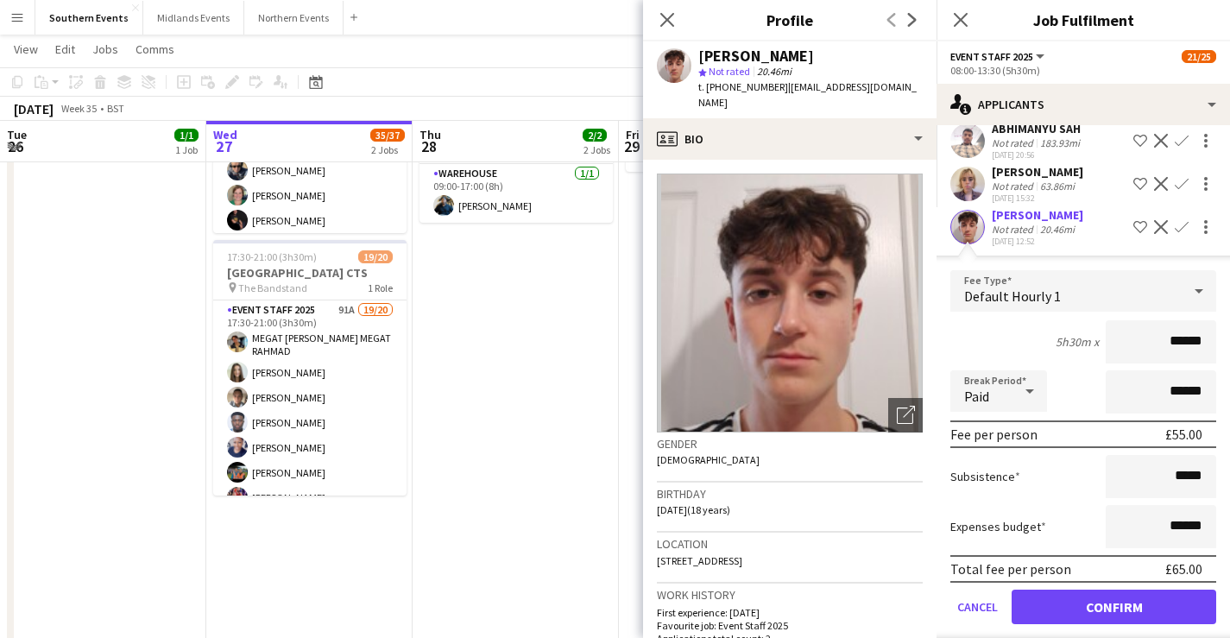
scroll to position [192, 0]
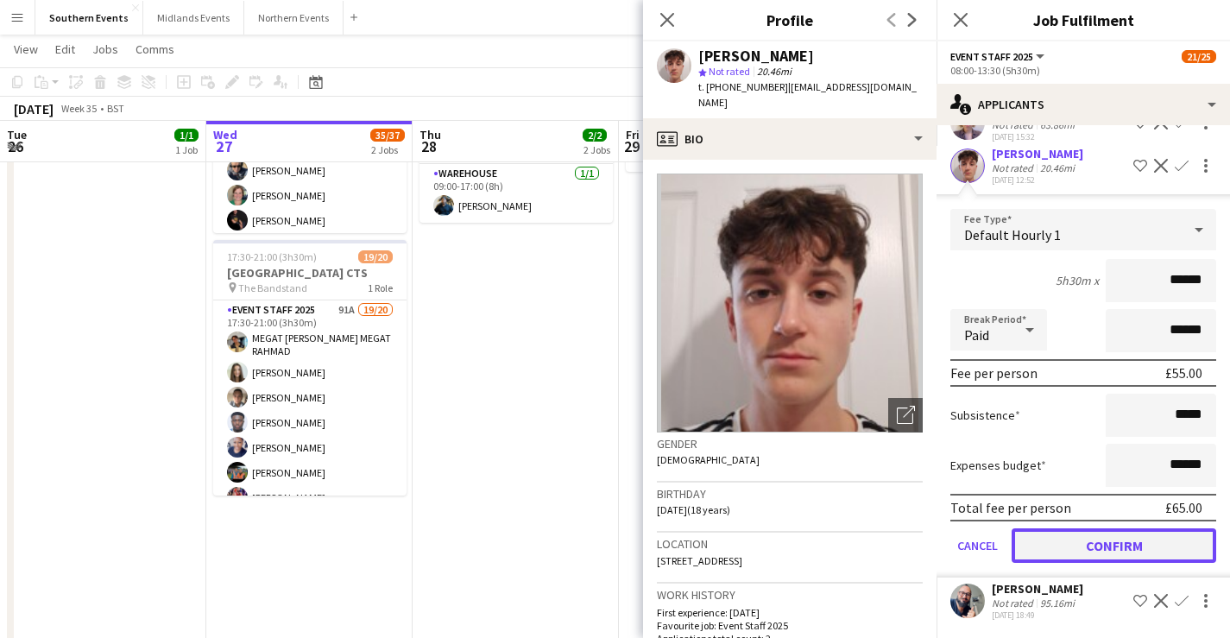
click at [1113, 545] on button "Confirm" at bounding box center [1114, 545] width 205 height 35
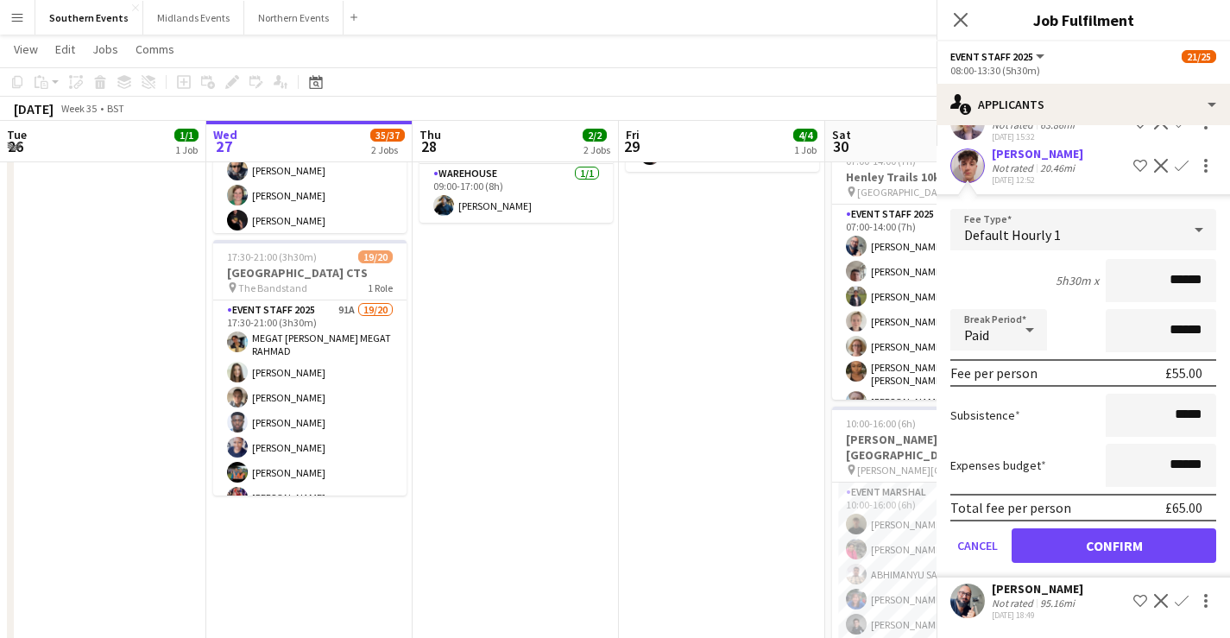
scroll to position [0, 0]
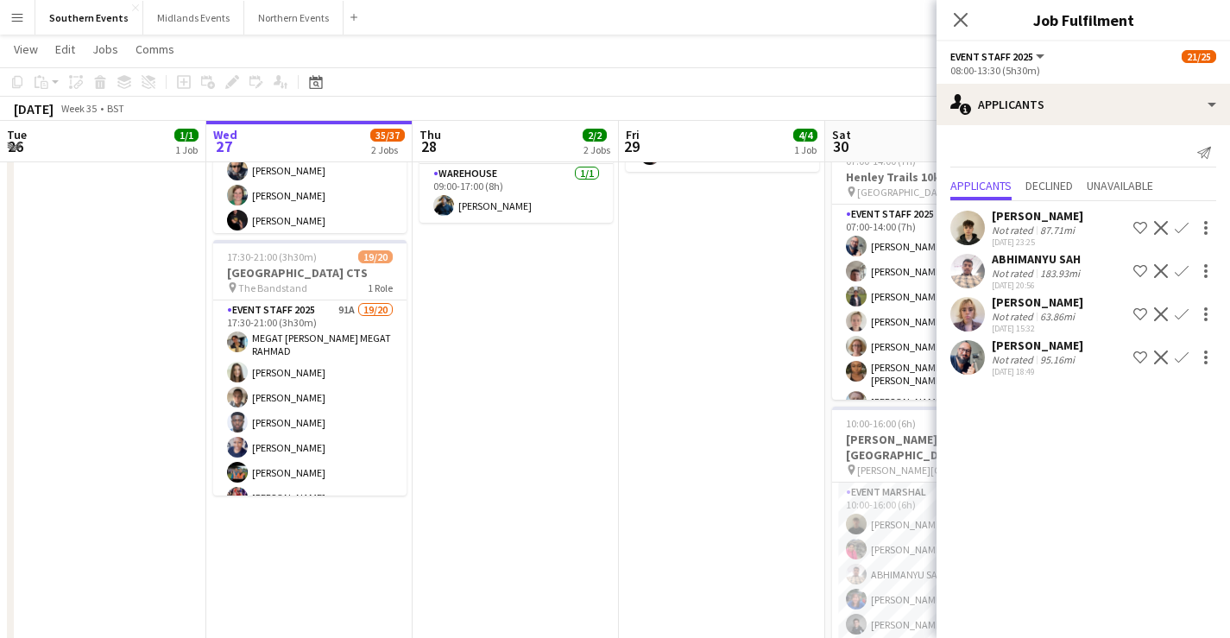
click at [877, 102] on div "August 2025 Week 35 • BST Publish 1 job Revert 1 job" at bounding box center [615, 109] width 1230 height 24
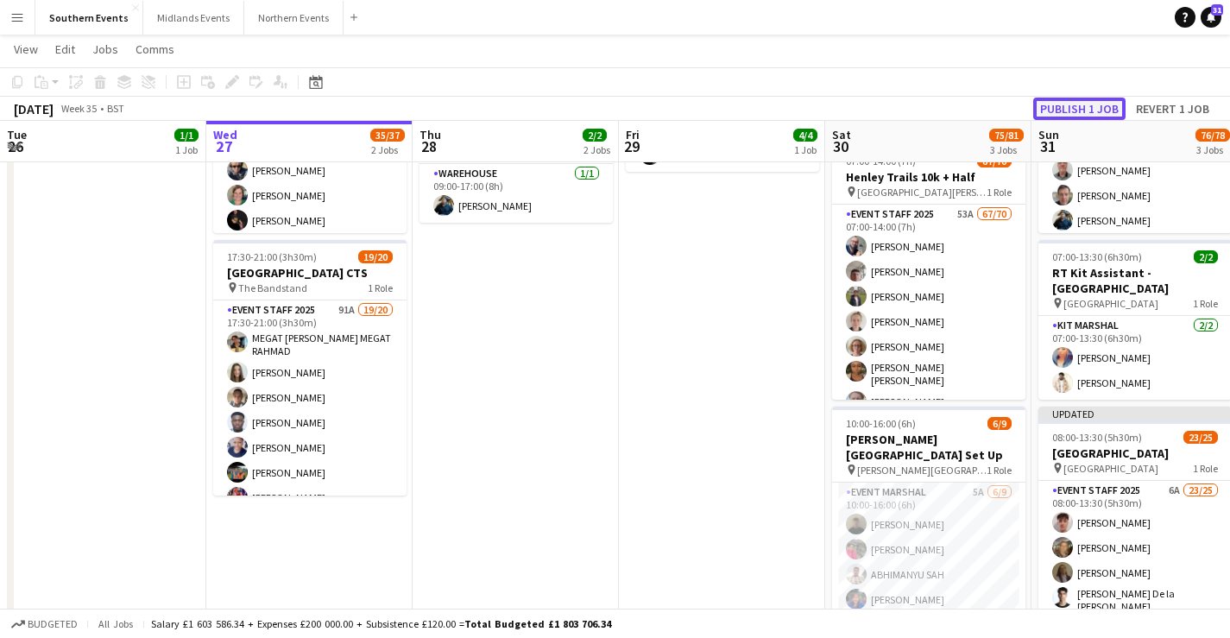
click at [1071, 110] on button "Publish 1 job" at bounding box center [1079, 109] width 92 height 22
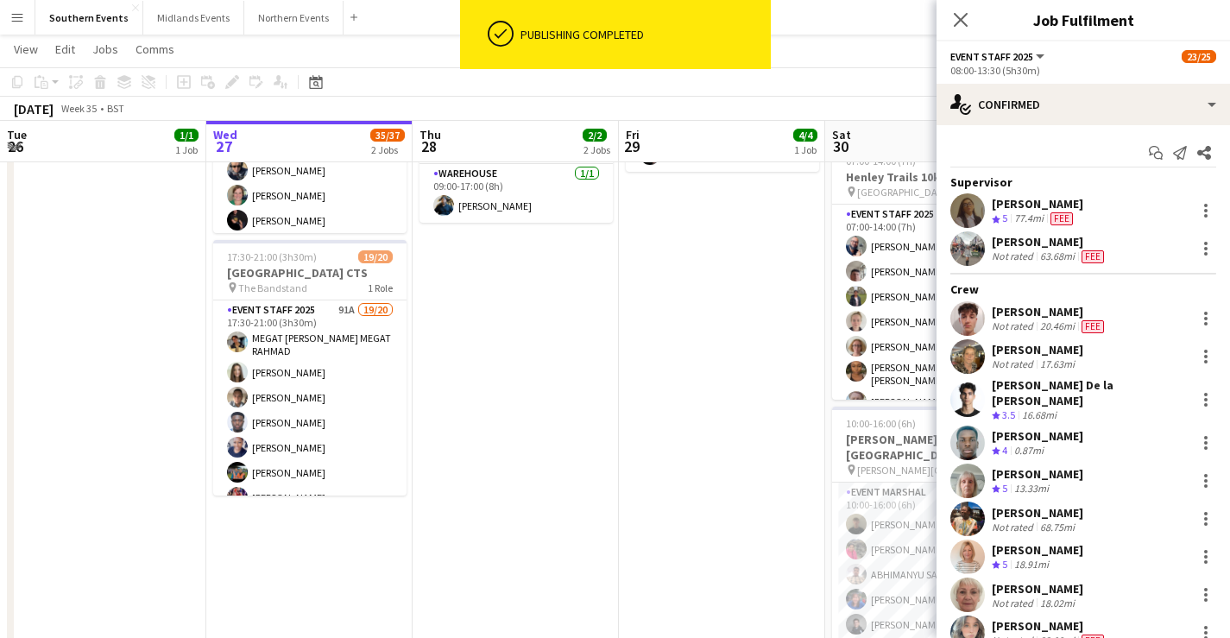
scroll to position [32, 0]
drag, startPoint x: 990, startPoint y: 308, endPoint x: 1095, endPoint y: 350, distance: 113.2
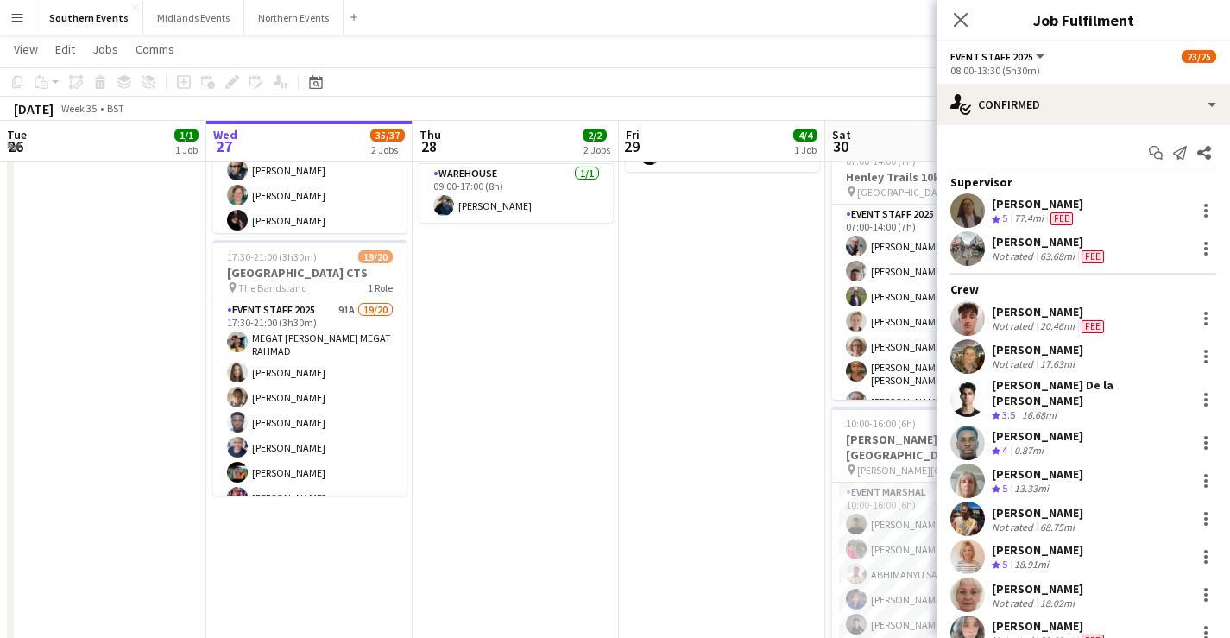
copy div "Henry Hall Not rated 20.46mi Fee Beverley Robinson"
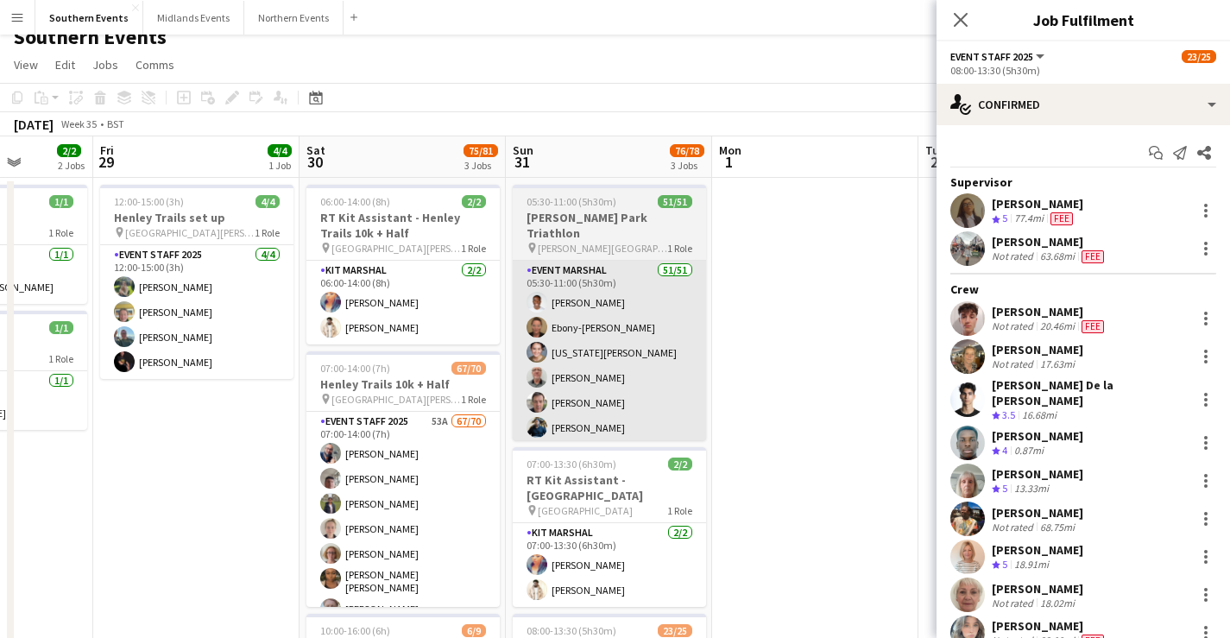
scroll to position [18, 0]
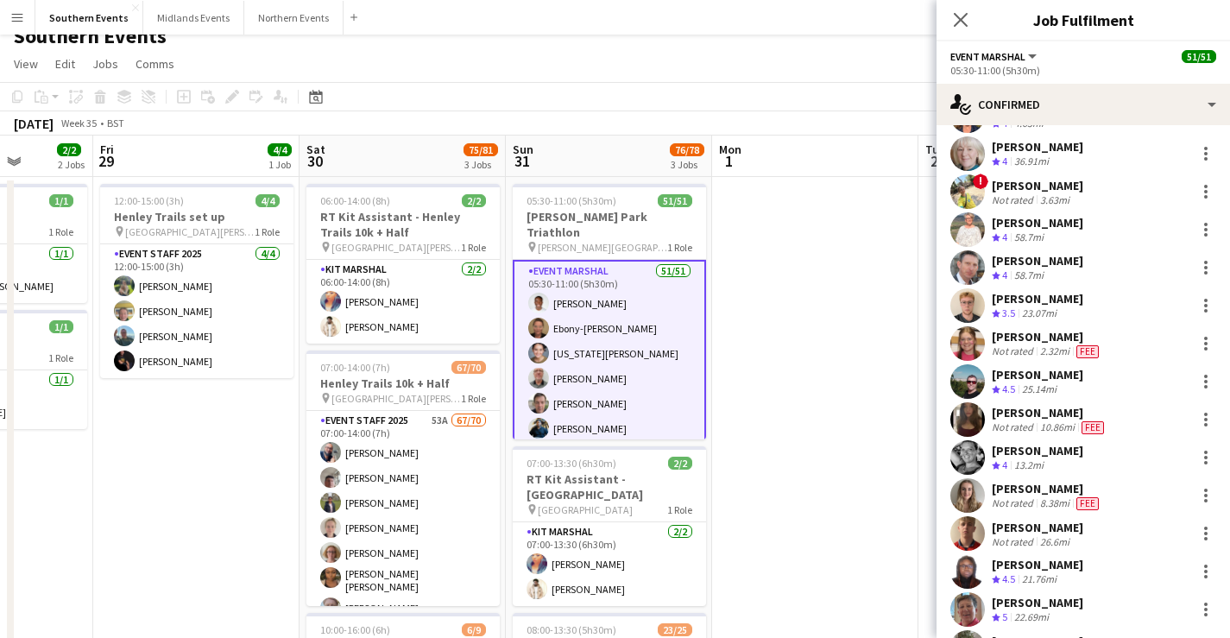
scroll to position [1239, 0]
click at [1204, 493] on div at bounding box center [1205, 494] width 3 height 3
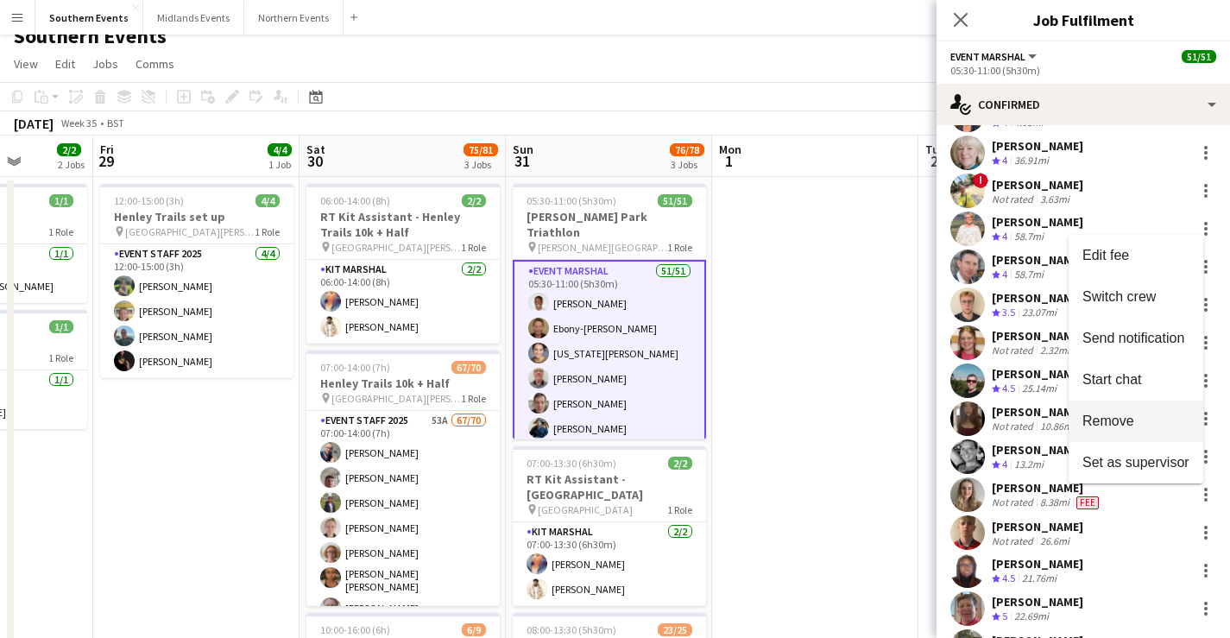
drag, startPoint x: 1142, startPoint y: 397, endPoint x: 1145, endPoint y: 421, distance: 24.4
click at [1145, 421] on div "Edit fee Switch crew Send notification Start chat Remove Set as supervisor" at bounding box center [1135, 359] width 135 height 249
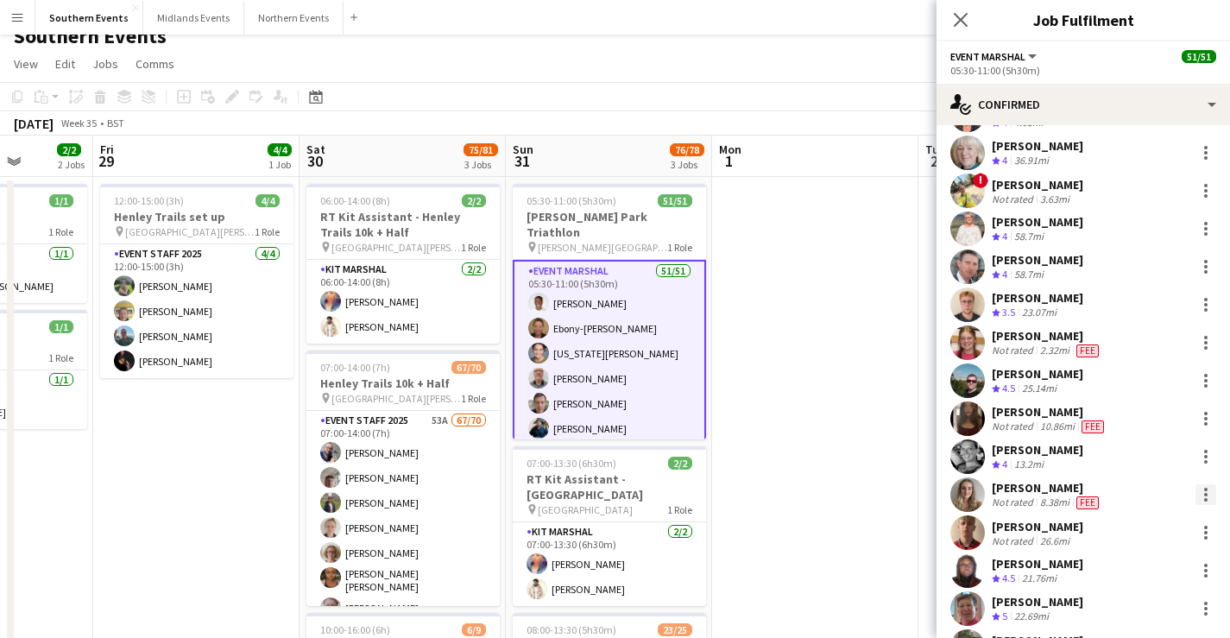
click at [1195, 492] on div at bounding box center [1205, 494] width 21 height 21
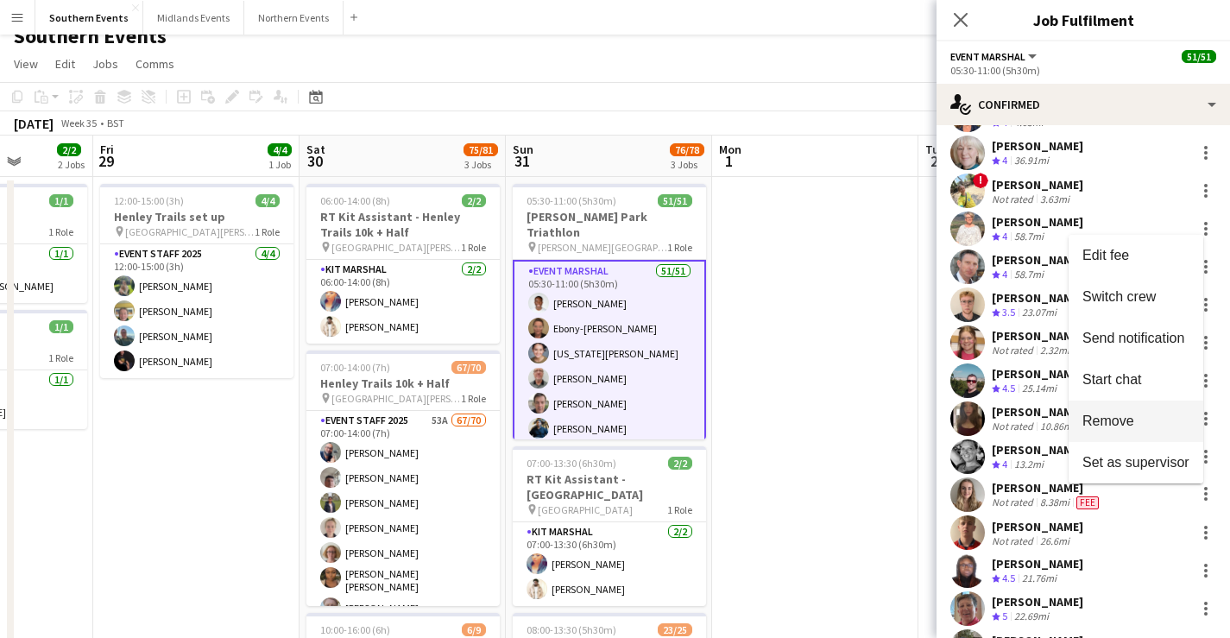
click at [1144, 422] on span "Remove" at bounding box center [1135, 421] width 107 height 16
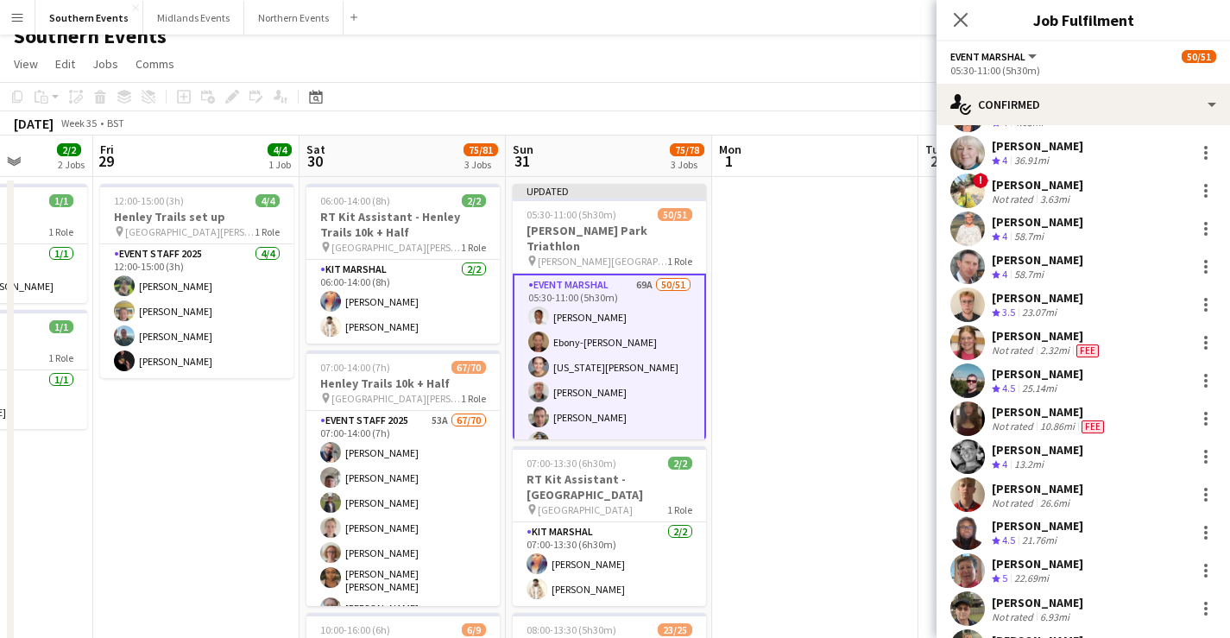
click at [791, 59] on app-page-menu "View Day view expanded Day view collapsed Month view Date picker Jump to [DATE]…" at bounding box center [615, 65] width 1230 height 33
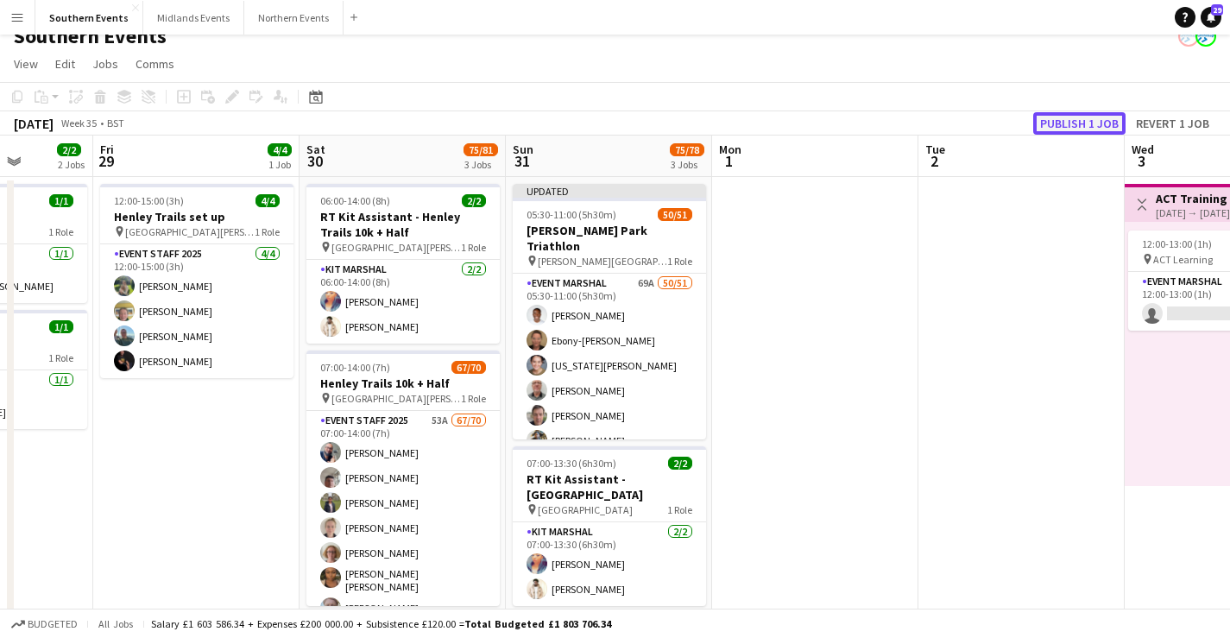
click at [1099, 127] on button "Publish 1 job" at bounding box center [1079, 123] width 92 height 22
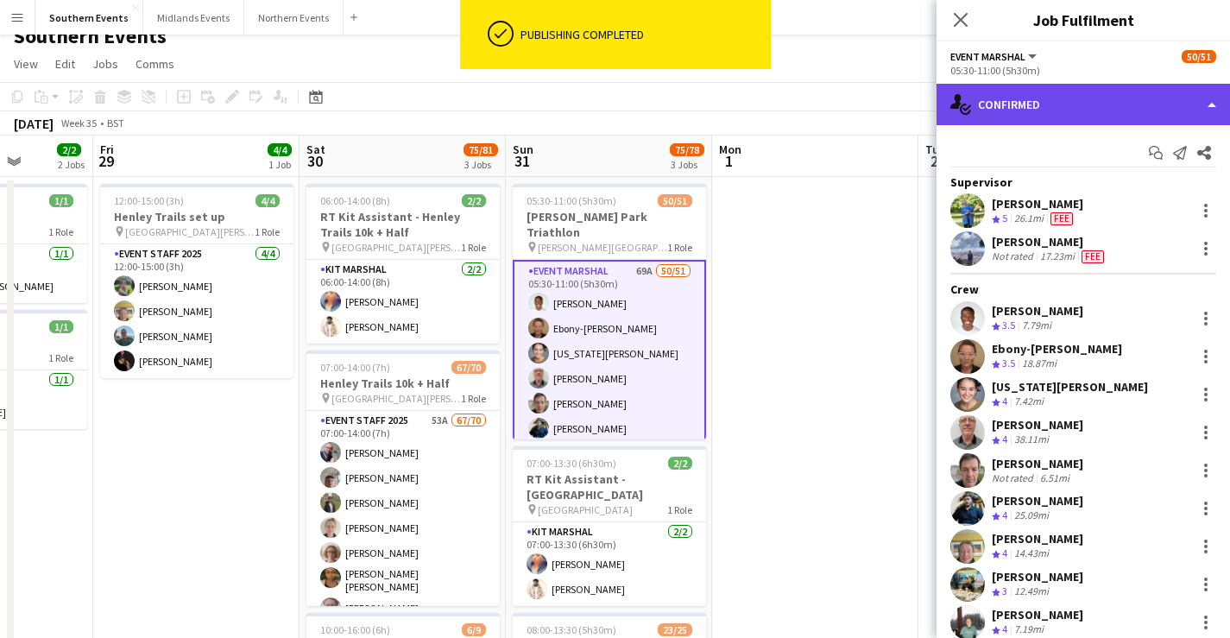
click at [1026, 84] on div "single-neutral-actions-check-2 Confirmed" at bounding box center [1082, 104] width 293 height 41
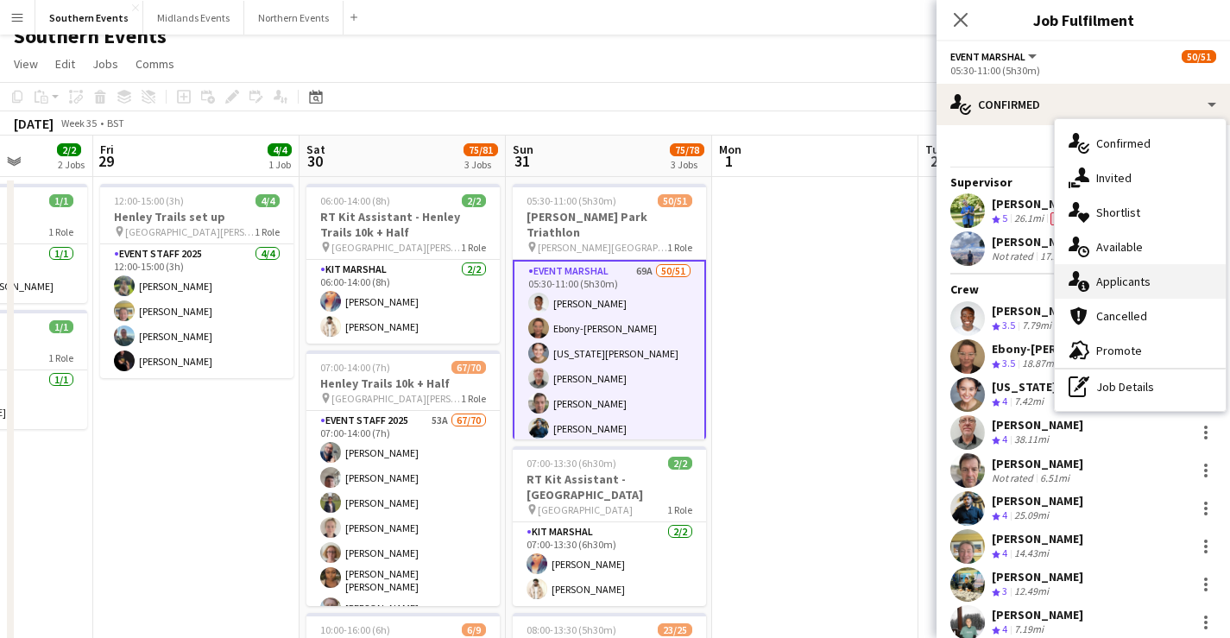
click at [1157, 296] on div "single-neutral-actions-information Applicants" at bounding box center [1140, 281] width 171 height 35
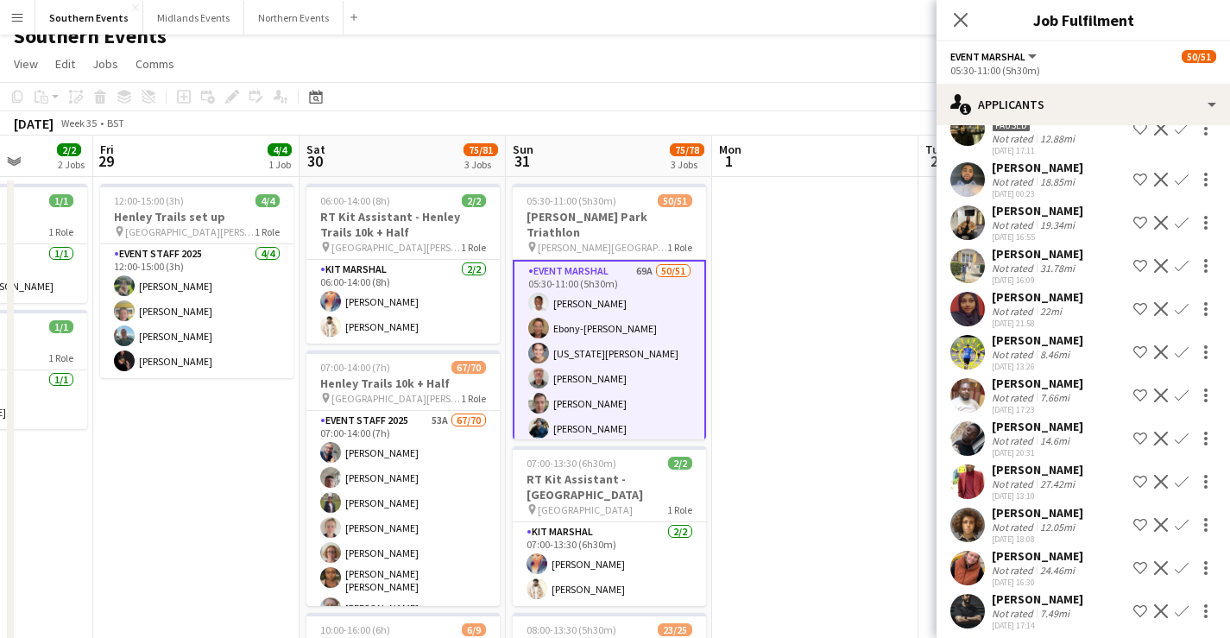
scroll to position [277, 0]
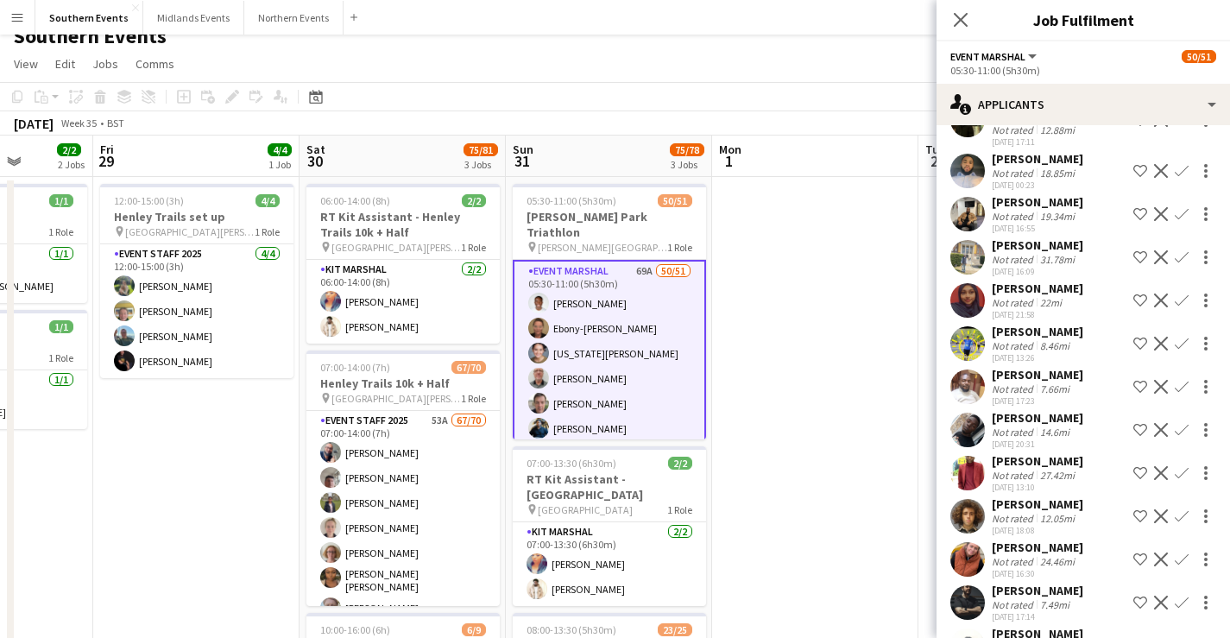
click at [1056, 389] on div "7.66mi" at bounding box center [1055, 388] width 36 height 13
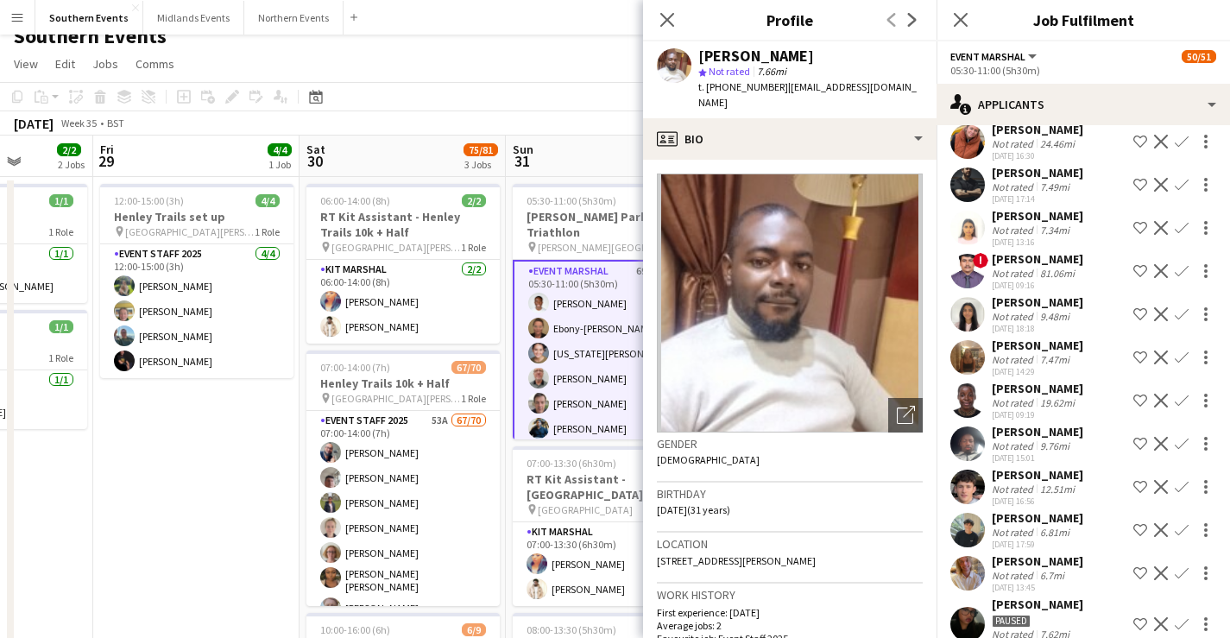
scroll to position [697, 0]
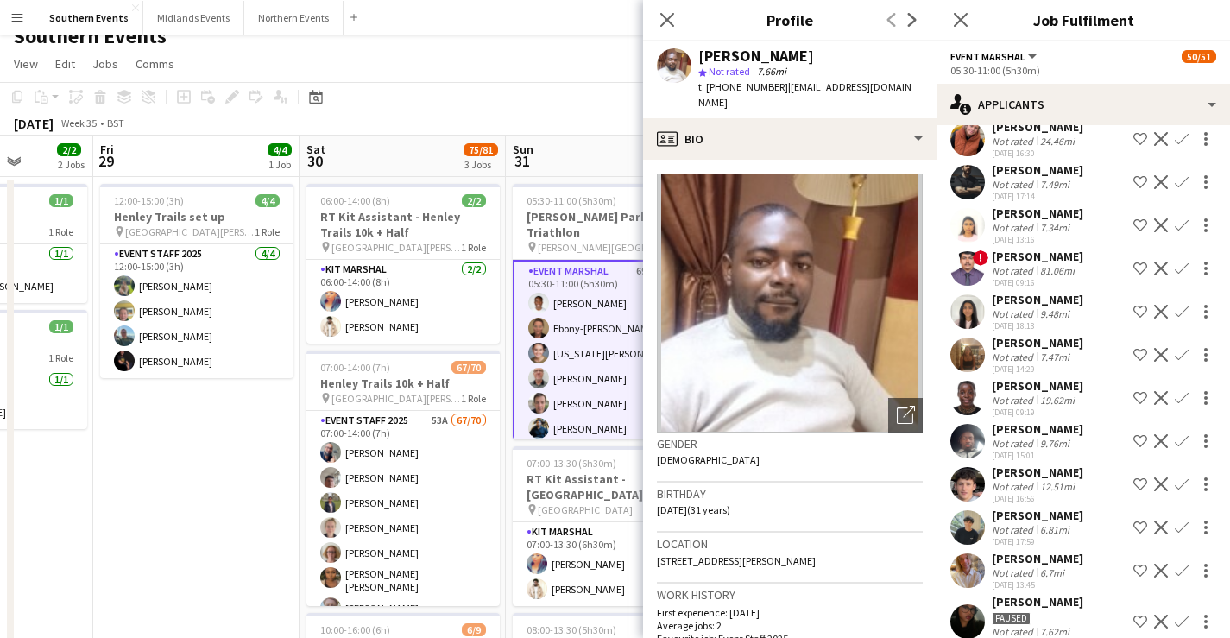
click at [1061, 450] on div "9.76mi" at bounding box center [1055, 443] width 36 height 13
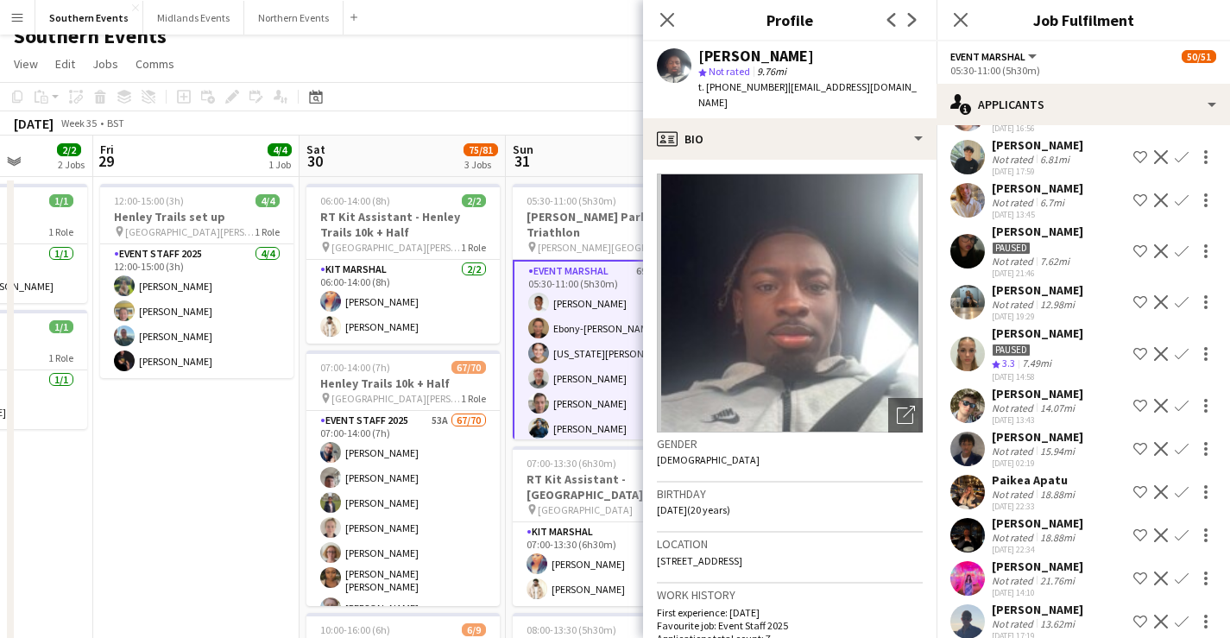
scroll to position [1069, 0]
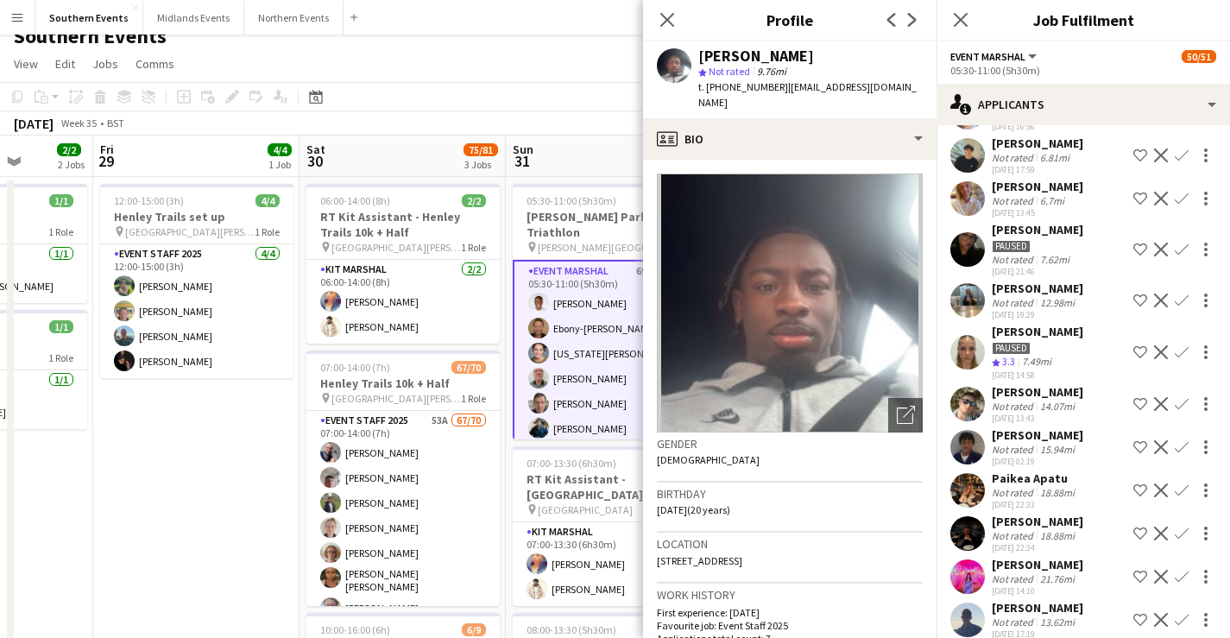
click at [1062, 309] on div "12.98mi" at bounding box center [1057, 302] width 41 height 13
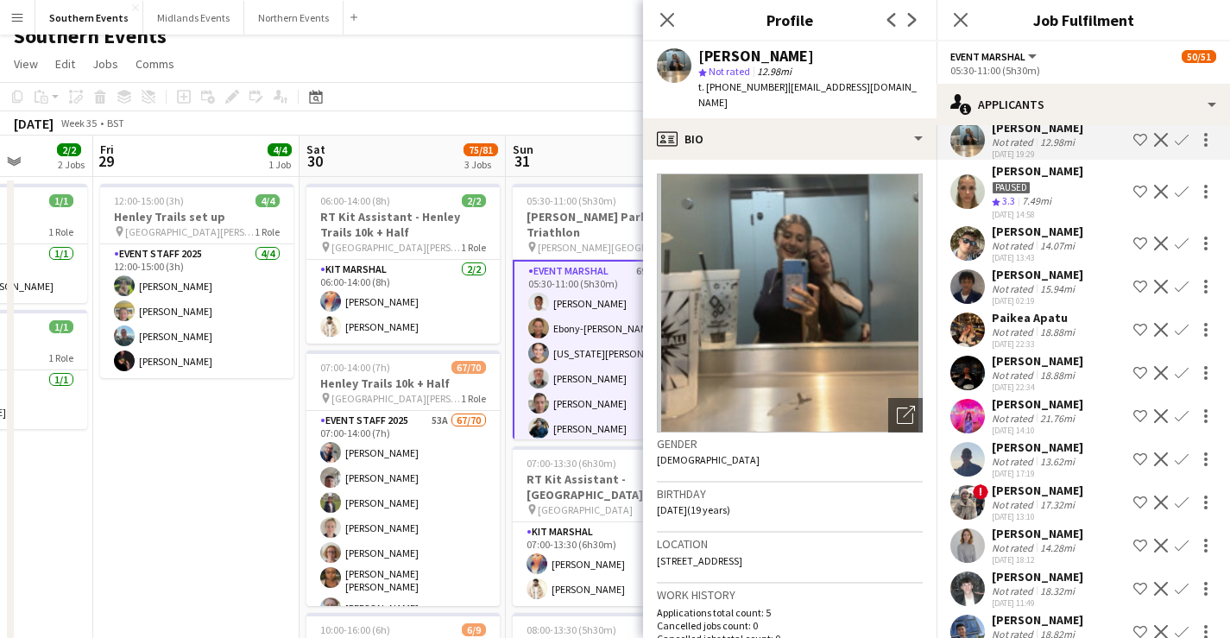
scroll to position [1229, 0]
click at [1055, 180] on div "Sophie Noble" at bounding box center [1037, 172] width 91 height 16
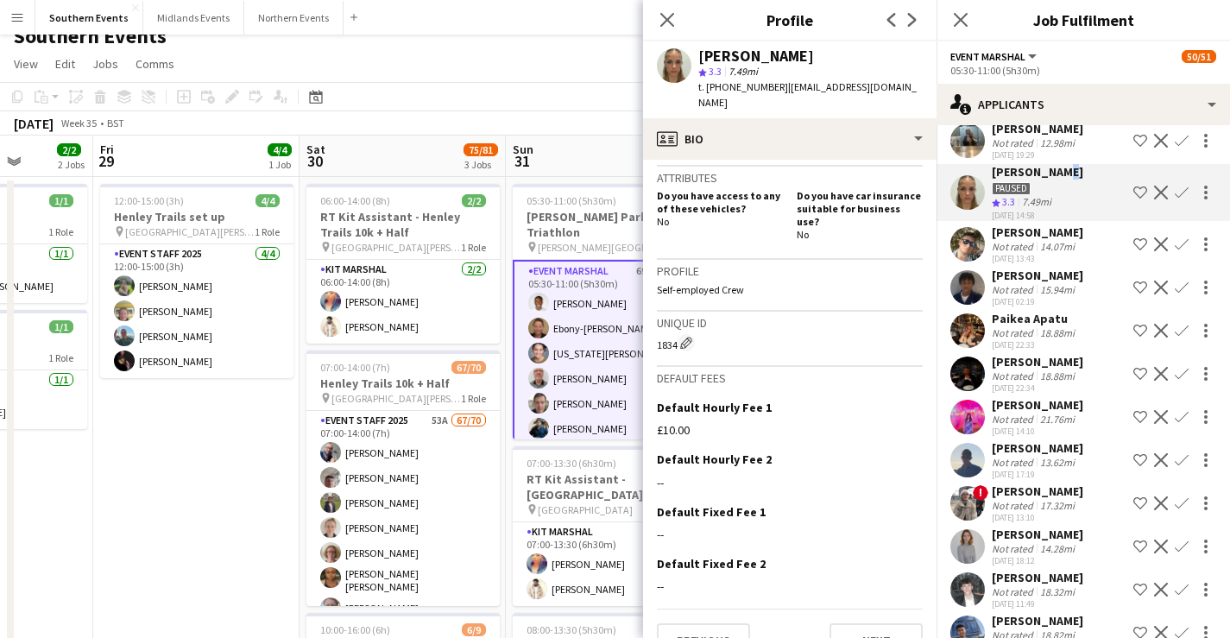
scroll to position [629, 0]
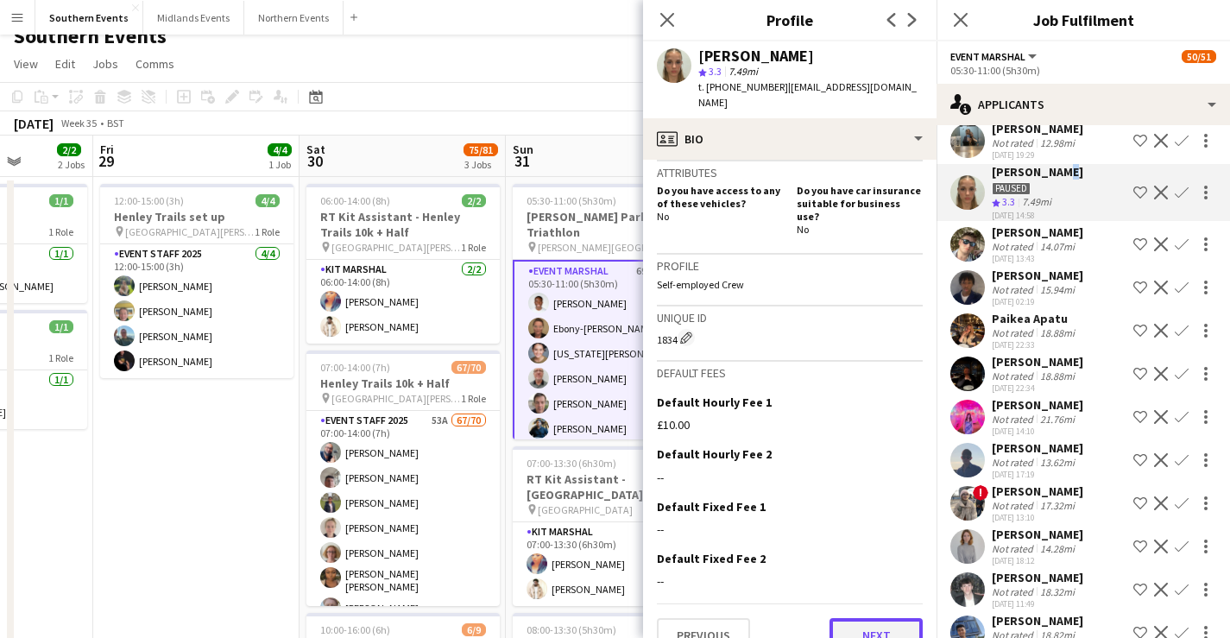
click at [857, 618] on button "Next" at bounding box center [875, 635] width 93 height 35
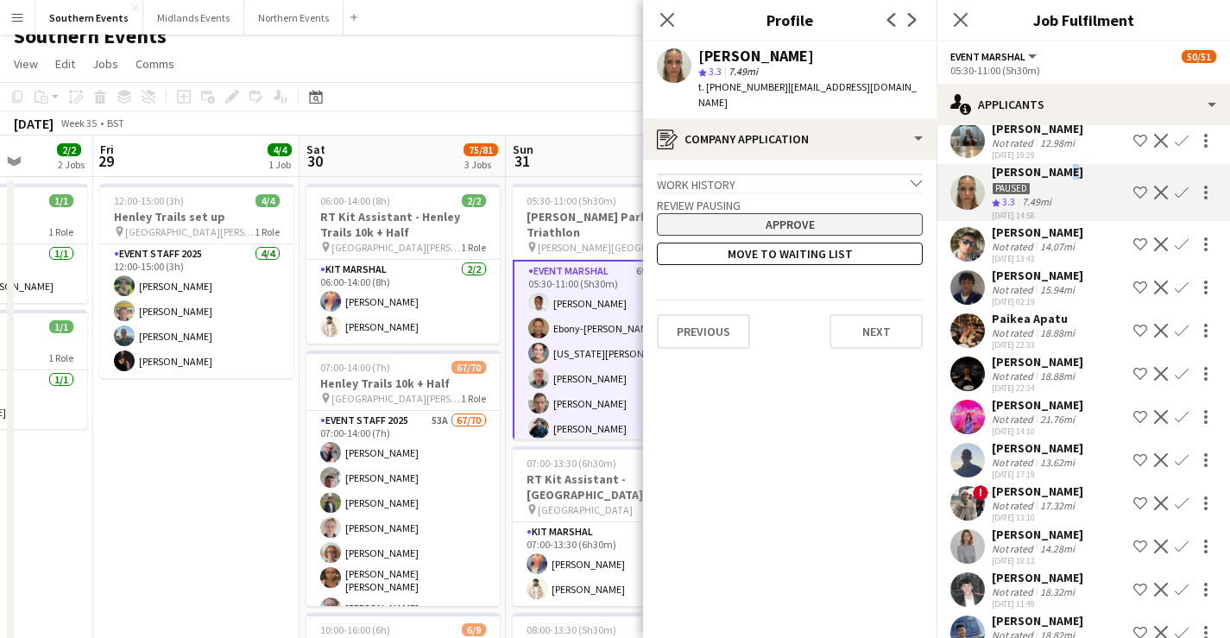
click at [835, 213] on button "Approve" at bounding box center [790, 224] width 266 height 22
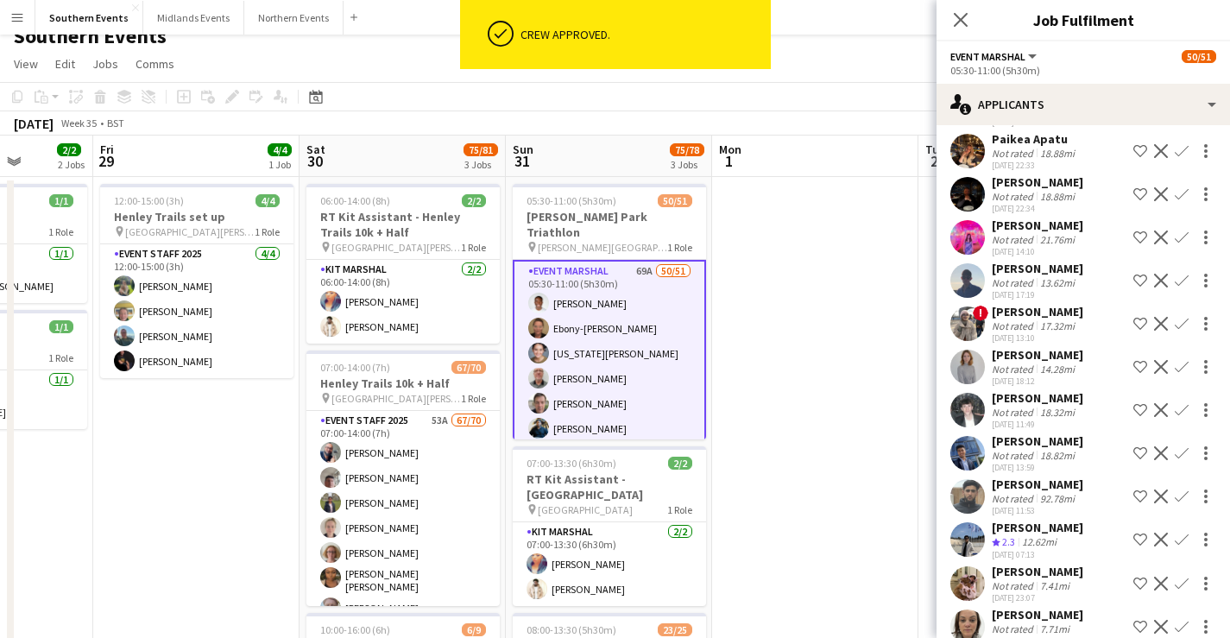
scroll to position [1395, 0]
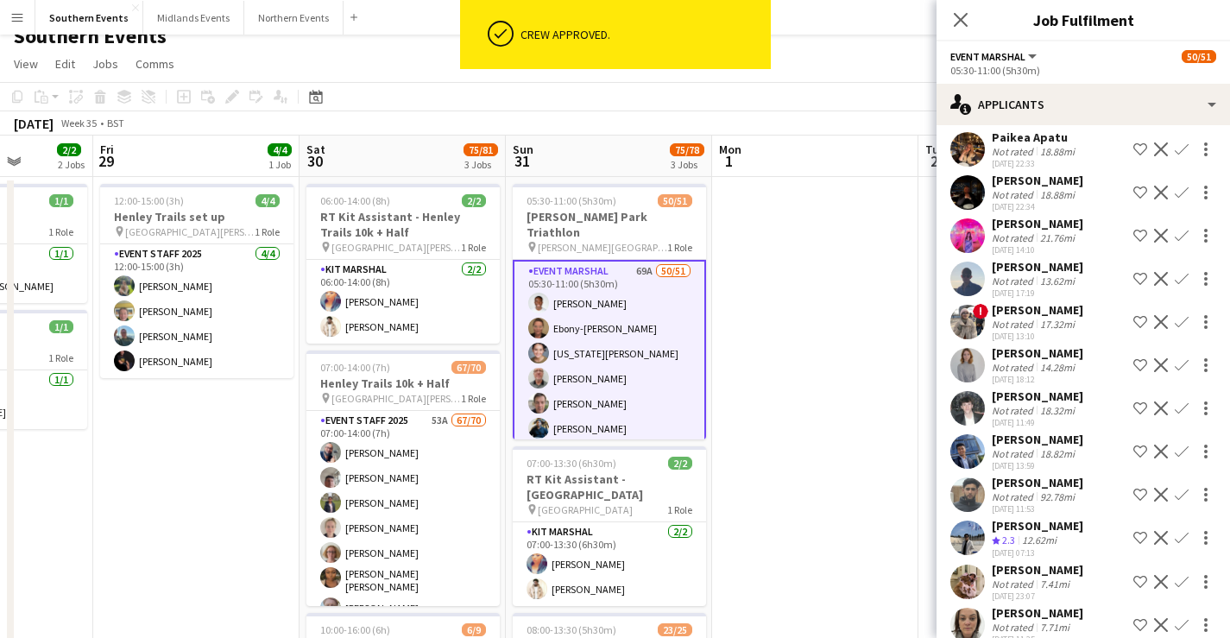
click at [1060, 417] on div "18.32mi" at bounding box center [1057, 410] width 41 height 13
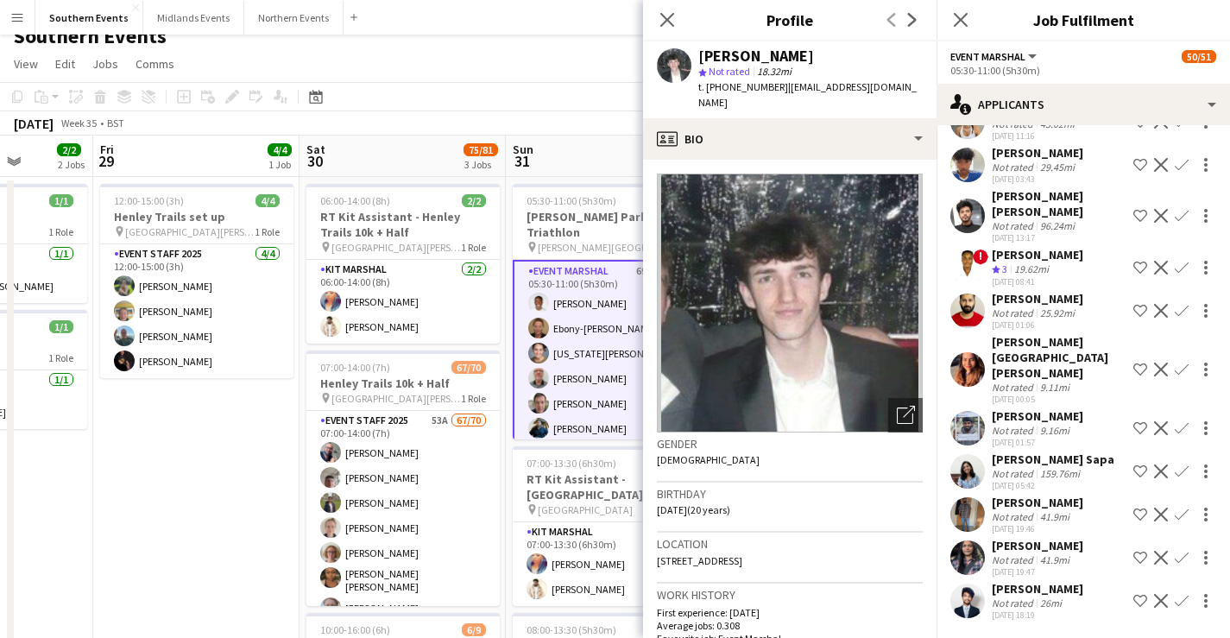
scroll to position [2678, 0]
click at [664, 24] on icon "Close pop-in" at bounding box center [667, 19] width 16 height 16
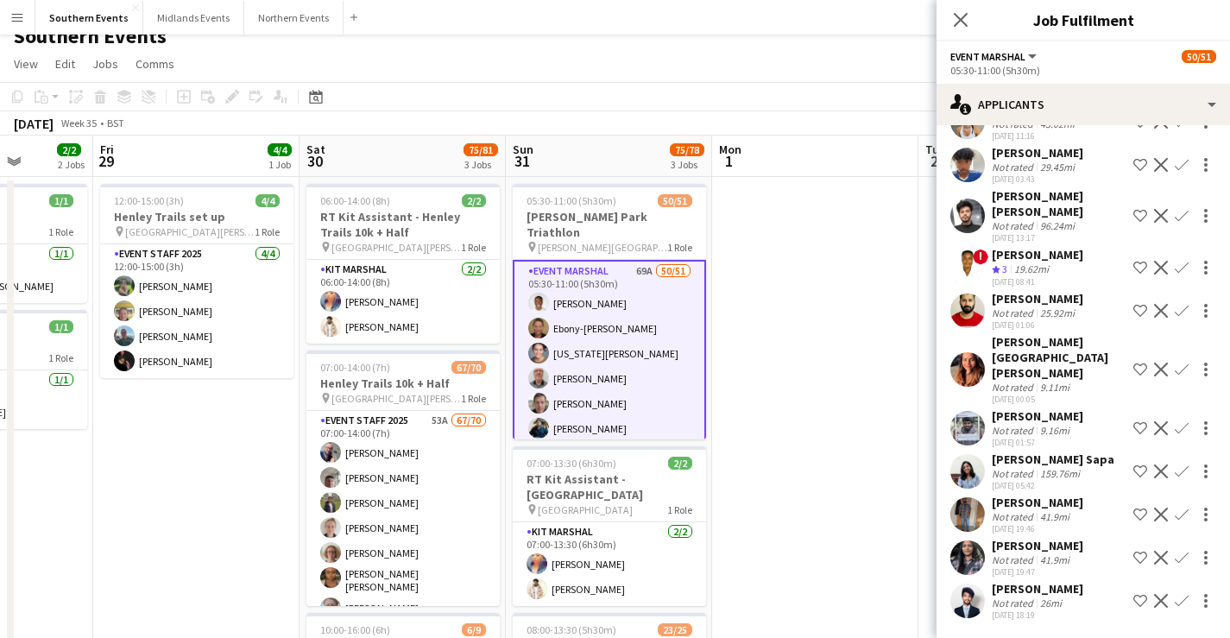
click at [660, 22] on app-navbar "Menu Boards Boards Boards All jobs Status Workforce Workforce My Workforce Recr…" at bounding box center [615, 17] width 1230 height 35
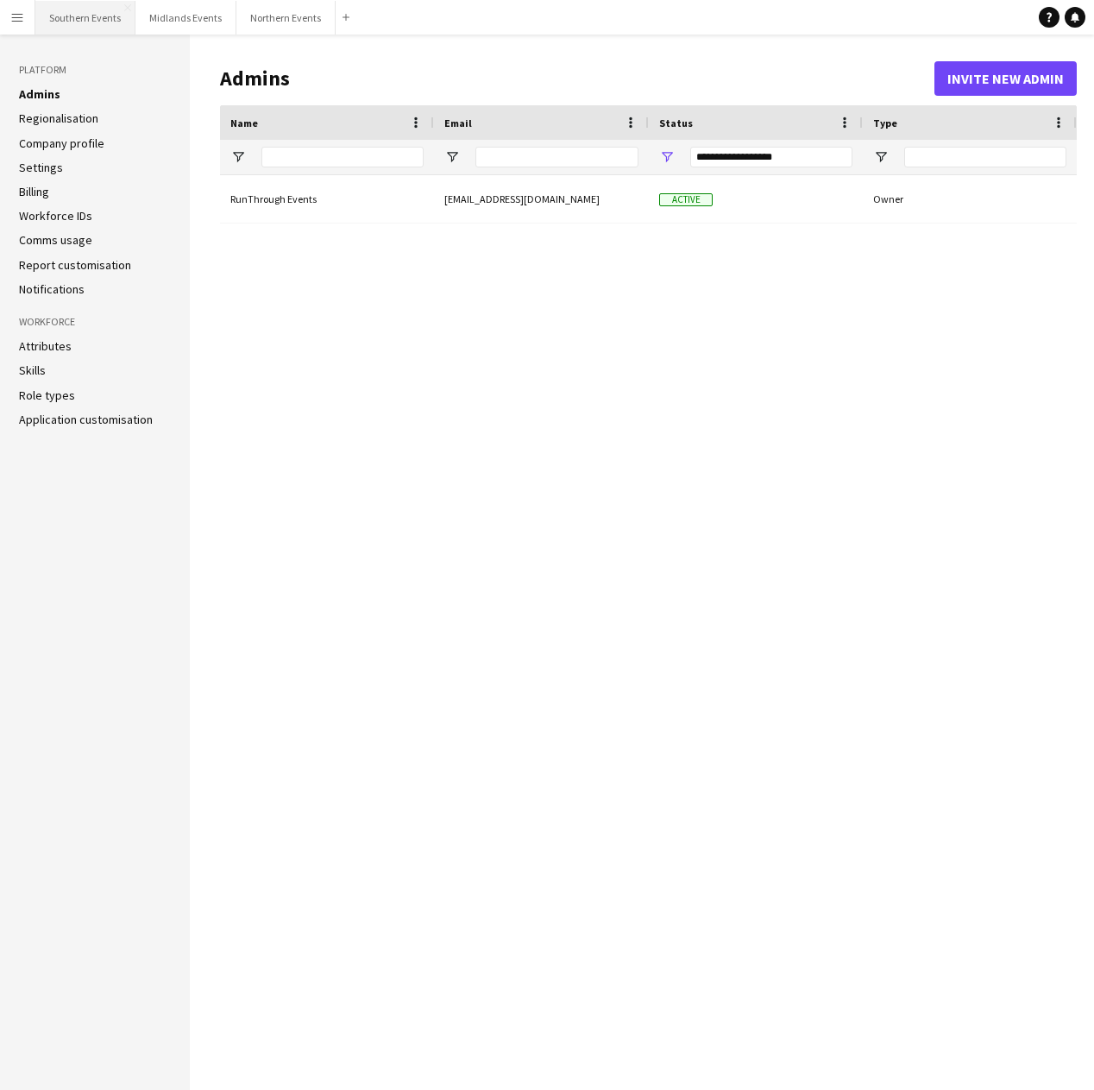
click at [97, 24] on button "Southern Events Close" at bounding box center [85, 18] width 100 height 34
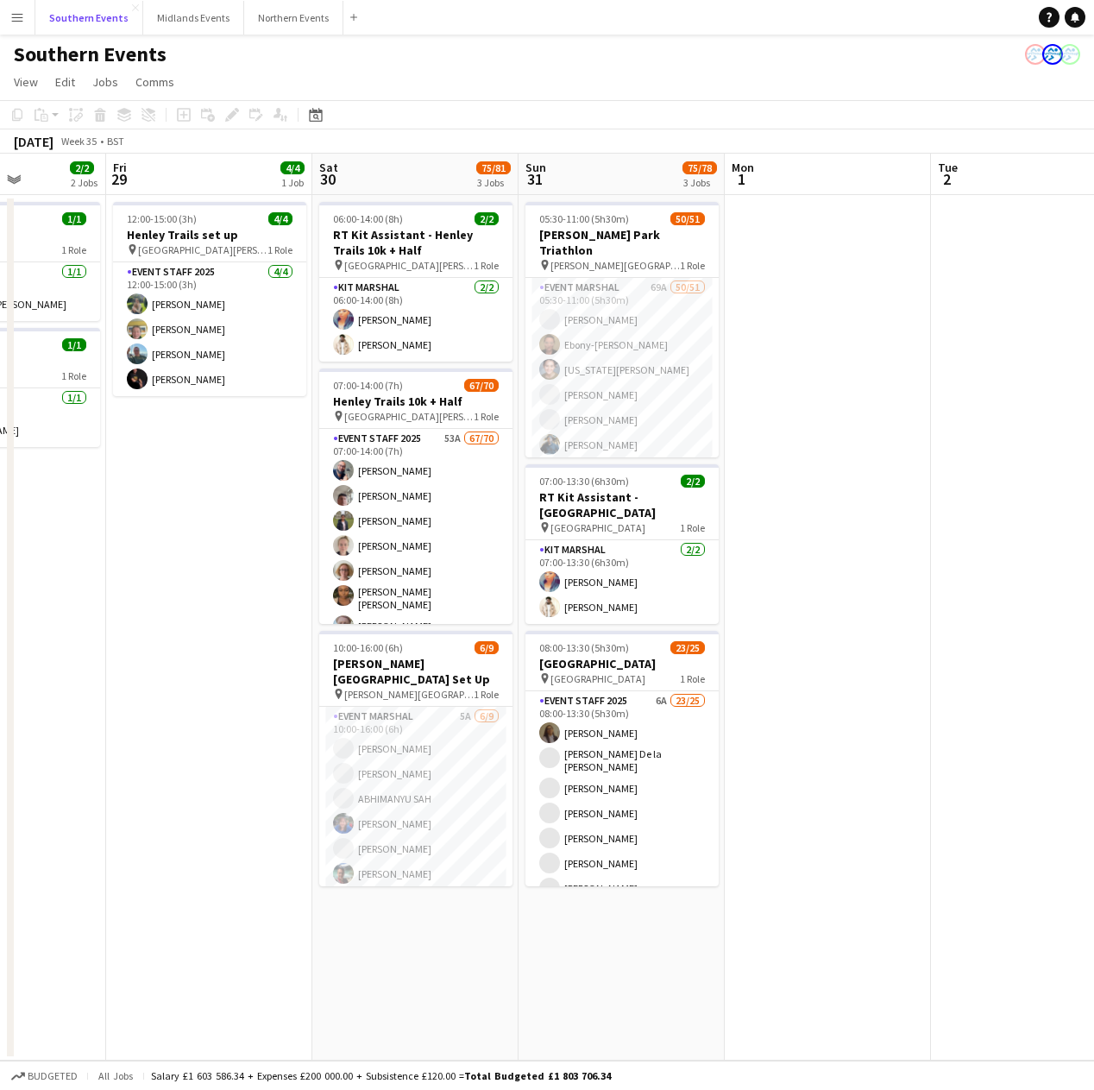
scroll to position [0, 514]
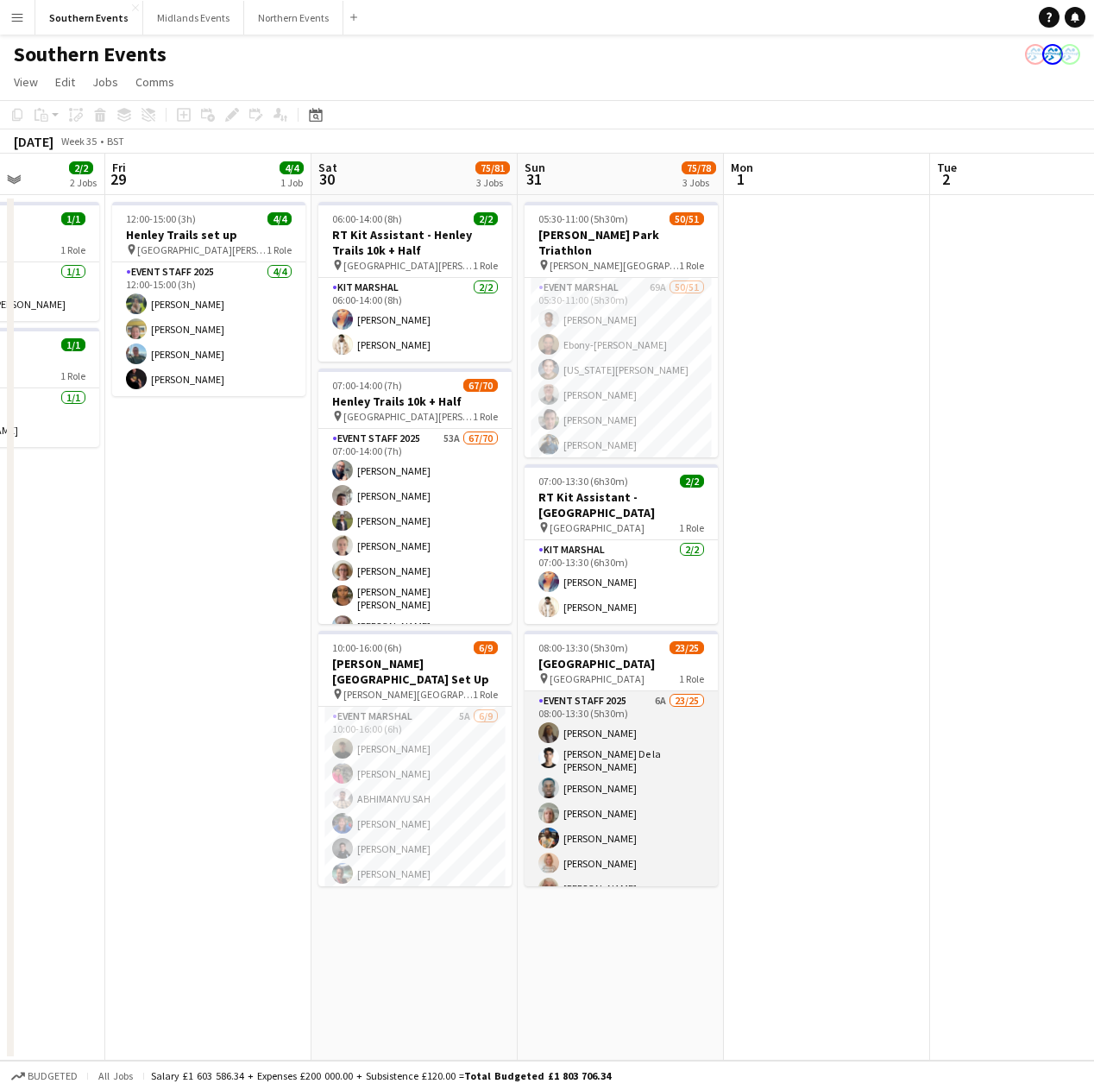
click at [648, 814] on app-card-role "Event Staff 2025 6A 23/25 08:00-13:30 (5h30m) [PERSON_NAME] [PERSON_NAME] De la…" at bounding box center [621, 1023] width 193 height 665
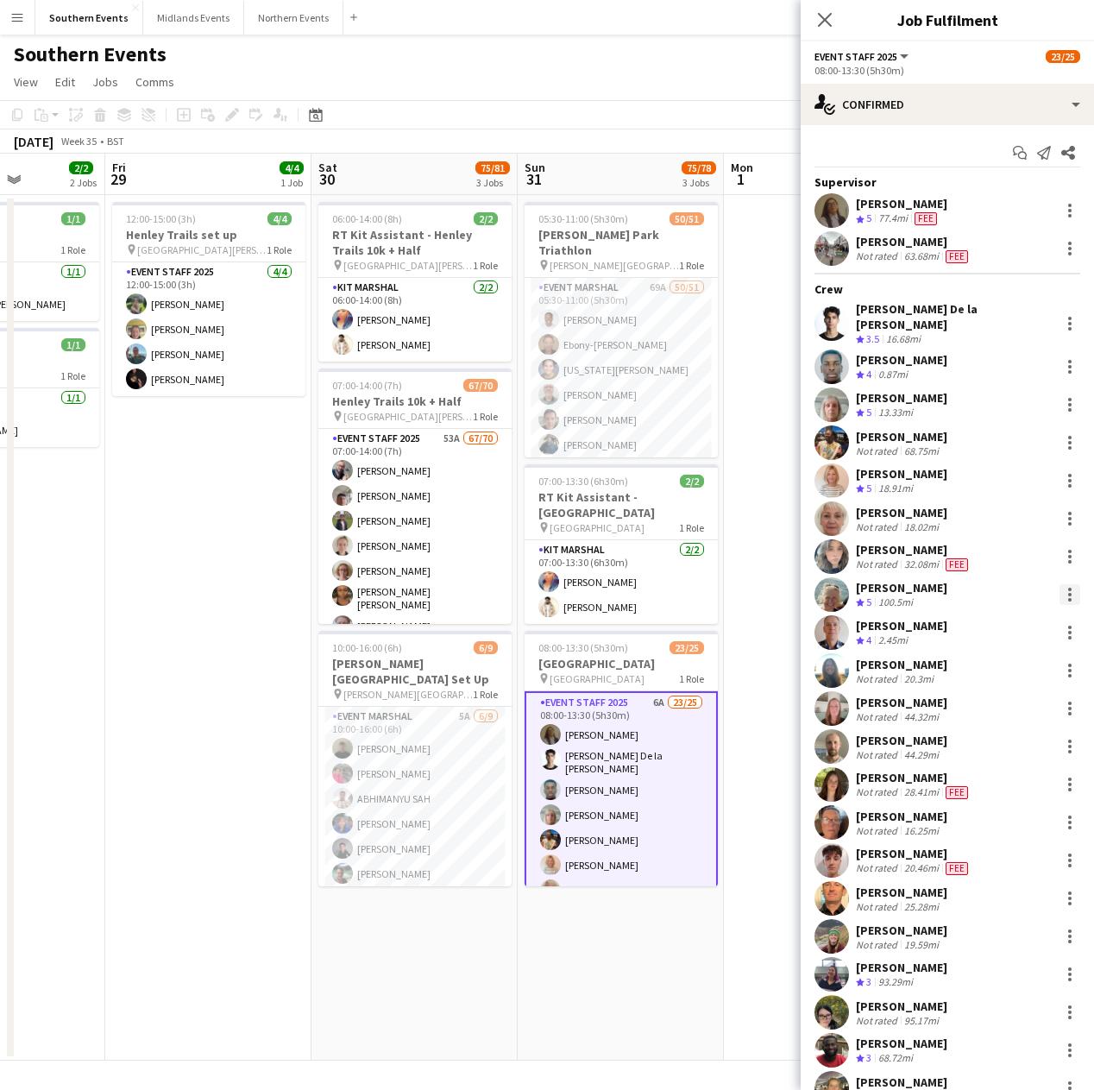
click at [1060, 584] on div at bounding box center [1070, 594] width 21 height 21
click at [1004, 774] on span "Remove" at bounding box center [1000, 781] width 107 height 16
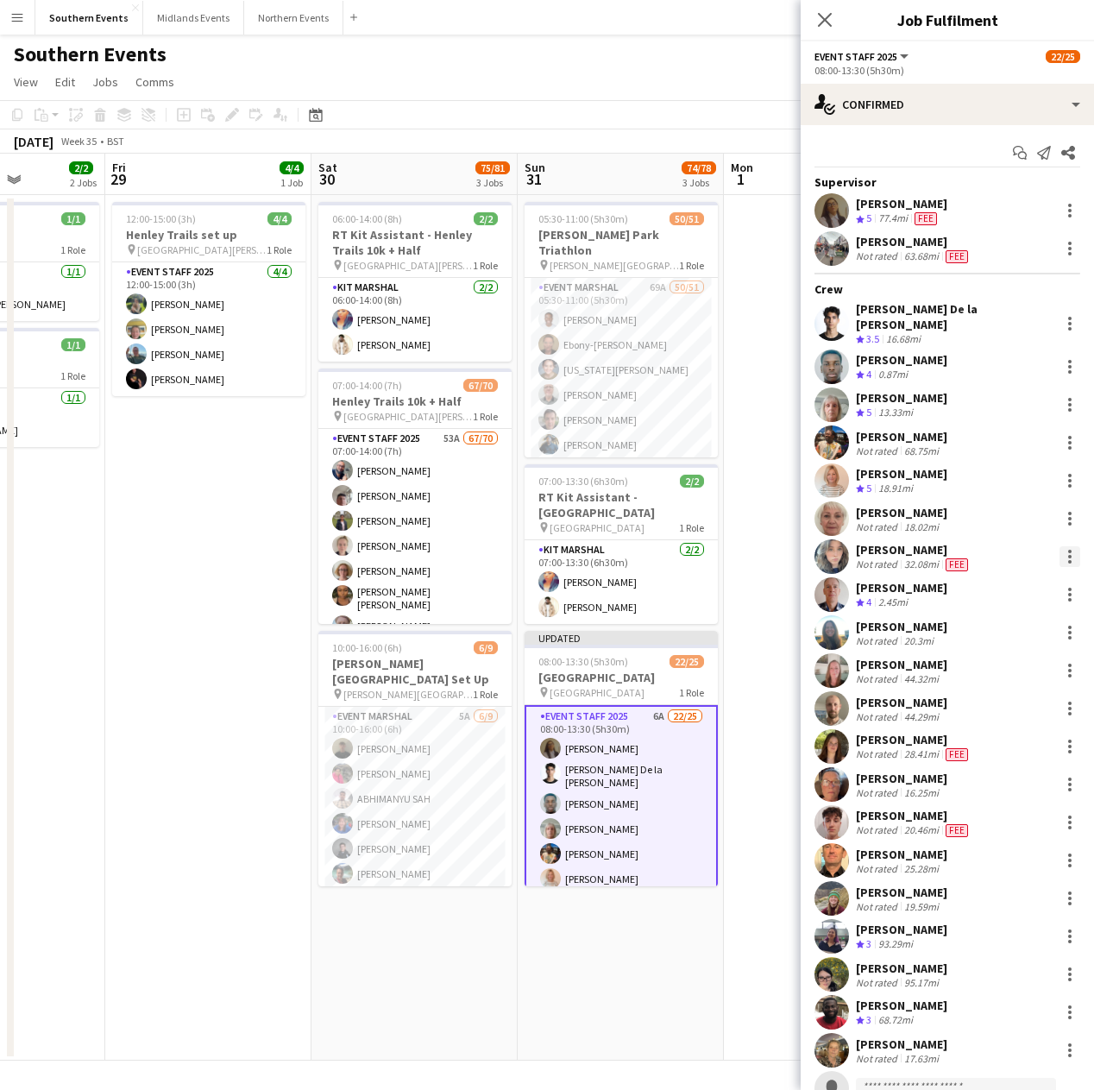
click at [1068, 555] on div at bounding box center [1069, 556] width 3 height 3
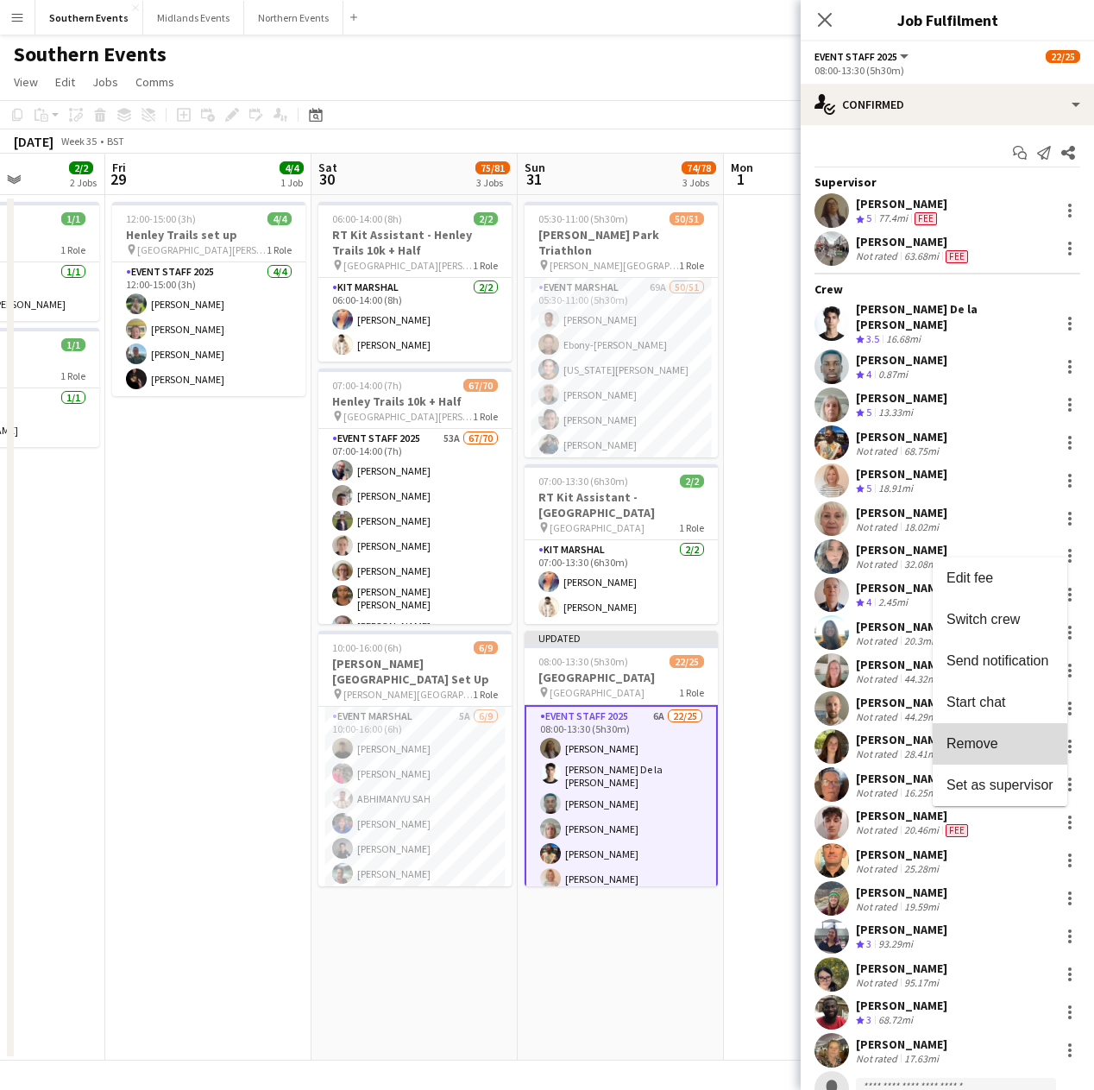
click at [1003, 737] on span "Remove" at bounding box center [1000, 743] width 107 height 16
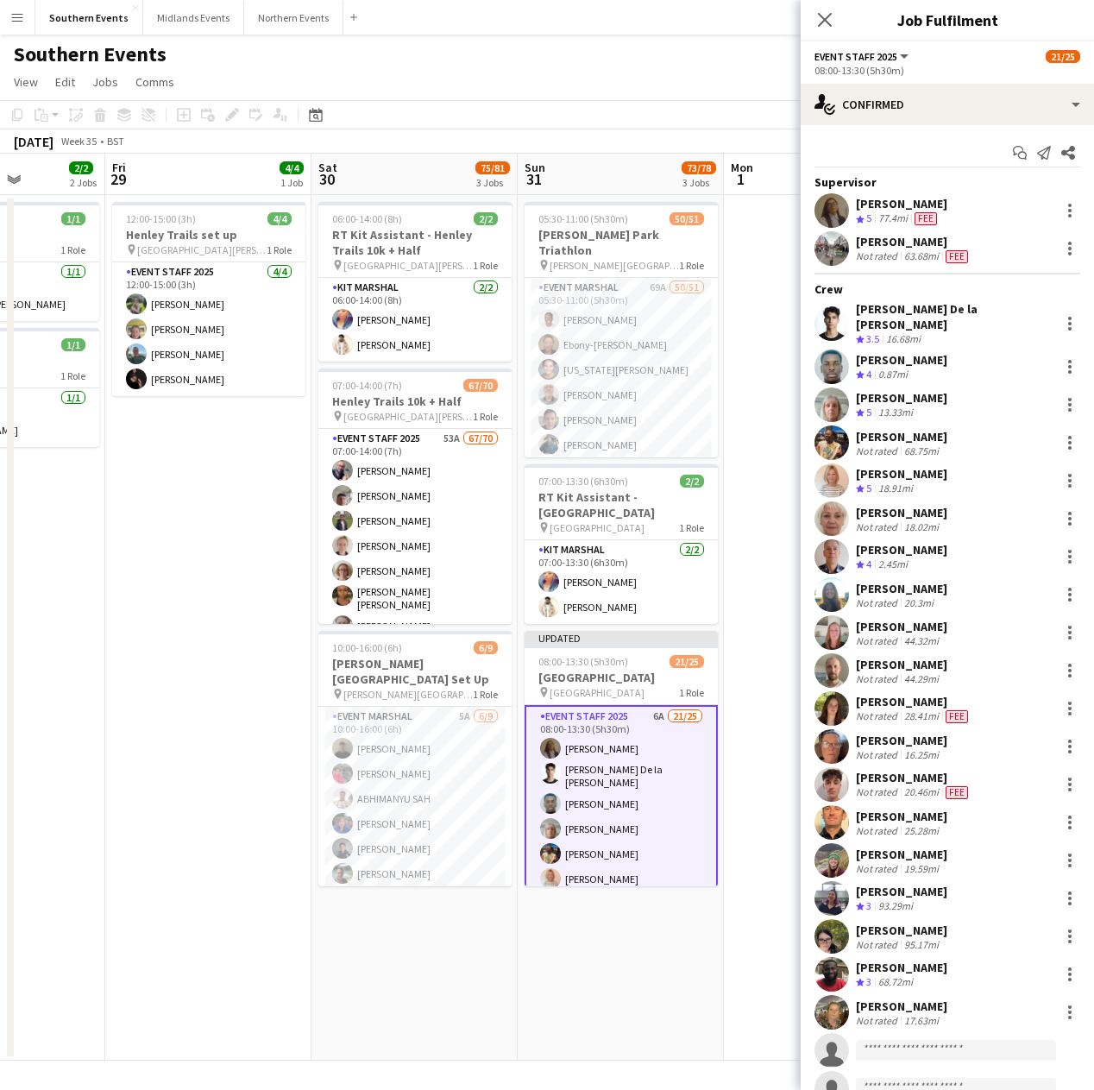
click at [665, 88] on app-page-menu "View Day view expanded Day view collapsed Month view Date picker Jump to [DATE]…" at bounding box center [547, 83] width 1094 height 33
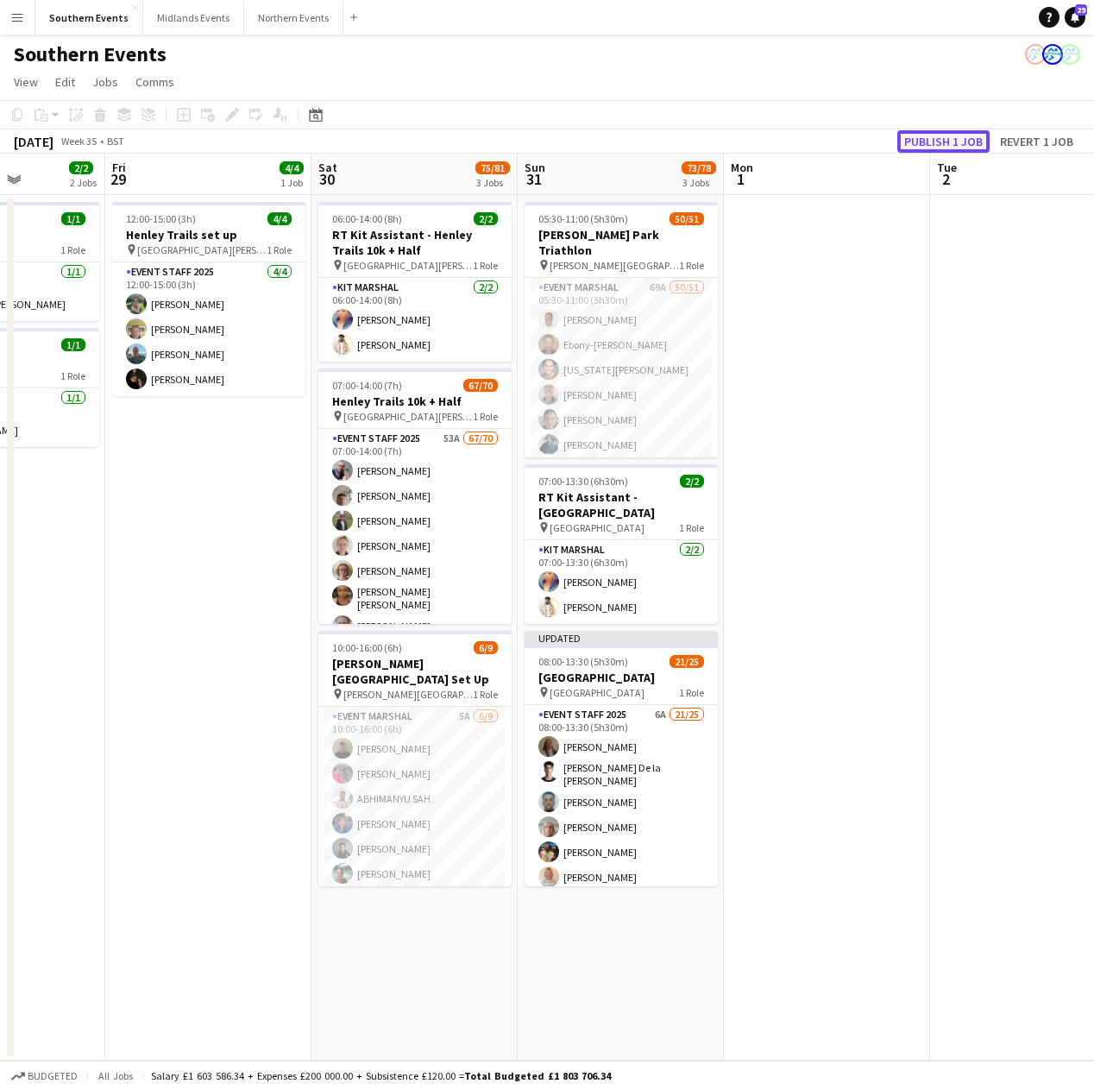
click at [936, 139] on button "Publish 1 job" at bounding box center [944, 141] width 92 height 22
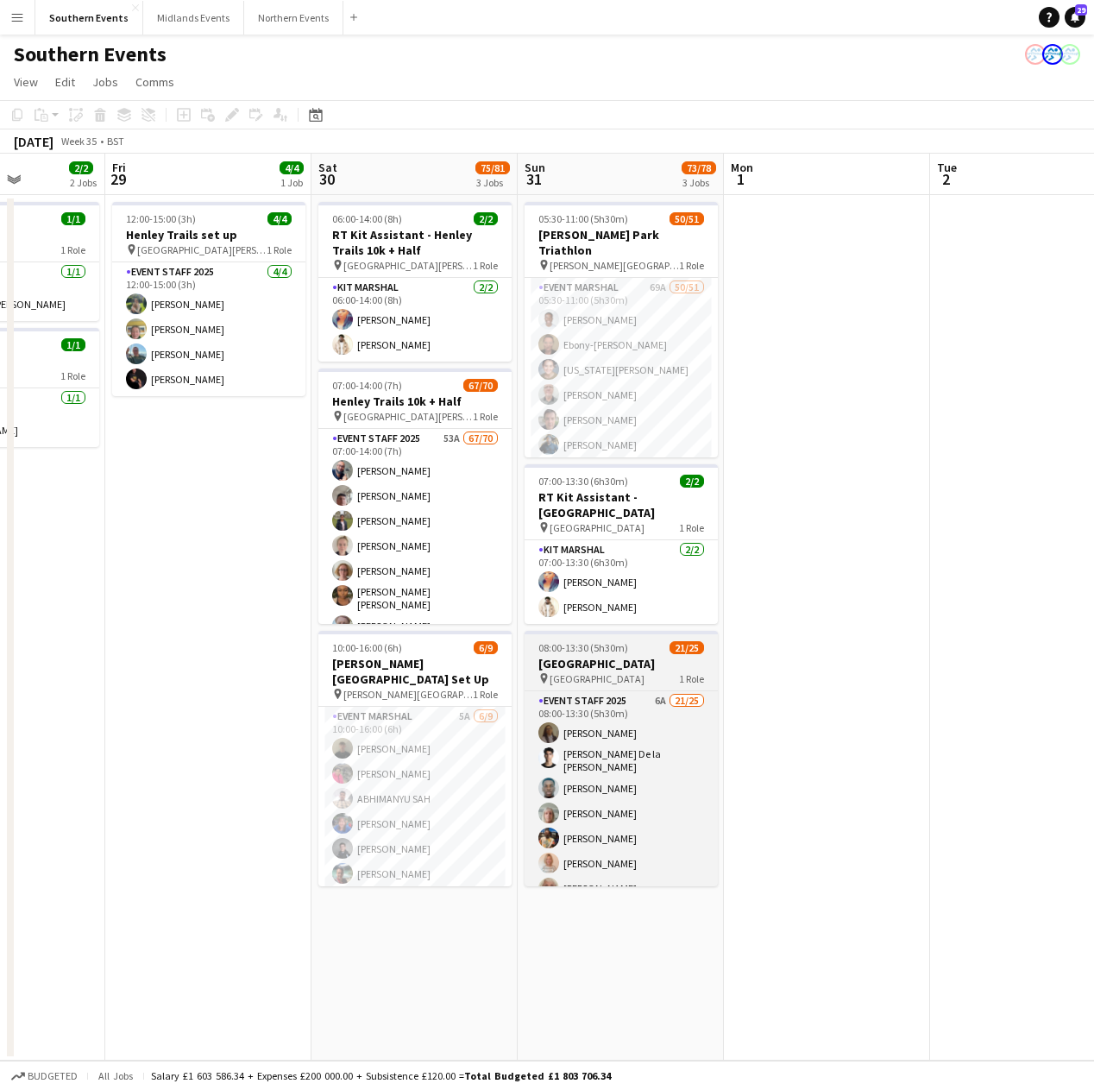
click at [634, 676] on span "[GEOGRAPHIC_DATA]" at bounding box center [597, 678] width 95 height 13
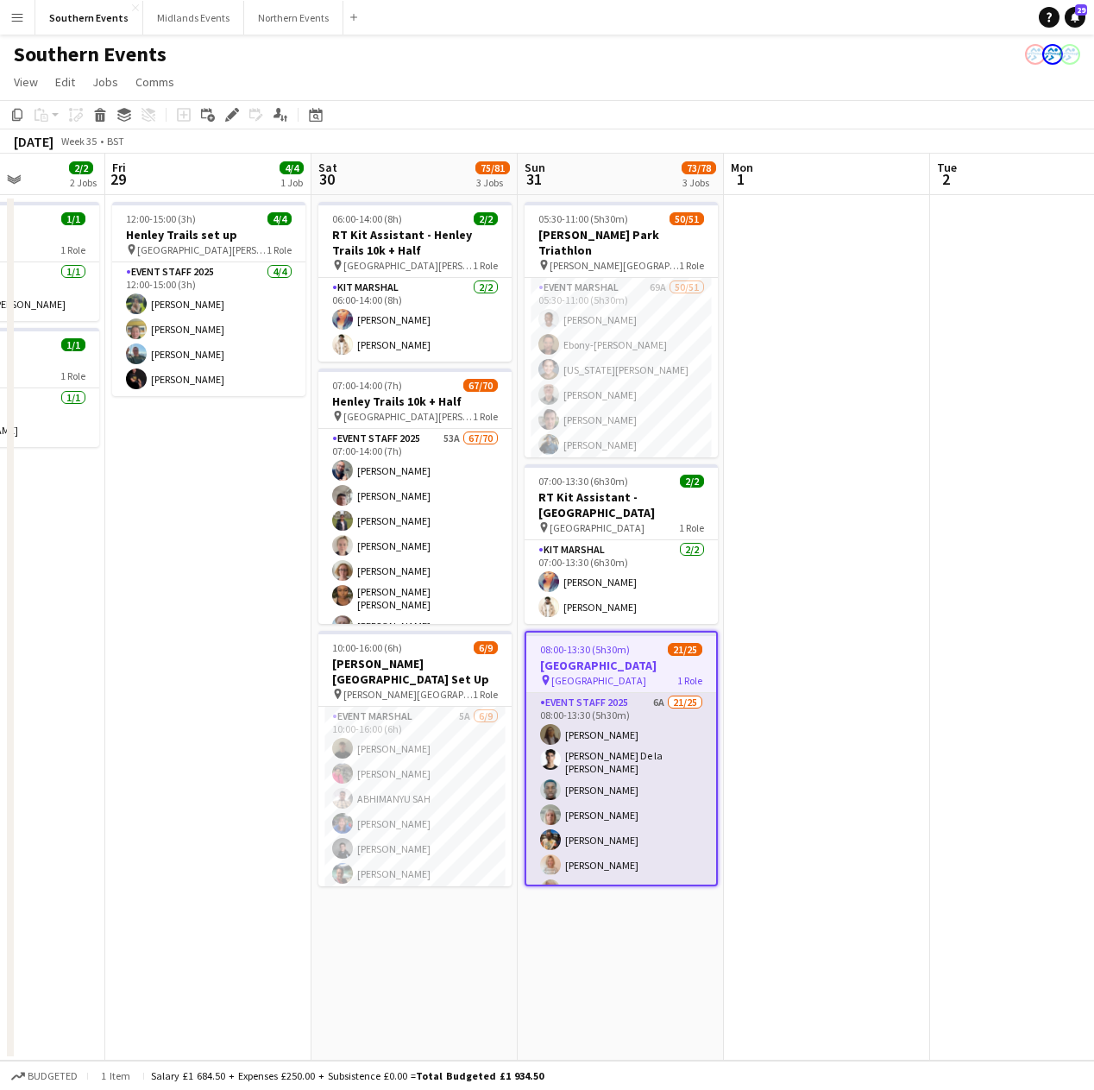
click at [635, 719] on app-card-role "Event Staff 2025 6A 21/25 08:00-13:30 (5h30m) [PERSON_NAME] [PERSON_NAME] De la…" at bounding box center [621, 1025] width 190 height 665
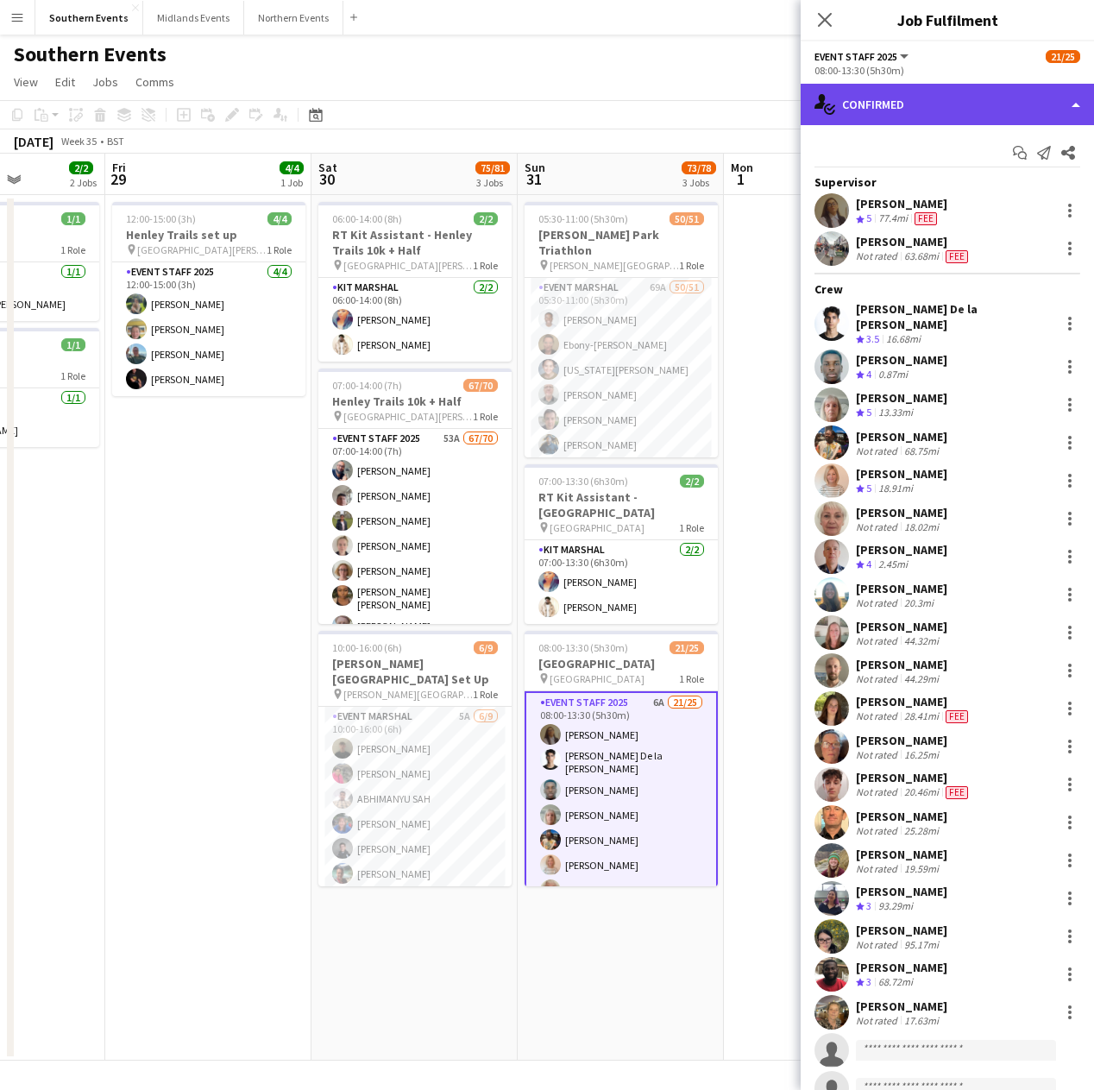
click at [901, 100] on div "single-neutral-actions-check-2 Confirmed" at bounding box center [947, 104] width 293 height 41
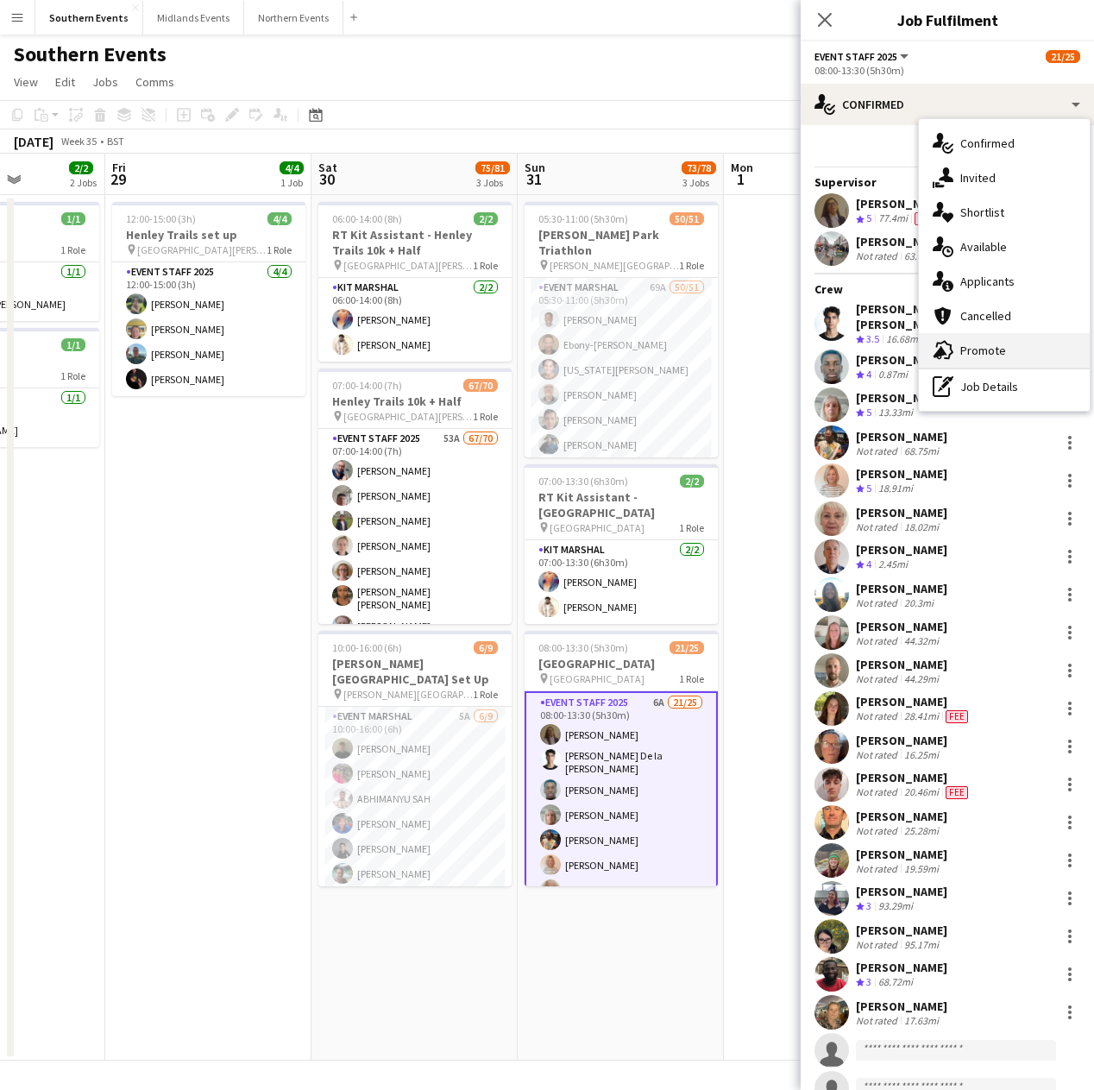
click at [989, 352] on div "advertising-megaphone Promote" at bounding box center [1004, 350] width 171 height 35
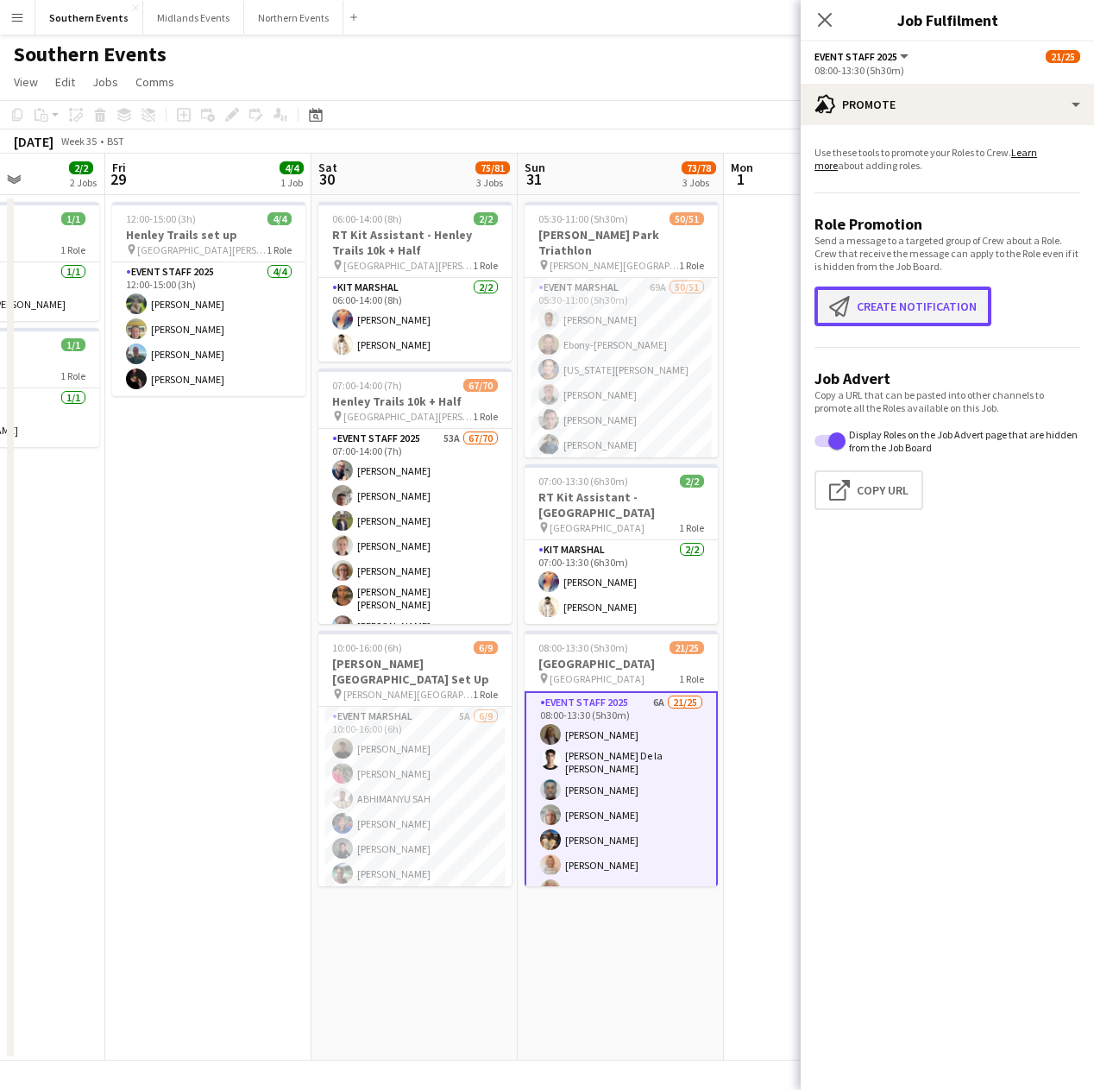
click at [944, 320] on button "Create notification Create notification" at bounding box center [903, 307] width 177 height 40
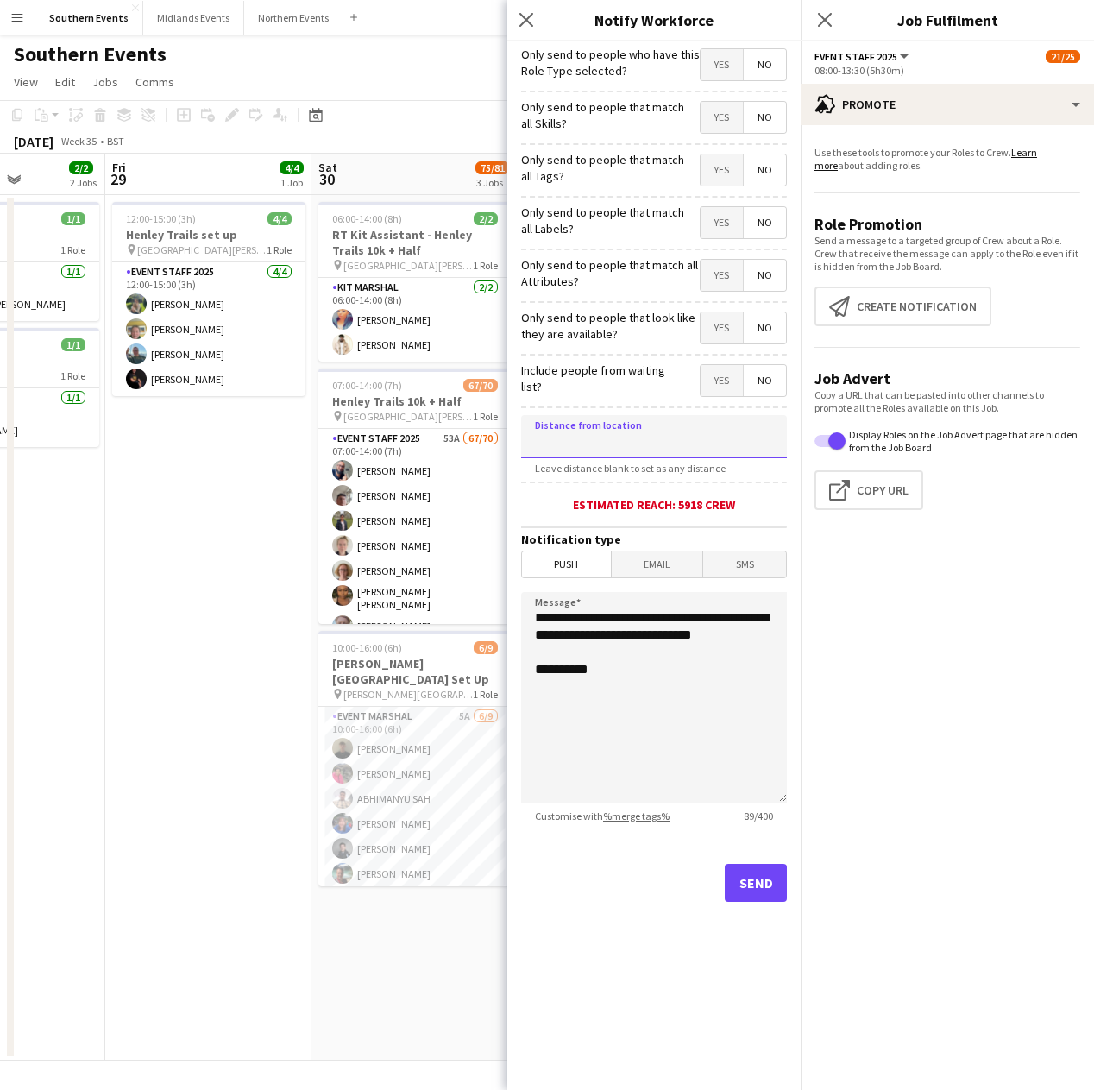
click at [642, 434] on input at bounding box center [654, 436] width 266 height 43
type input "****"
type input "*****"
click at [690, 703] on textarea "**********" at bounding box center [654, 697] width 266 height 211
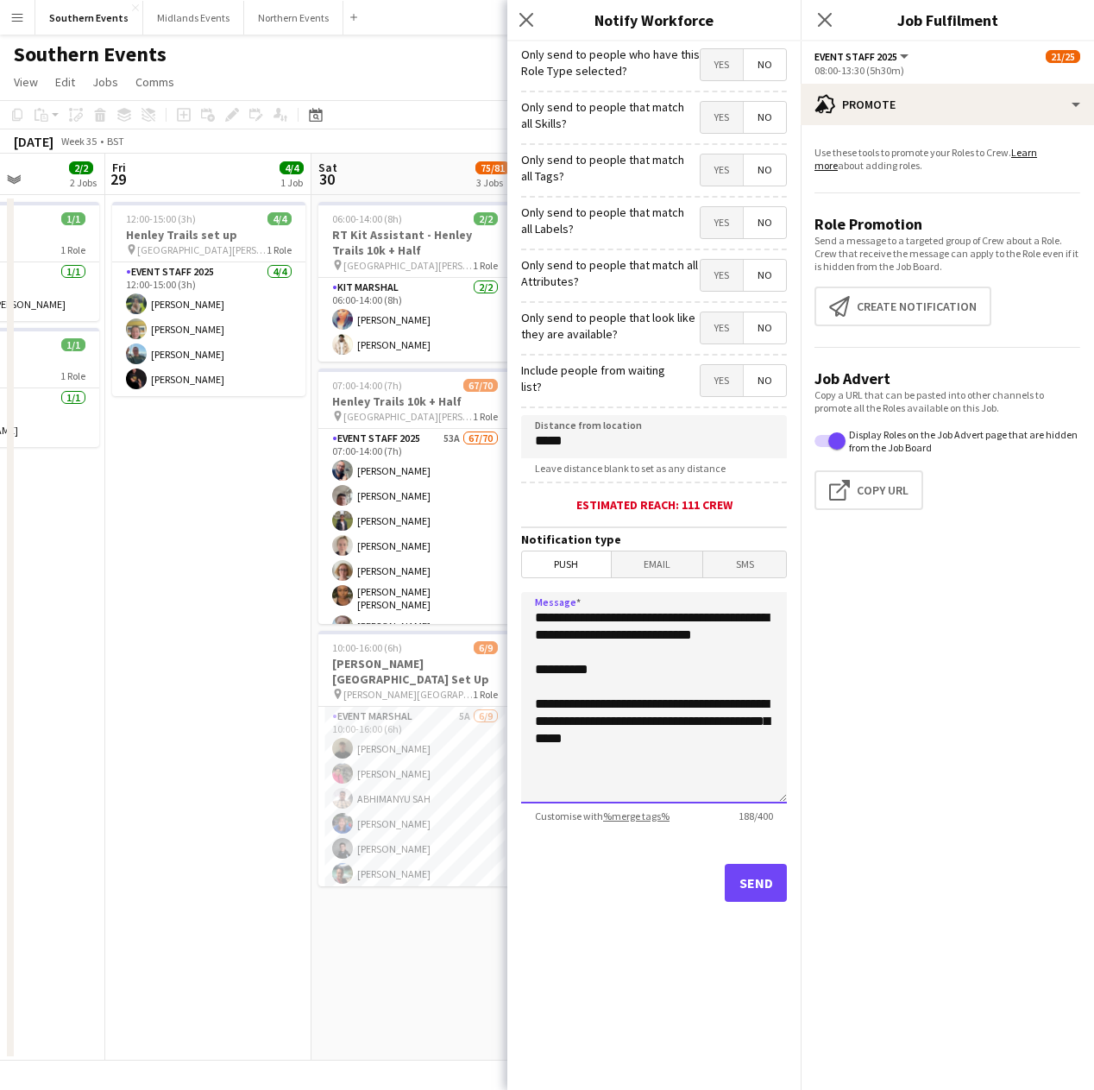
type textarea "**********"
click at [763, 890] on button "Send" at bounding box center [756, 883] width 62 height 38
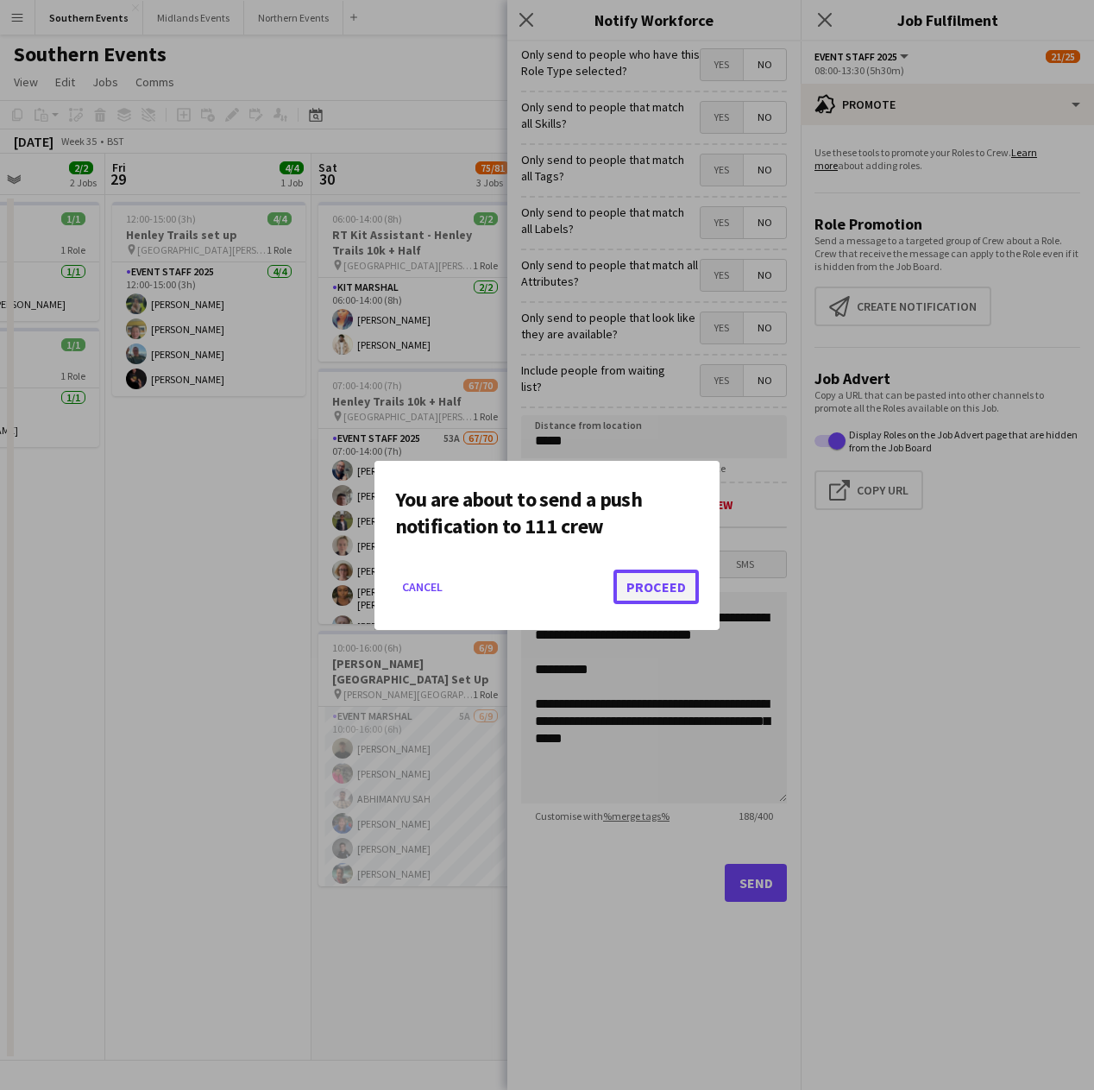
click at [638, 576] on button "Proceed" at bounding box center [656, 587] width 85 height 35
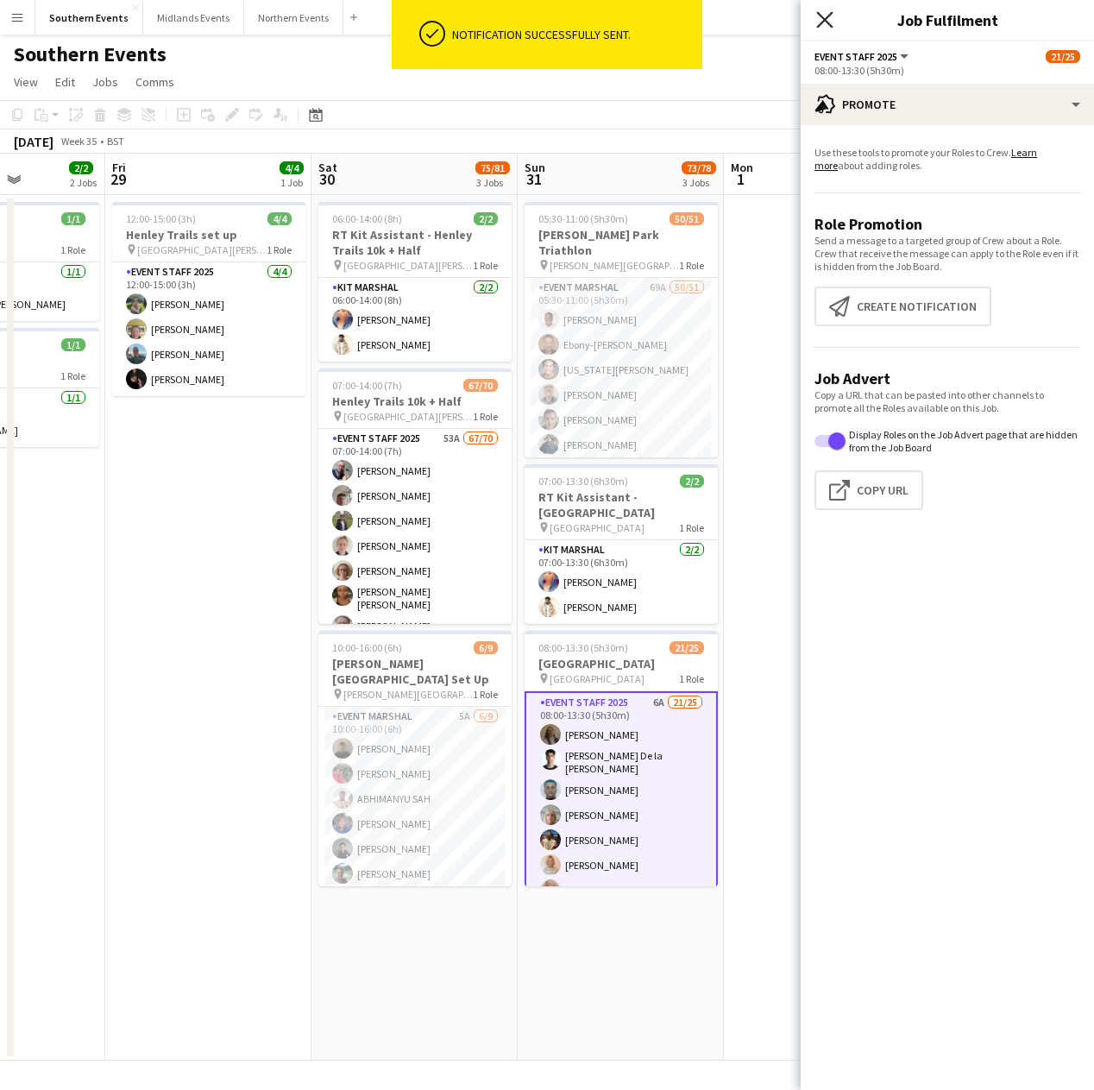
click at [827, 20] on icon "Close pop-in" at bounding box center [824, 19] width 16 height 16
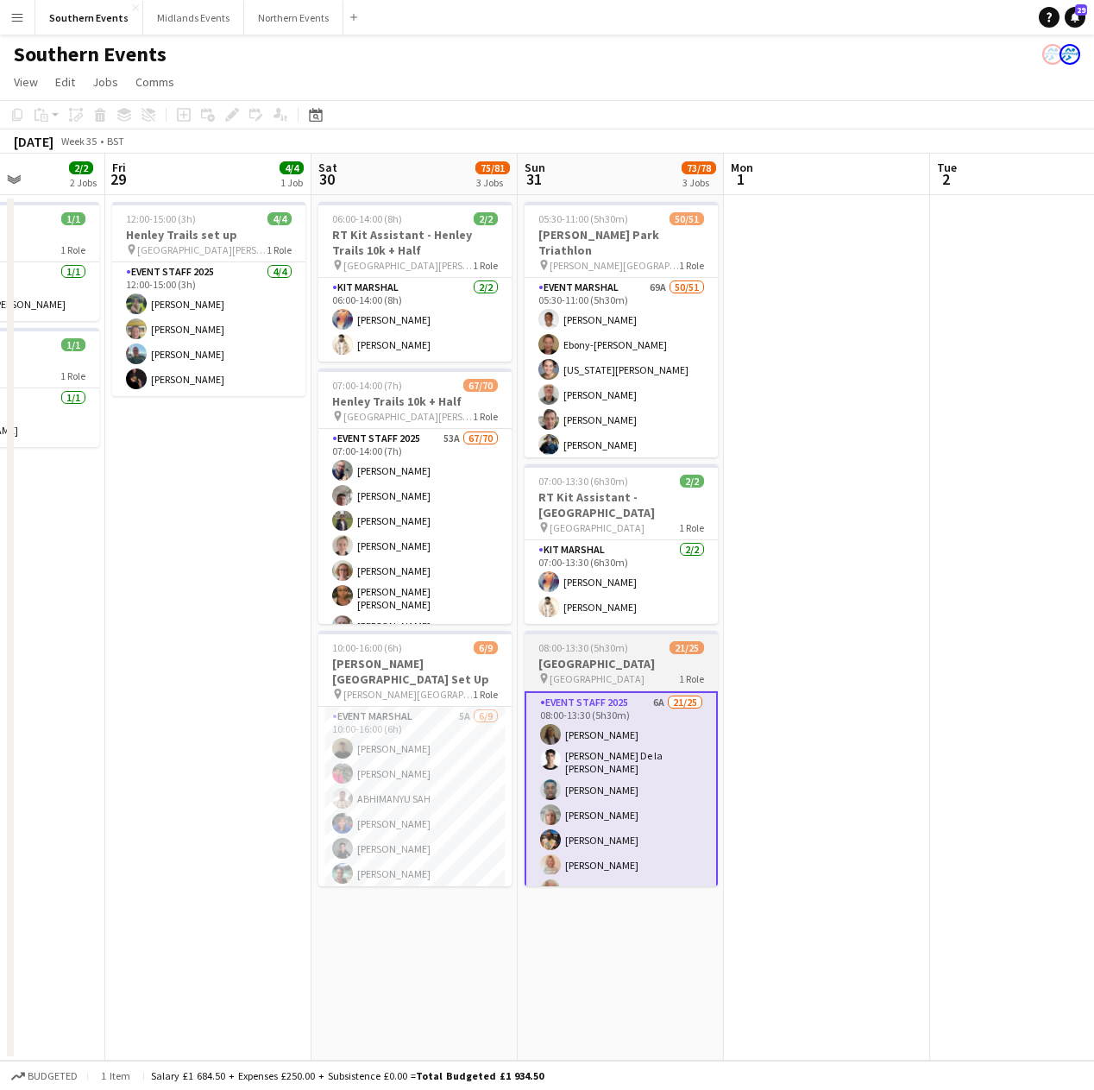
click at [630, 670] on h3 "[GEOGRAPHIC_DATA]" at bounding box center [621, 664] width 193 height 16
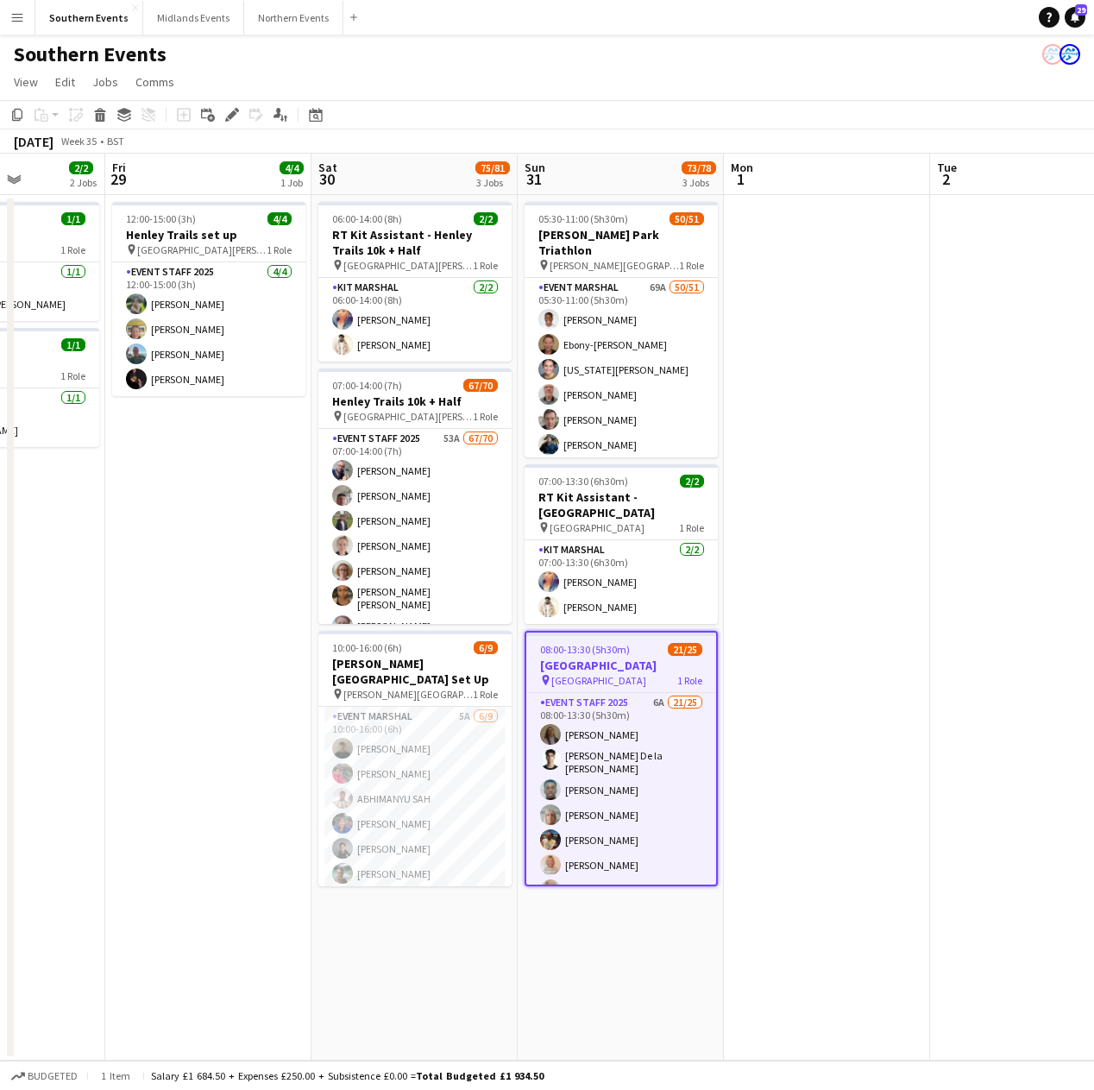
drag, startPoint x: 666, startPoint y: 796, endPoint x: 704, endPoint y: 775, distance: 43.3
click at [666, 796] on app-card-role "Event Staff 2025 6A 21/25 08:00-13:30 (5h30m) [PERSON_NAME] [PERSON_NAME] De la…" at bounding box center [621, 1025] width 190 height 665
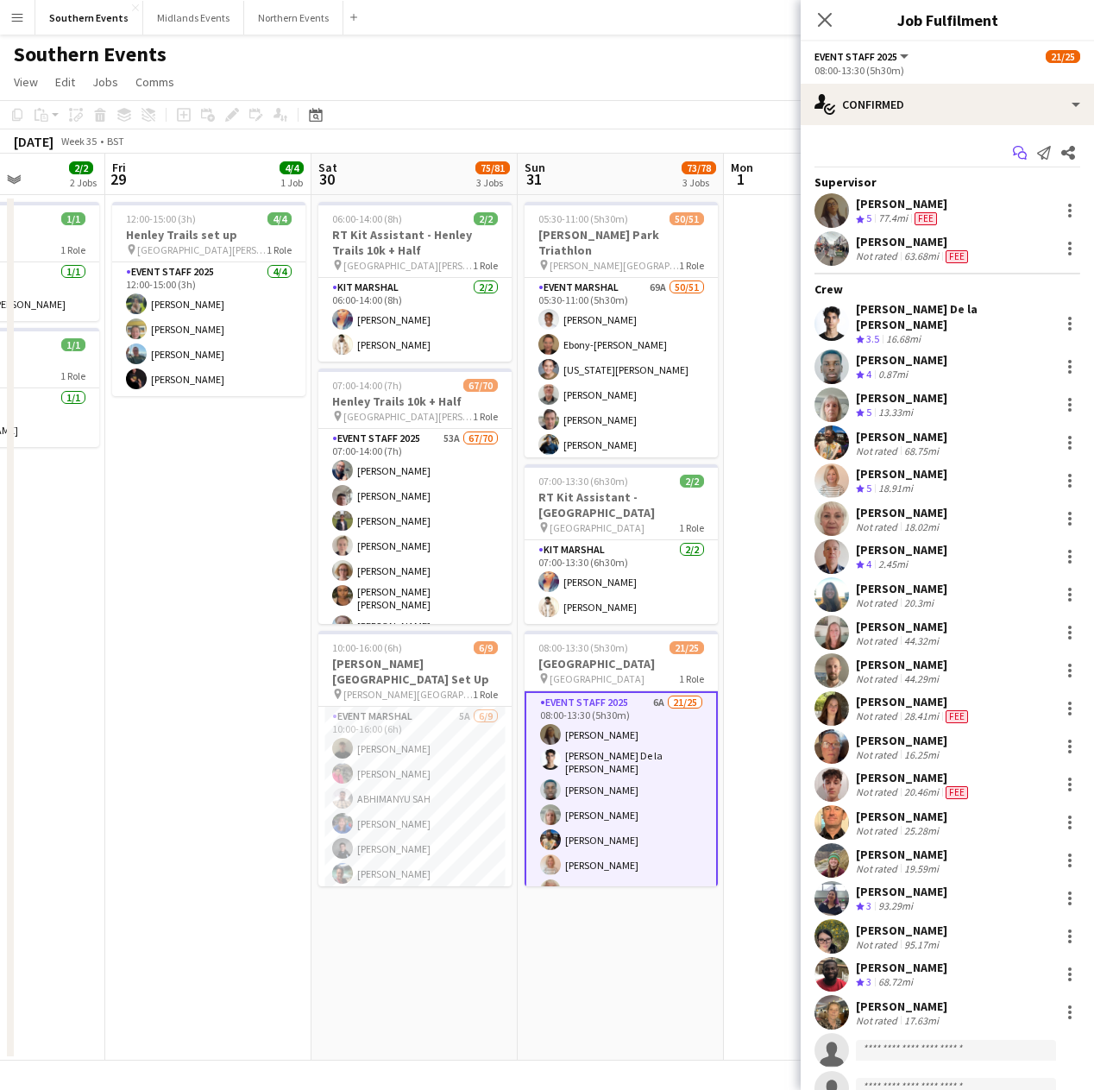
click at [1008, 144] on app-icon "Start chat" at bounding box center [1020, 153] width 24 height 24
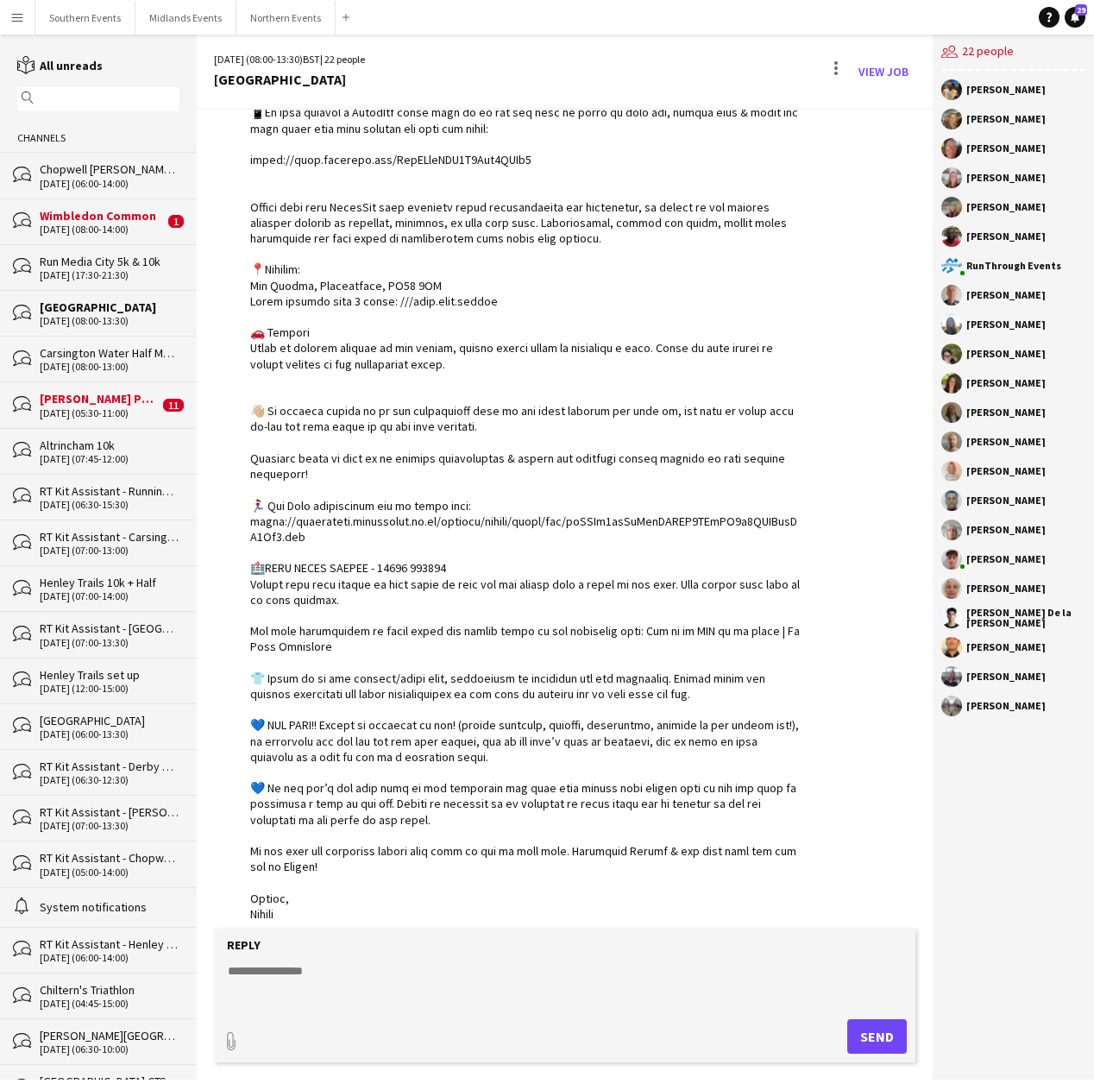
scroll to position [2383, 0]
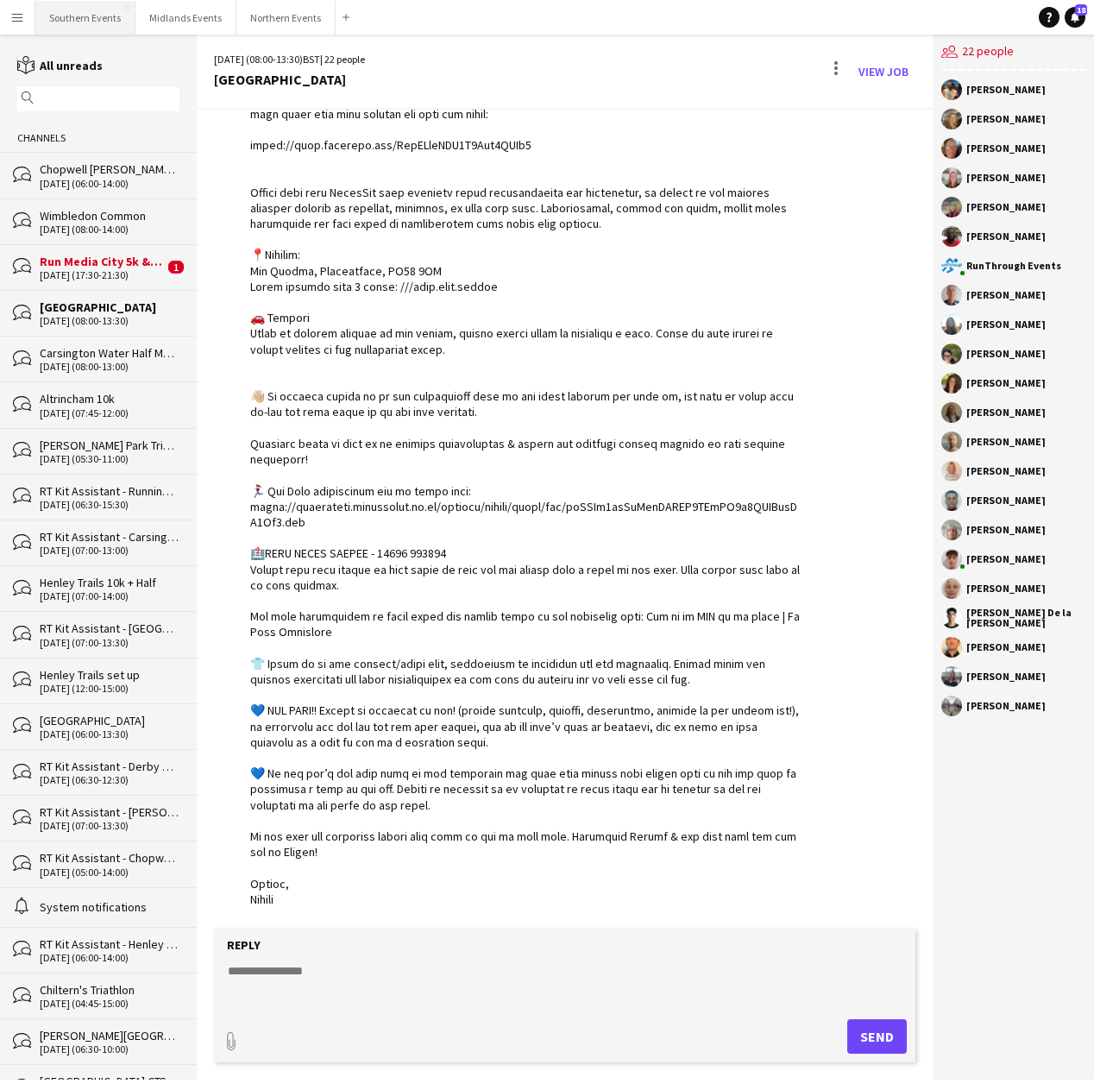
click at [82, 19] on button "Southern Events Close" at bounding box center [85, 18] width 100 height 34
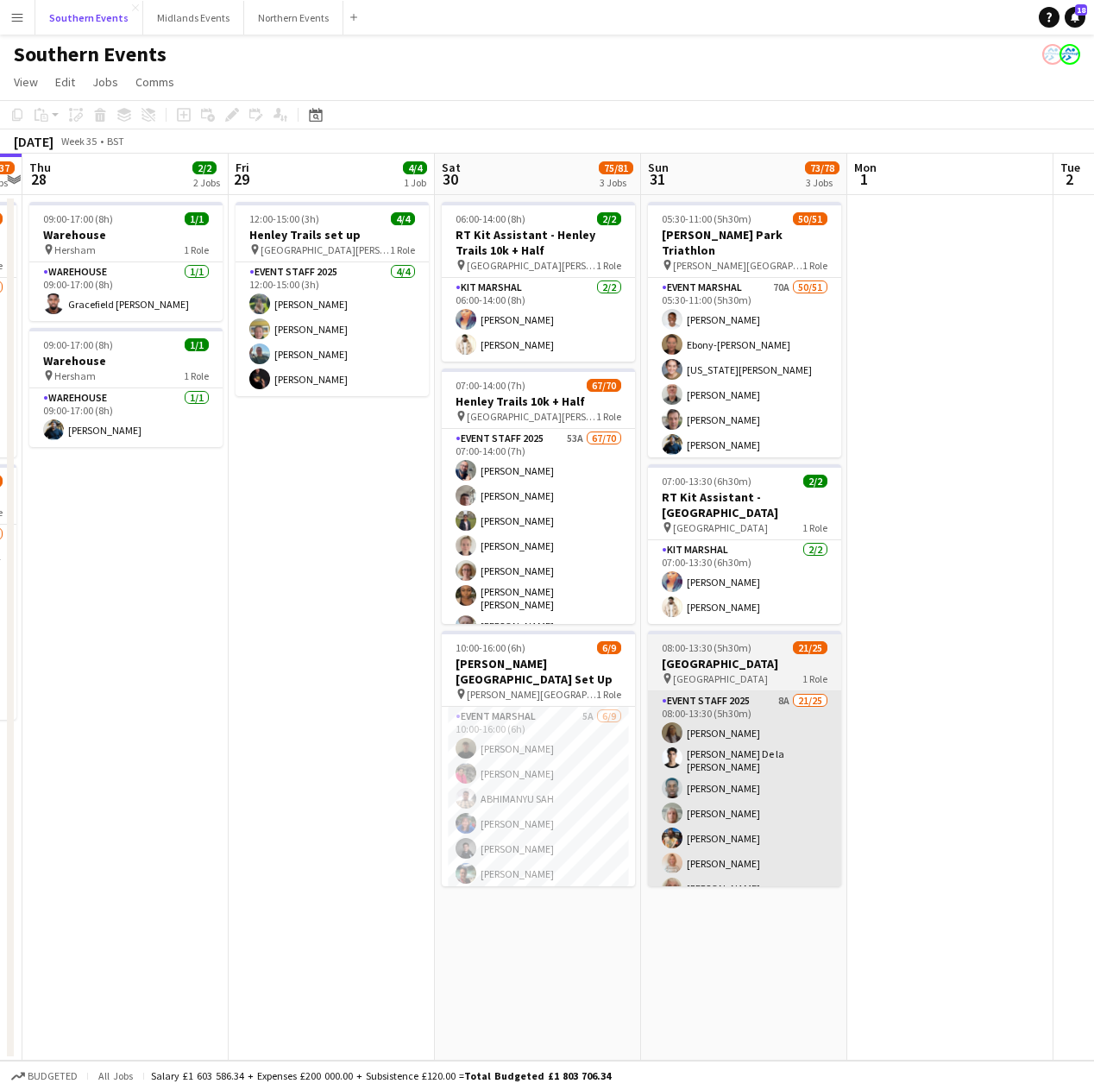
scroll to position [0, 804]
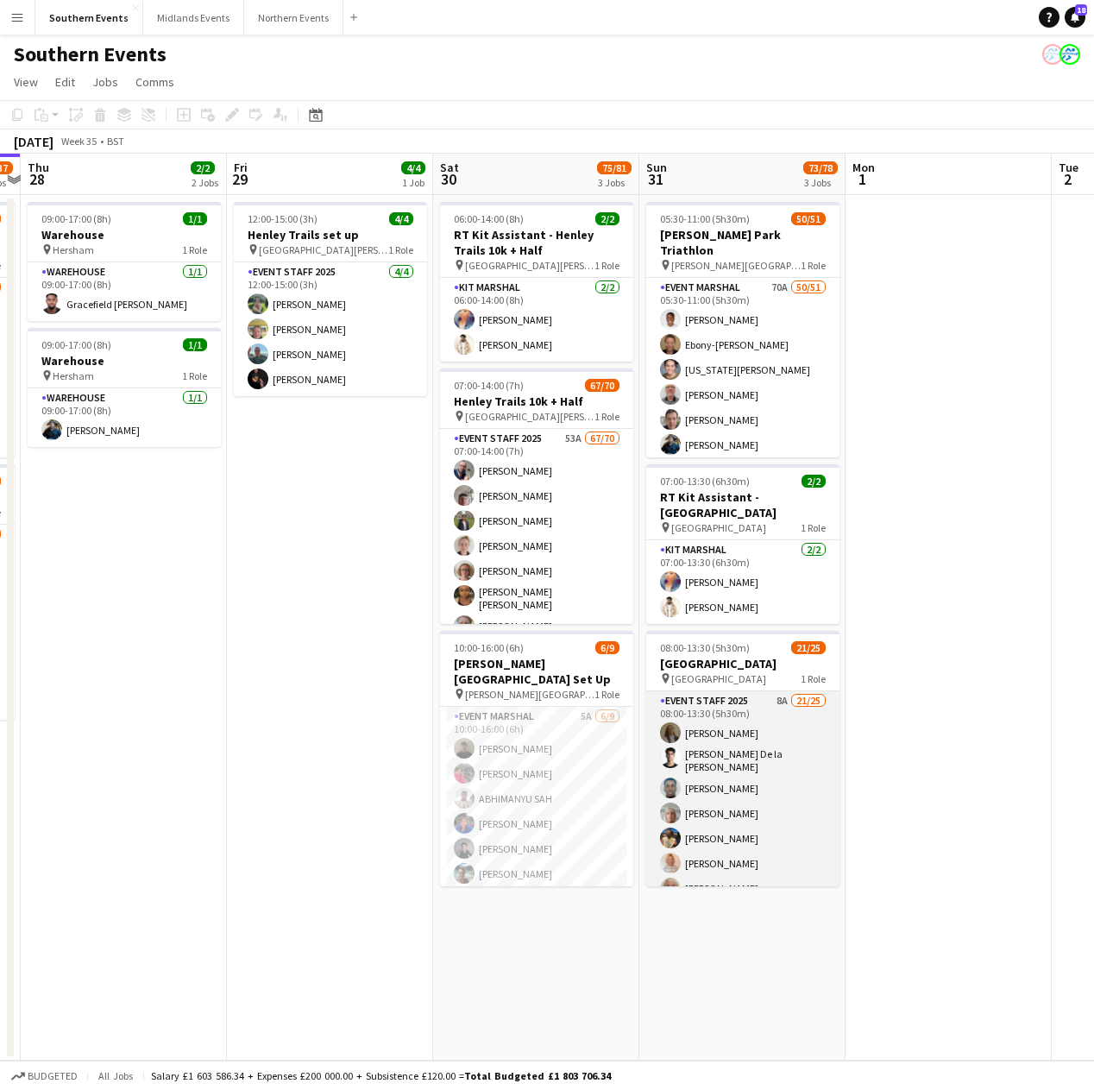
click at [764, 772] on app-card-role "Event Staff 2025 8A 21/25 08:00-13:30 (5h30m) [PERSON_NAME] [PERSON_NAME] De la…" at bounding box center [742, 1023] width 193 height 665
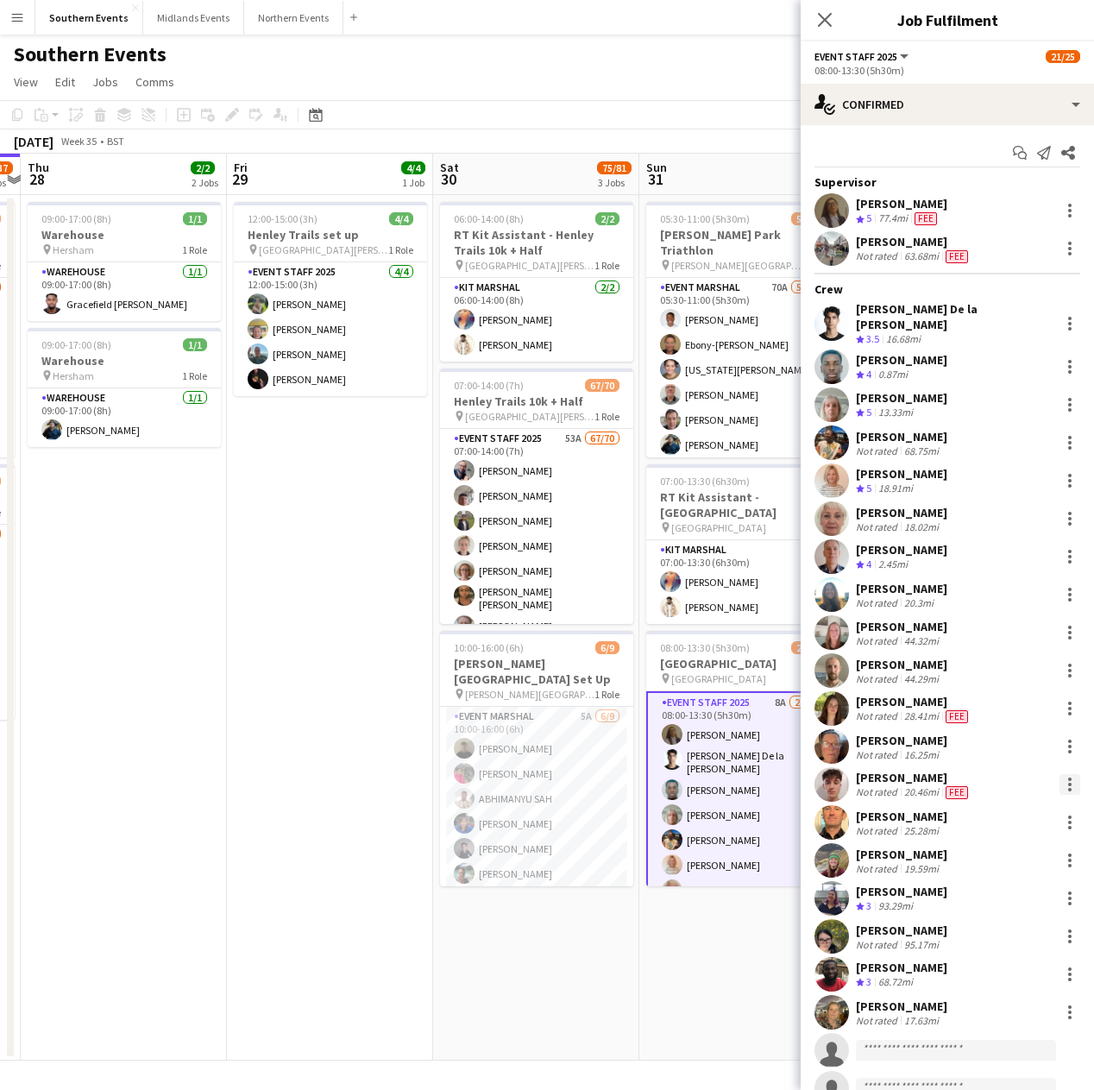
click at [1062, 778] on div at bounding box center [1070, 784] width 21 height 21
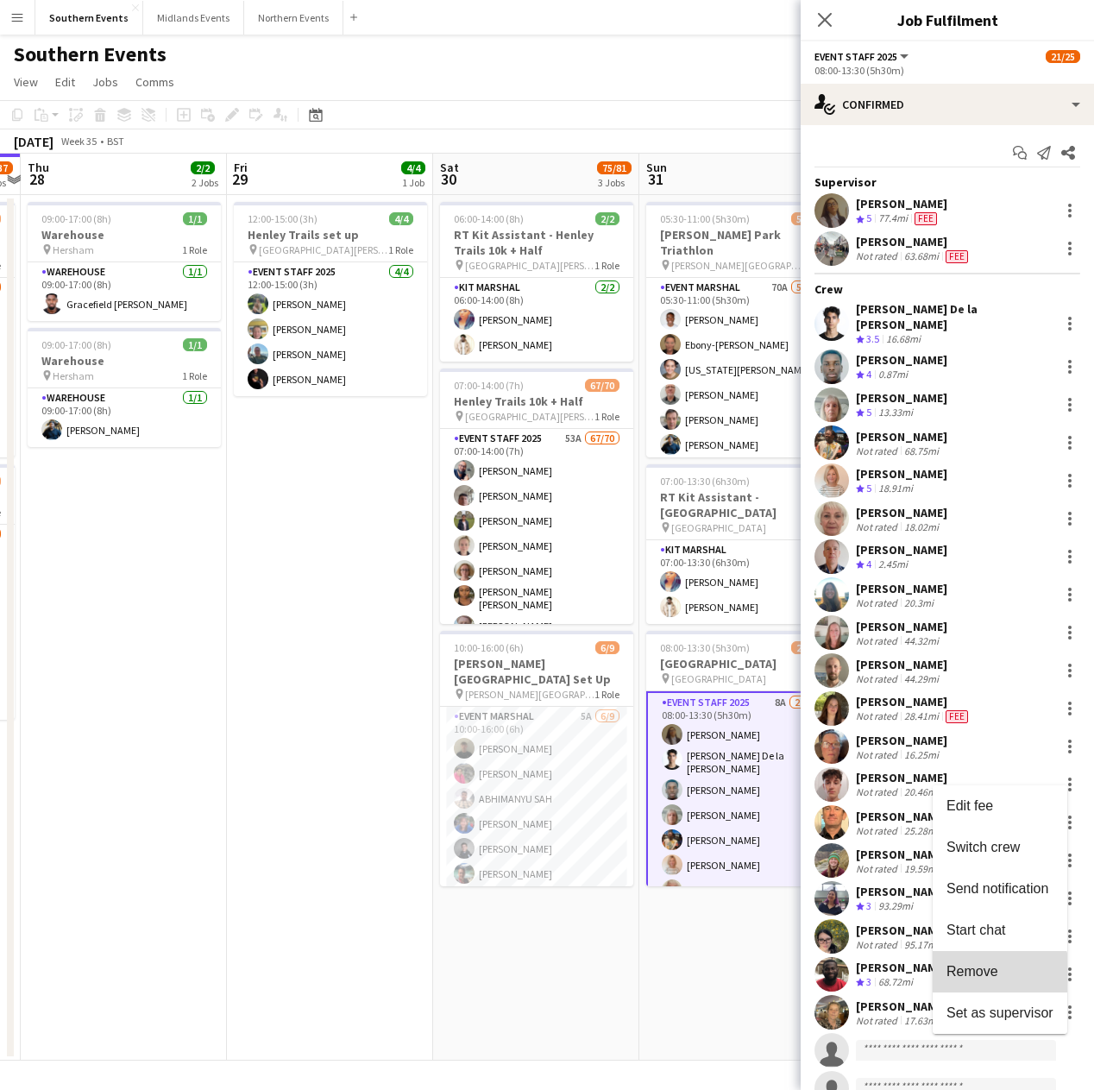
click at [995, 978] on span "Remove" at bounding box center [973, 970] width 52 height 15
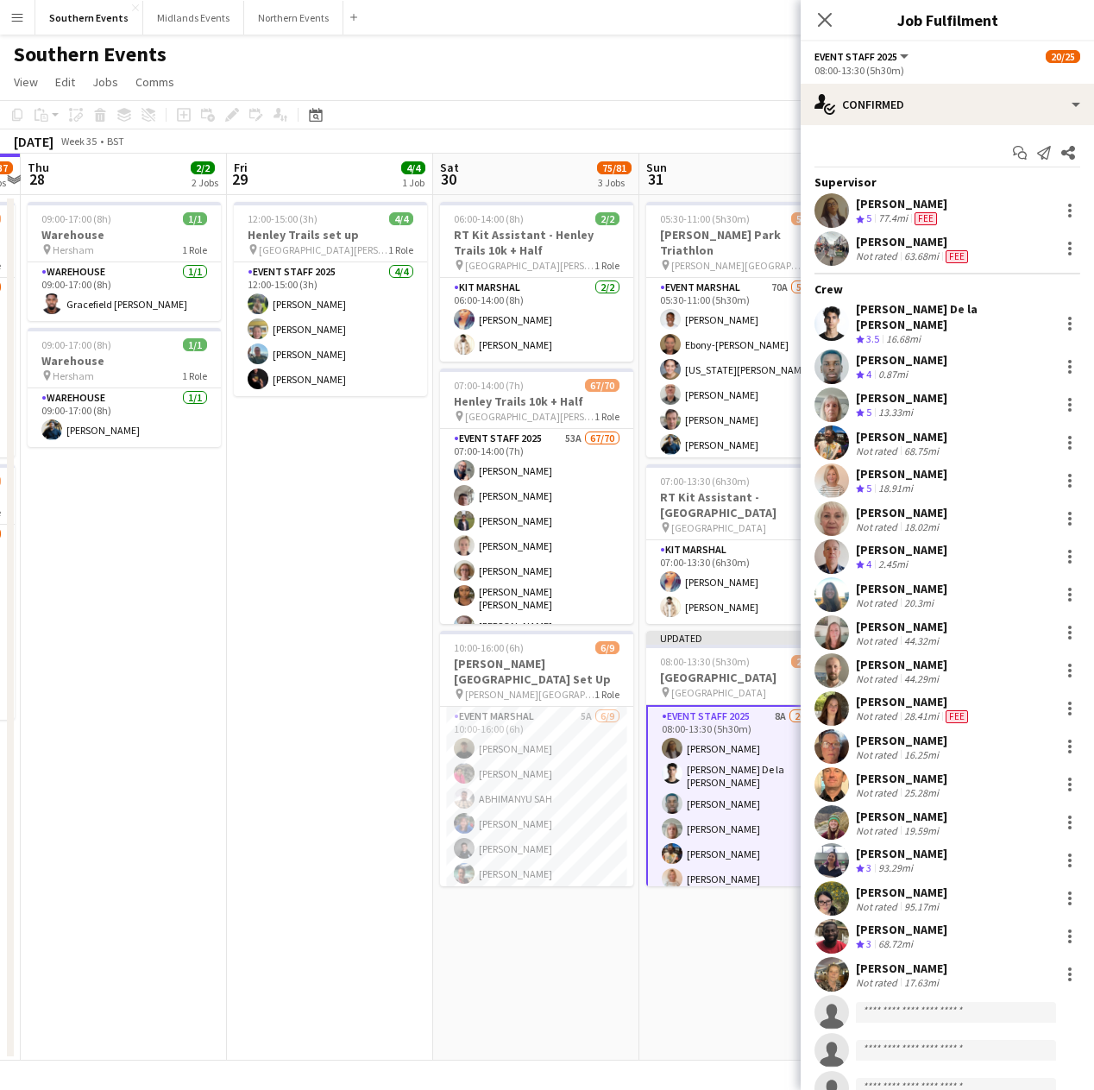
click at [682, 101] on app-toolbar "Copy Paste Paste Command V Paste with crew Command Shift V Paste linked Job [GE…" at bounding box center [547, 114] width 1094 height 29
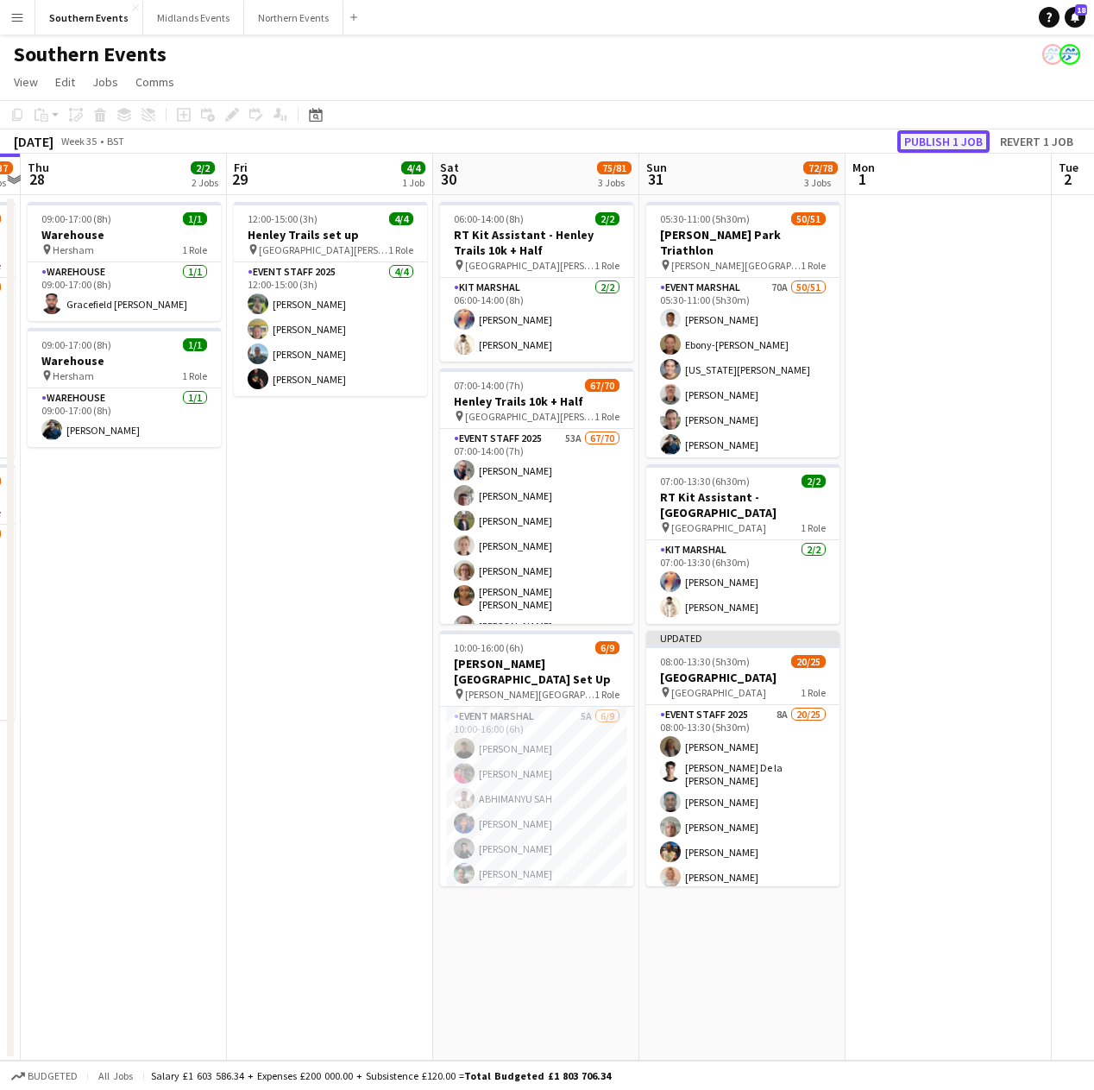
click at [941, 136] on button "Publish 1 job" at bounding box center [944, 141] width 92 height 22
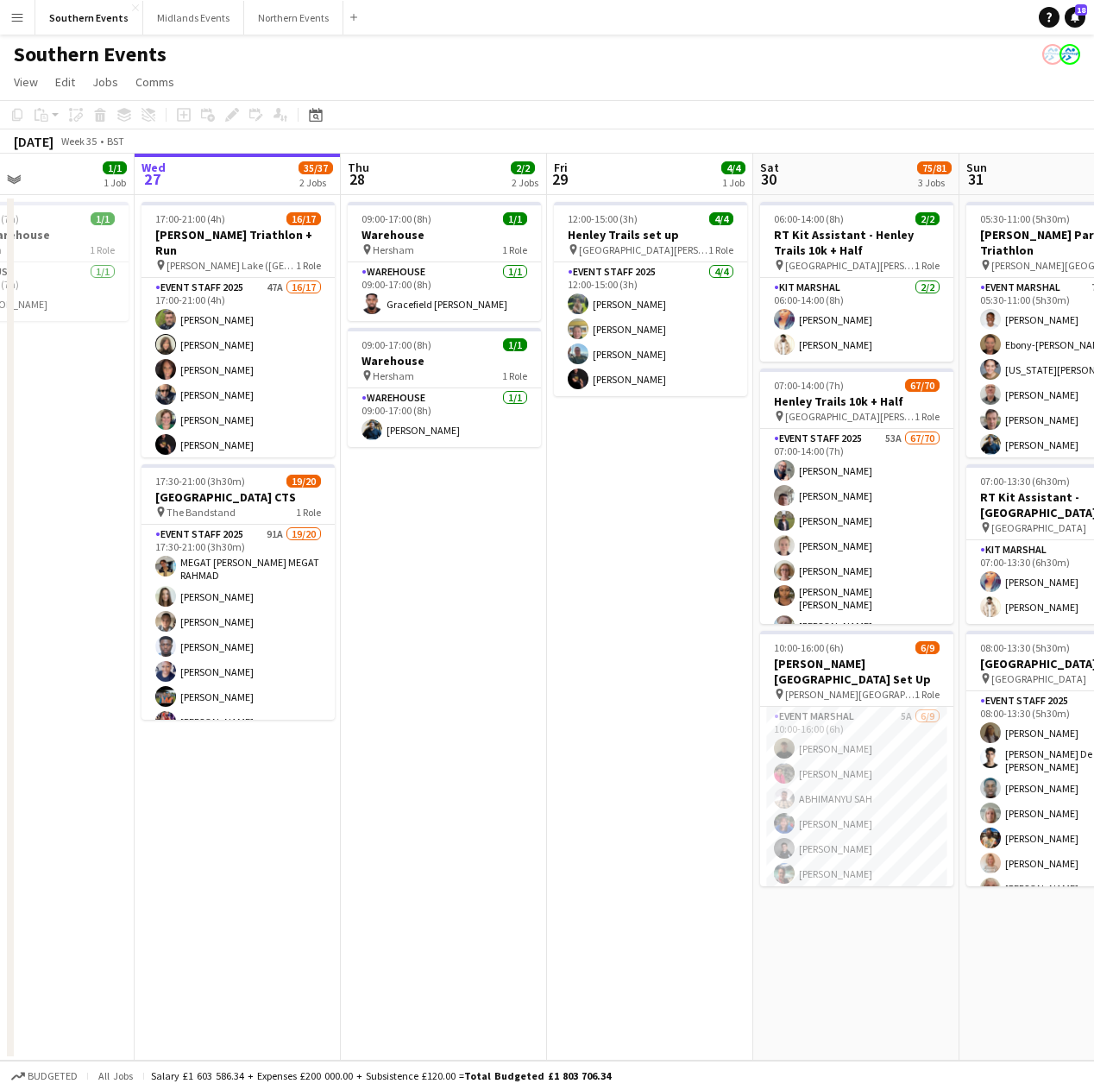
scroll to position [0, 467]
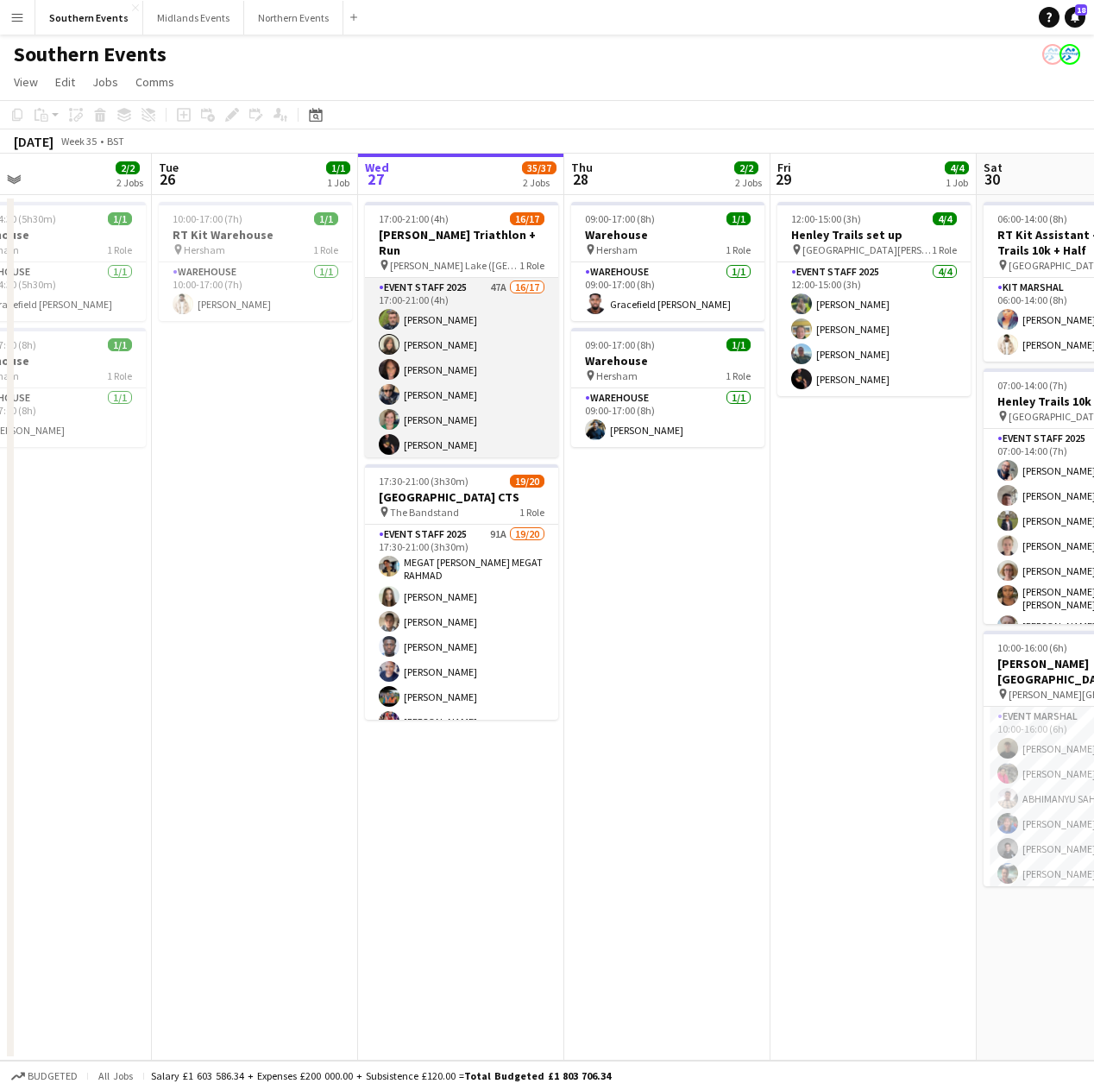
click at [452, 394] on app-card-role "Event Staff 2025 47A 16/17 17:00-21:00 (4h) [PERSON_NAME] [PERSON_NAME] [PERSON…" at bounding box center [461, 507] width 193 height 459
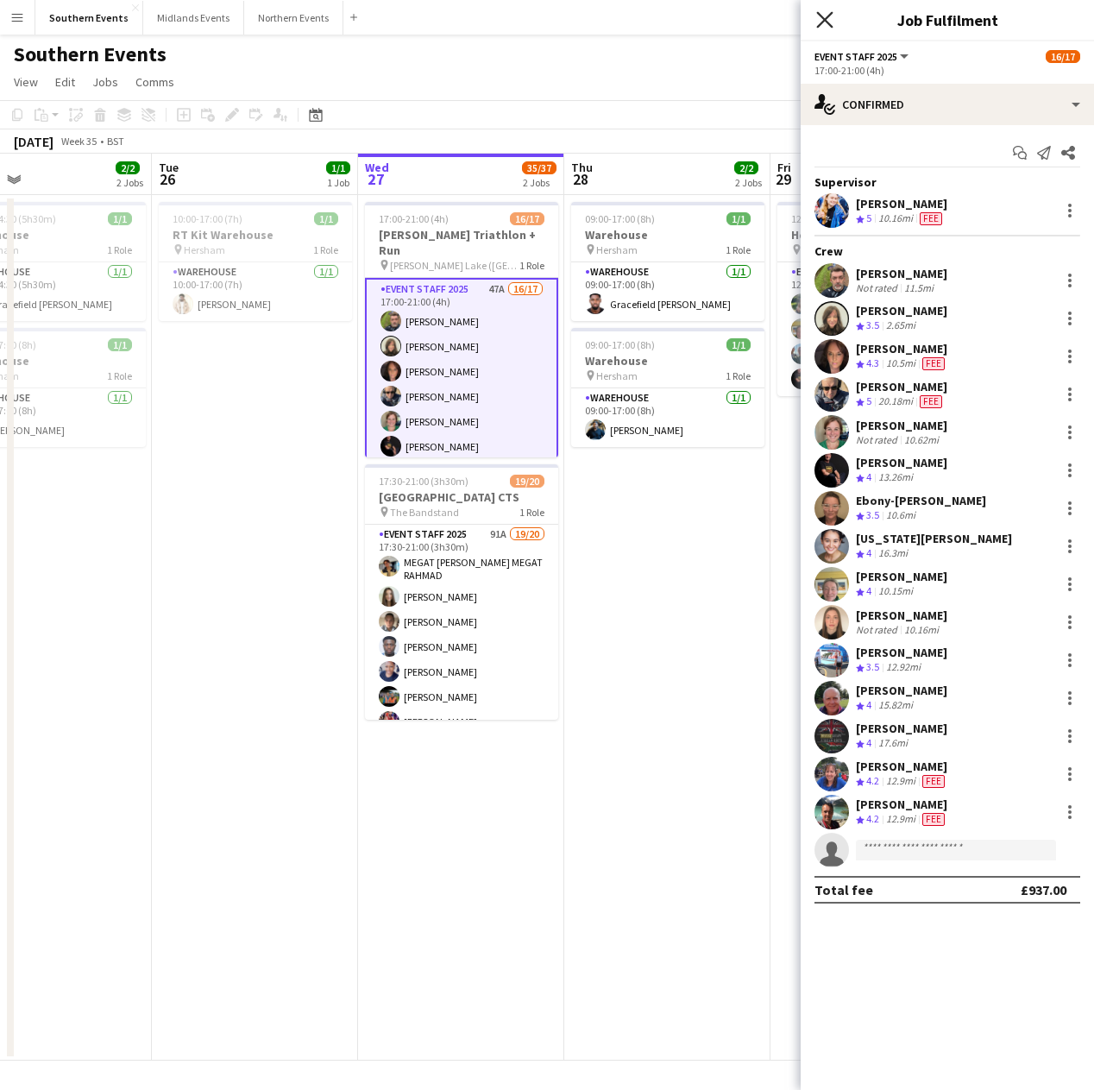
click at [823, 21] on icon at bounding box center [824, 19] width 16 height 16
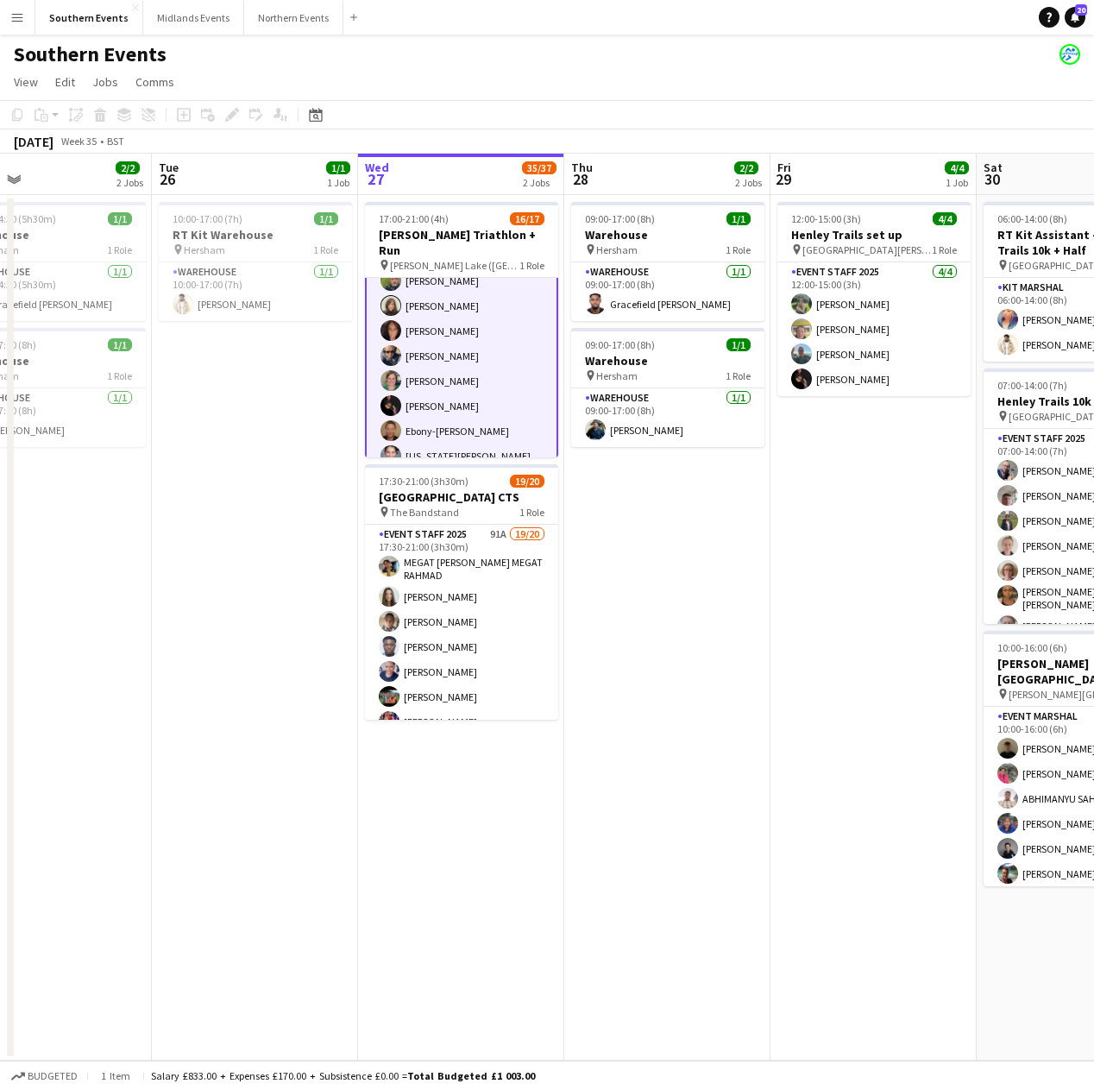
scroll to position [54, 0]
